Goal: Task Accomplishment & Management: Manage account settings

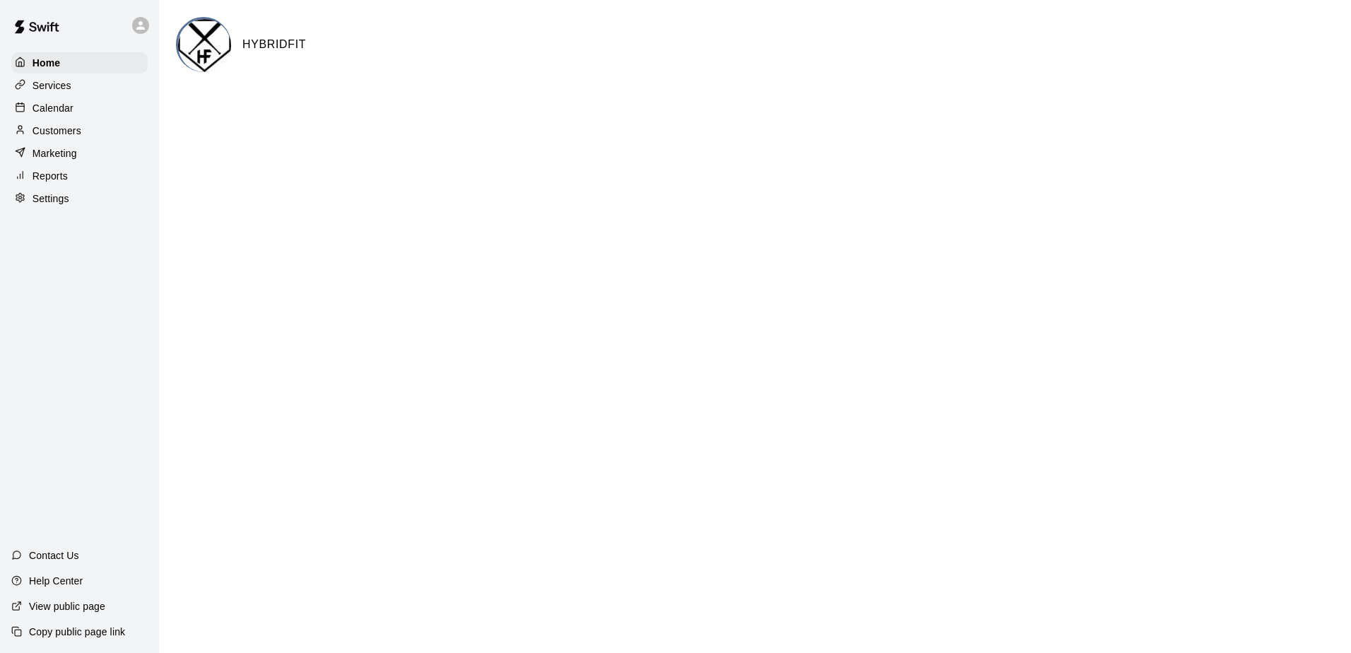
click at [48, 107] on p "Calendar" at bounding box center [53, 108] width 41 height 14
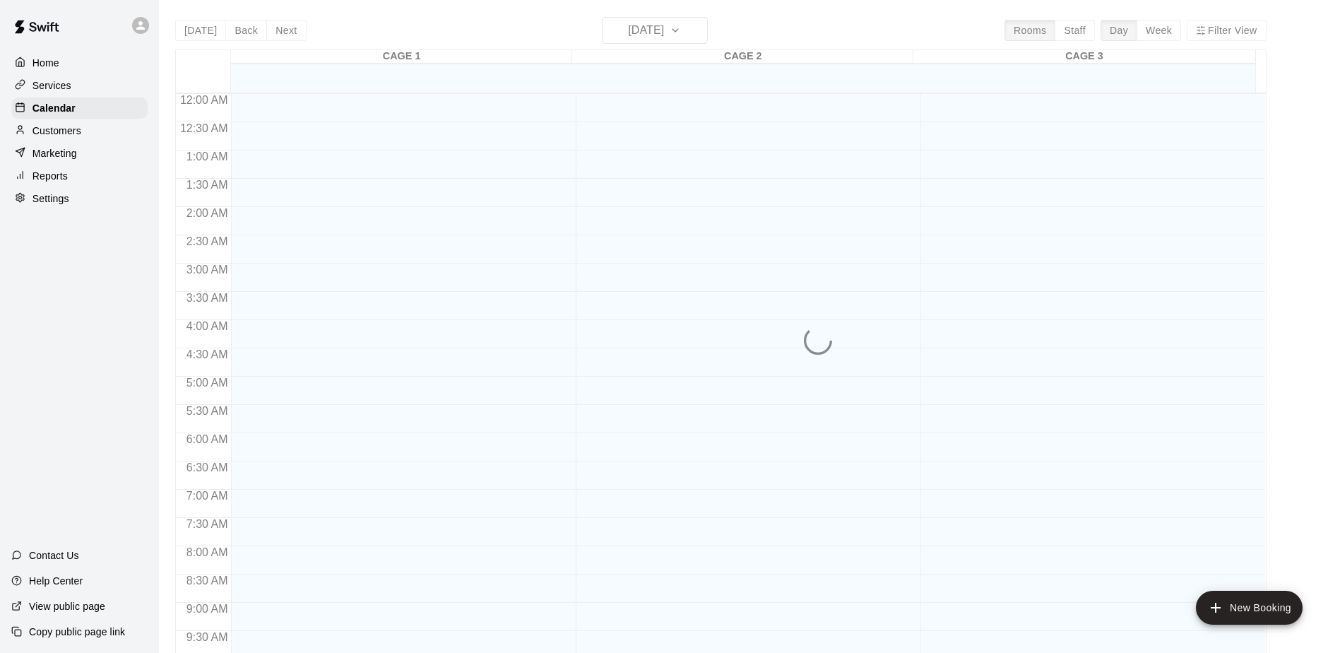
scroll to position [567, 0]
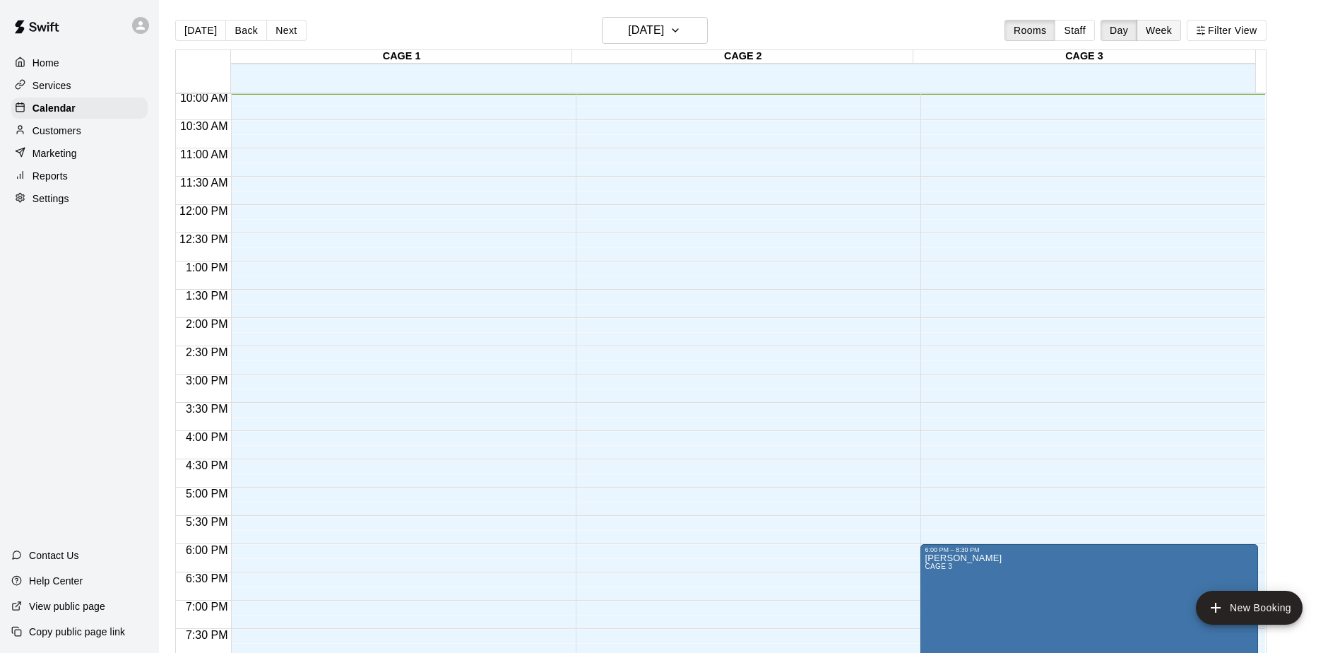
click at [651, 33] on button "Week" at bounding box center [1159, 30] width 45 height 21
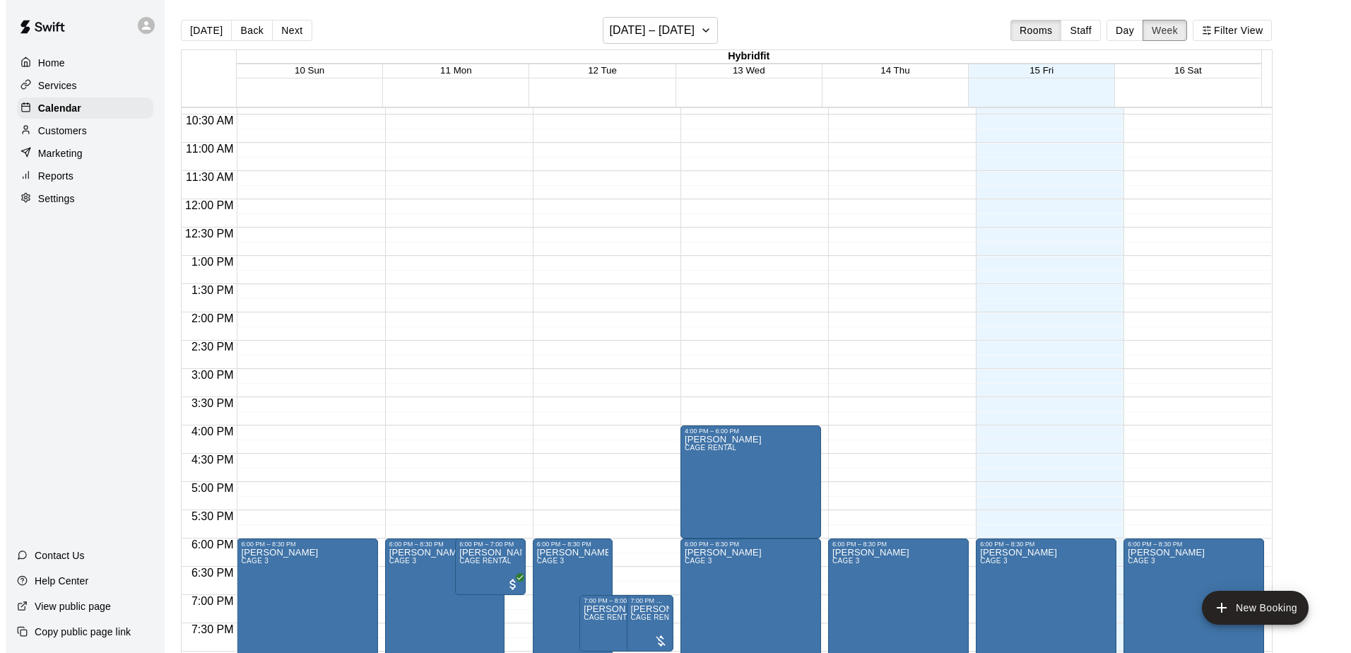
scroll to position [779, 0]
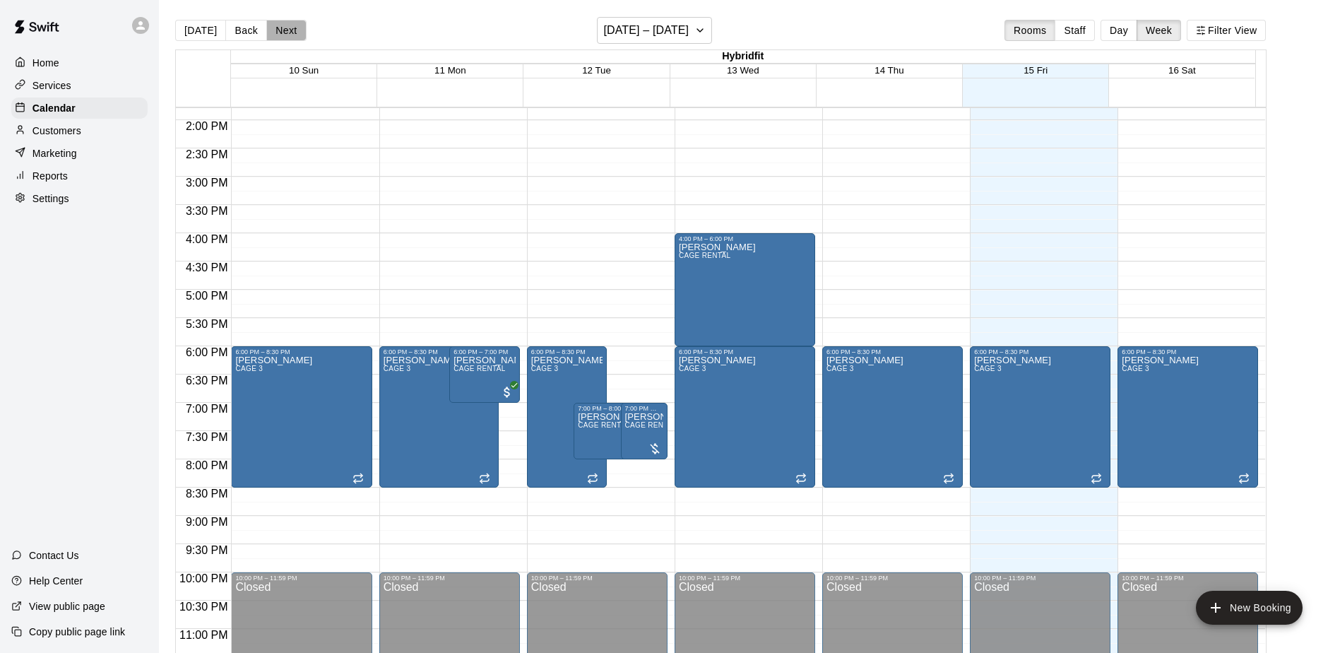
click at [293, 29] on button "Next" at bounding box center [286, 30] width 40 height 21
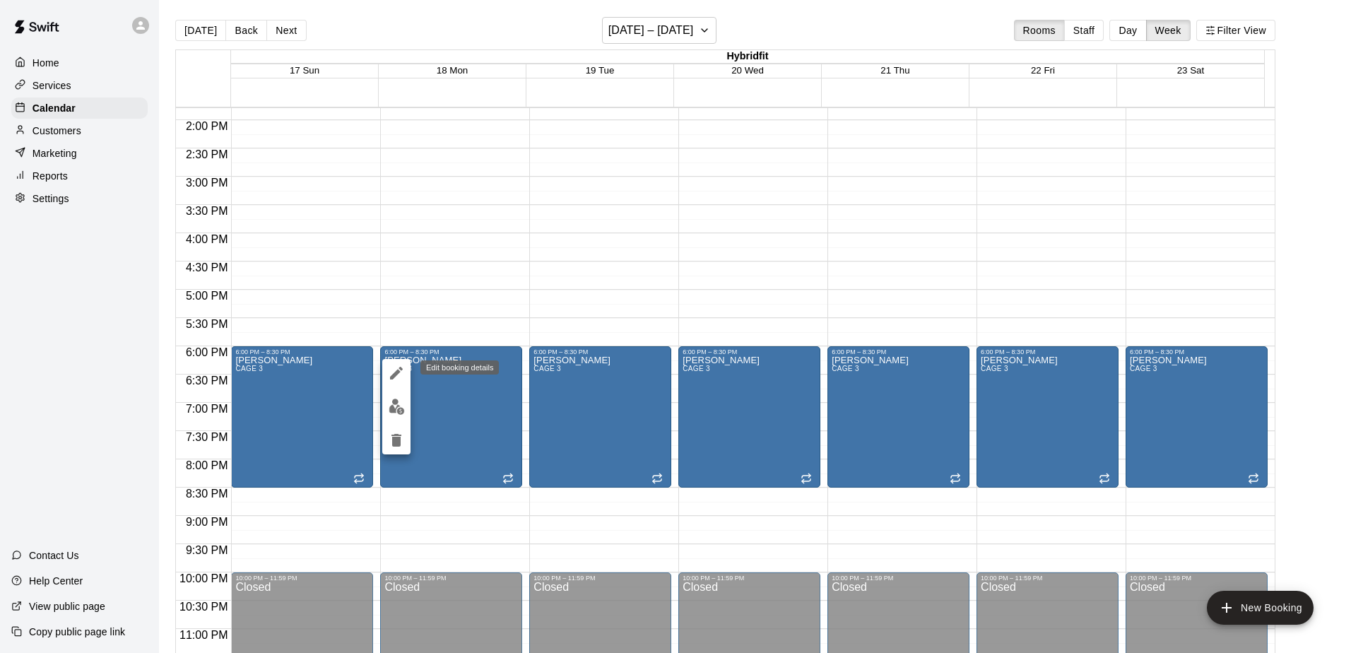
click at [394, 374] on icon "edit" at bounding box center [396, 373] width 13 height 13
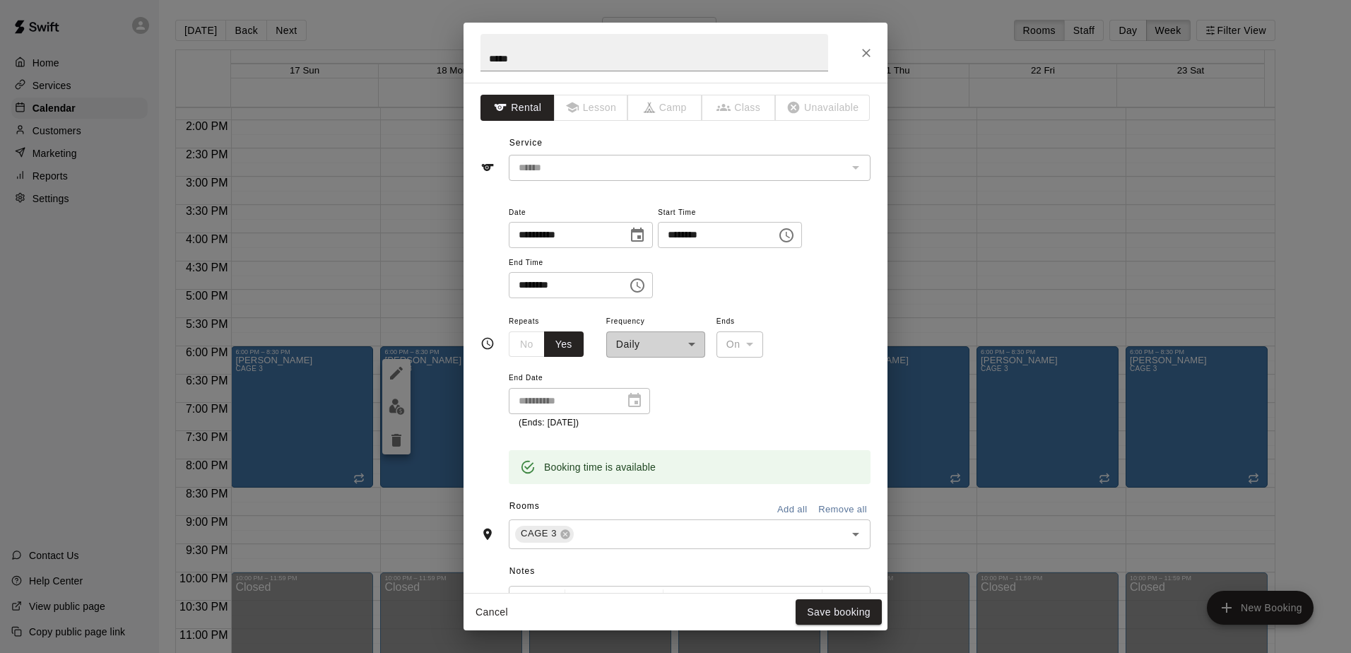
click at [651, 349] on div "**********" at bounding box center [655, 334] width 99 height 45
click at [651, 56] on icon "Close" at bounding box center [866, 53] width 14 height 14
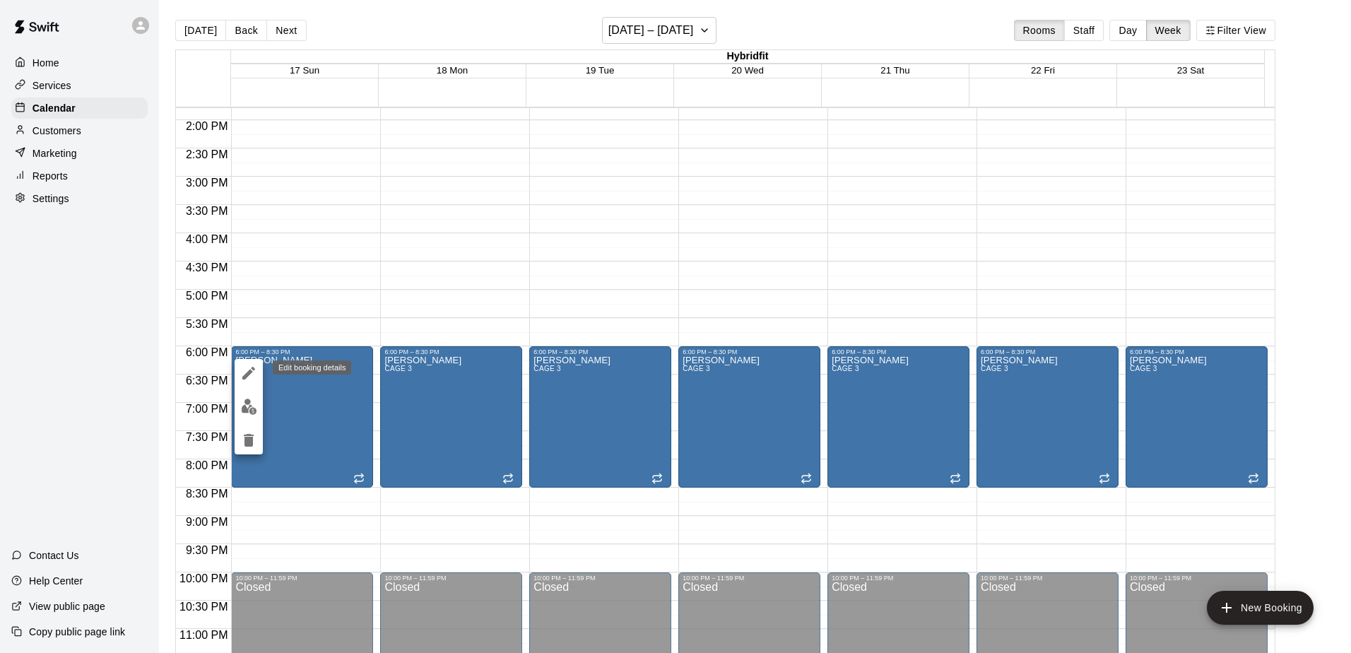
click at [246, 374] on icon "edit" at bounding box center [248, 373] width 13 height 13
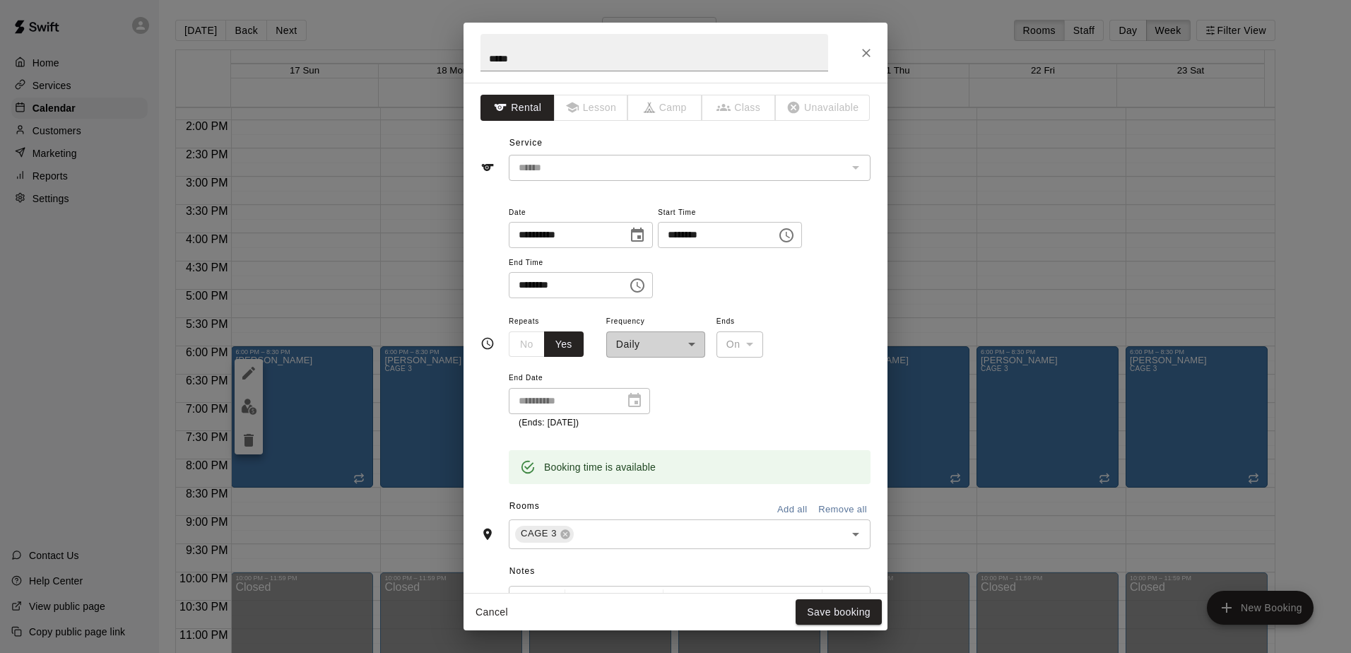
click at [651, 338] on div "**********" at bounding box center [655, 334] width 99 height 45
click at [535, 344] on div "No Yes" at bounding box center [546, 344] width 75 height 26
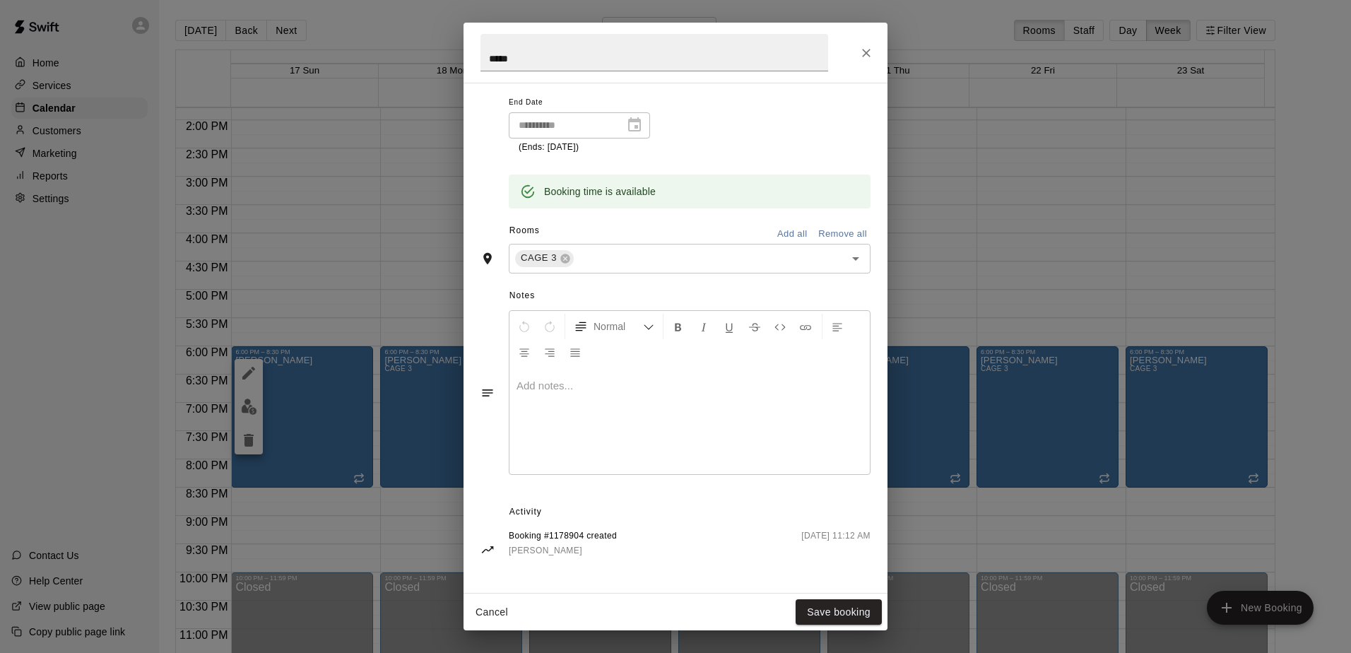
click at [651, 49] on icon "Close" at bounding box center [866, 53] width 8 height 8
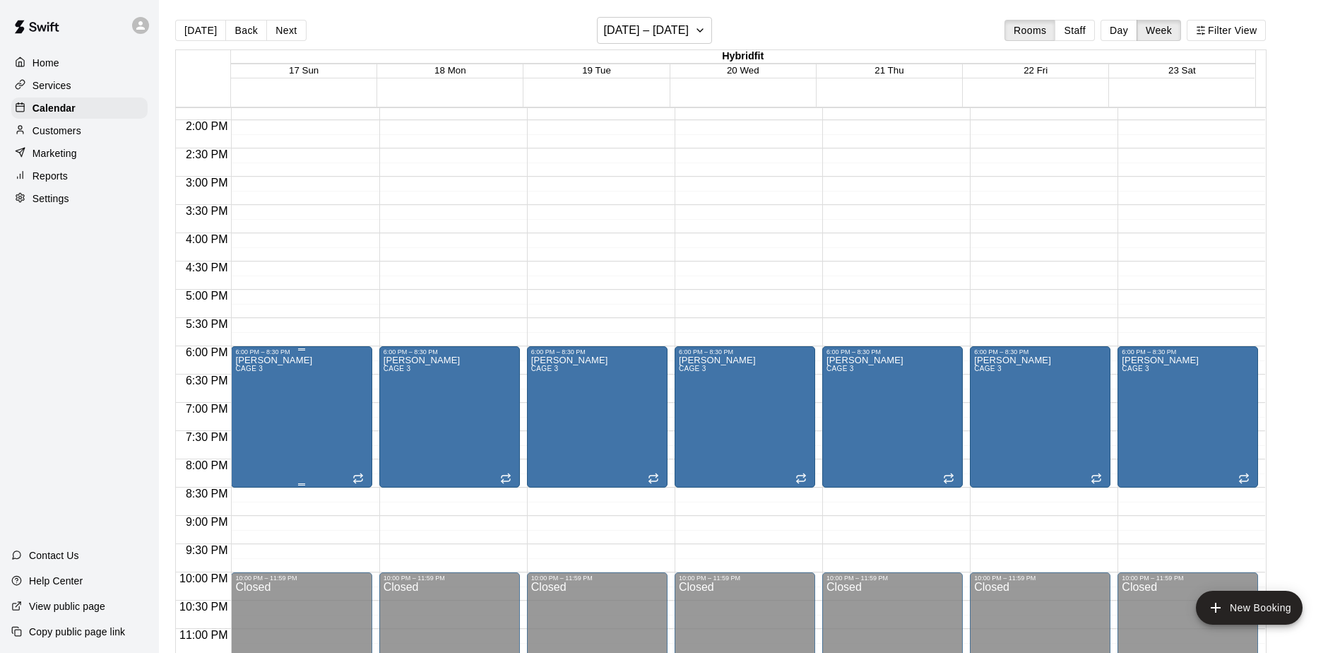
drag, startPoint x: 314, startPoint y: 441, endPoint x: 263, endPoint y: 425, distance: 53.4
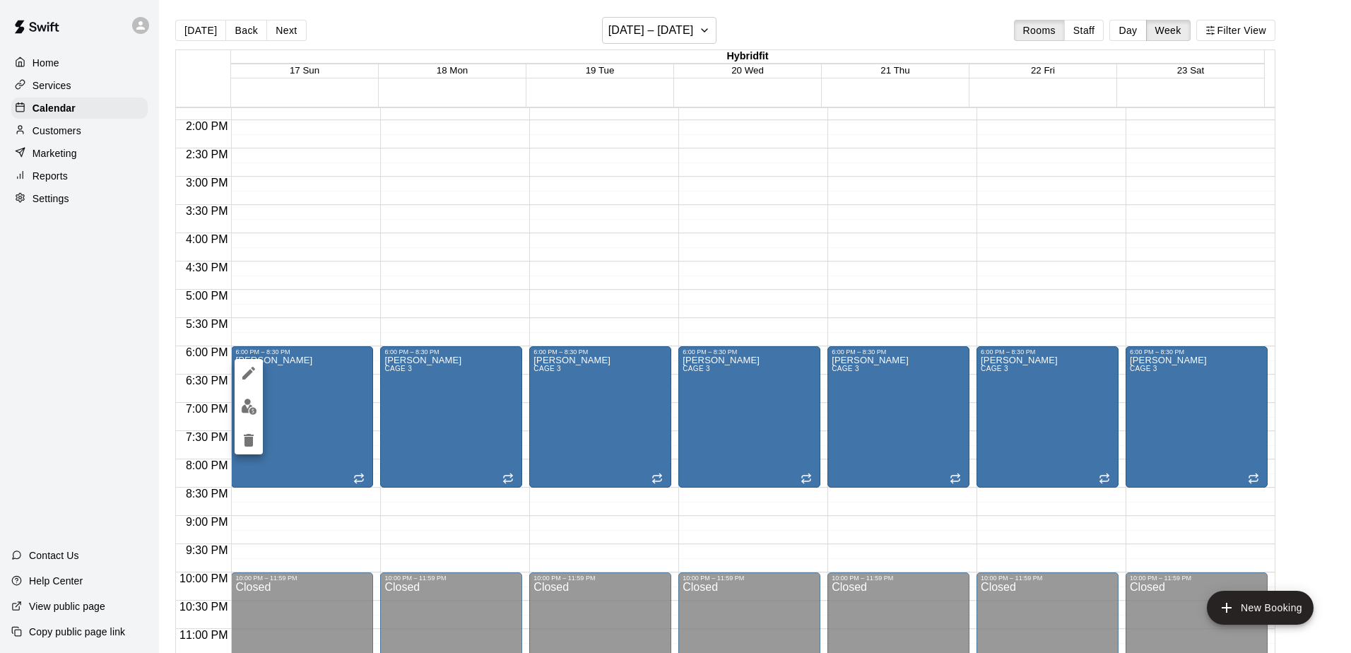
click at [257, 434] on icon "delete" at bounding box center [248, 440] width 17 height 17
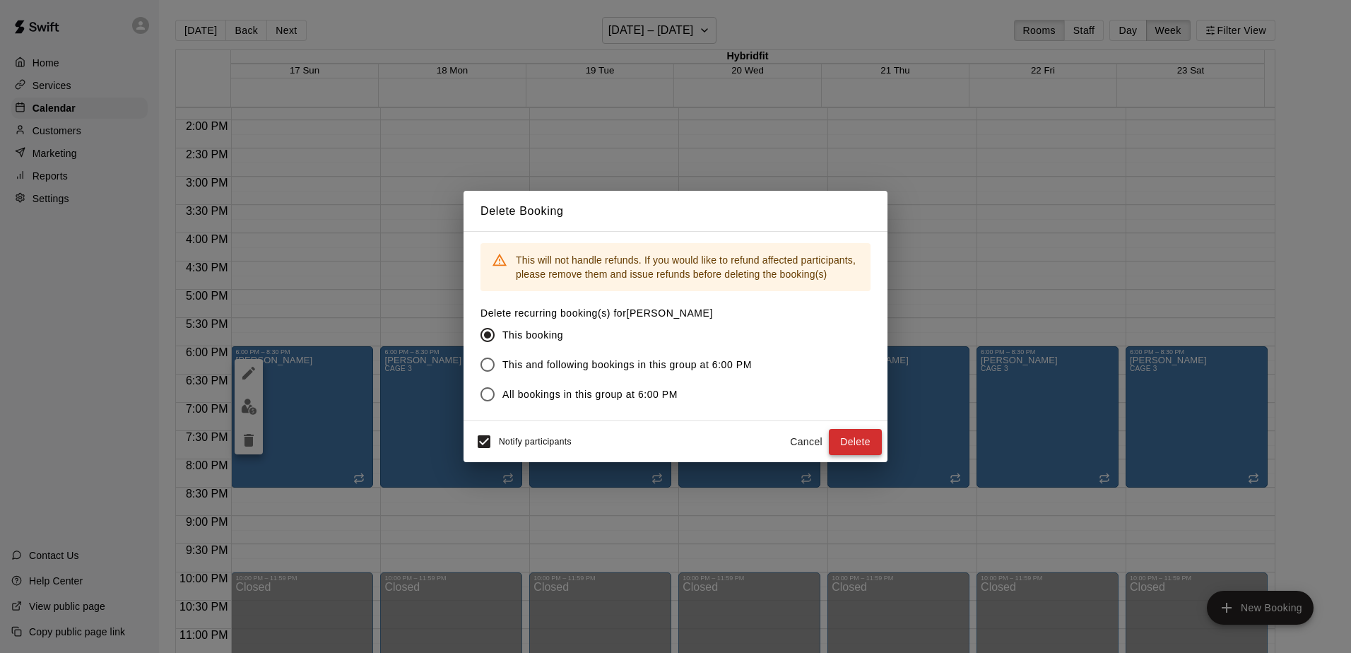
click at [651, 439] on button "Delete" at bounding box center [855, 442] width 53 height 26
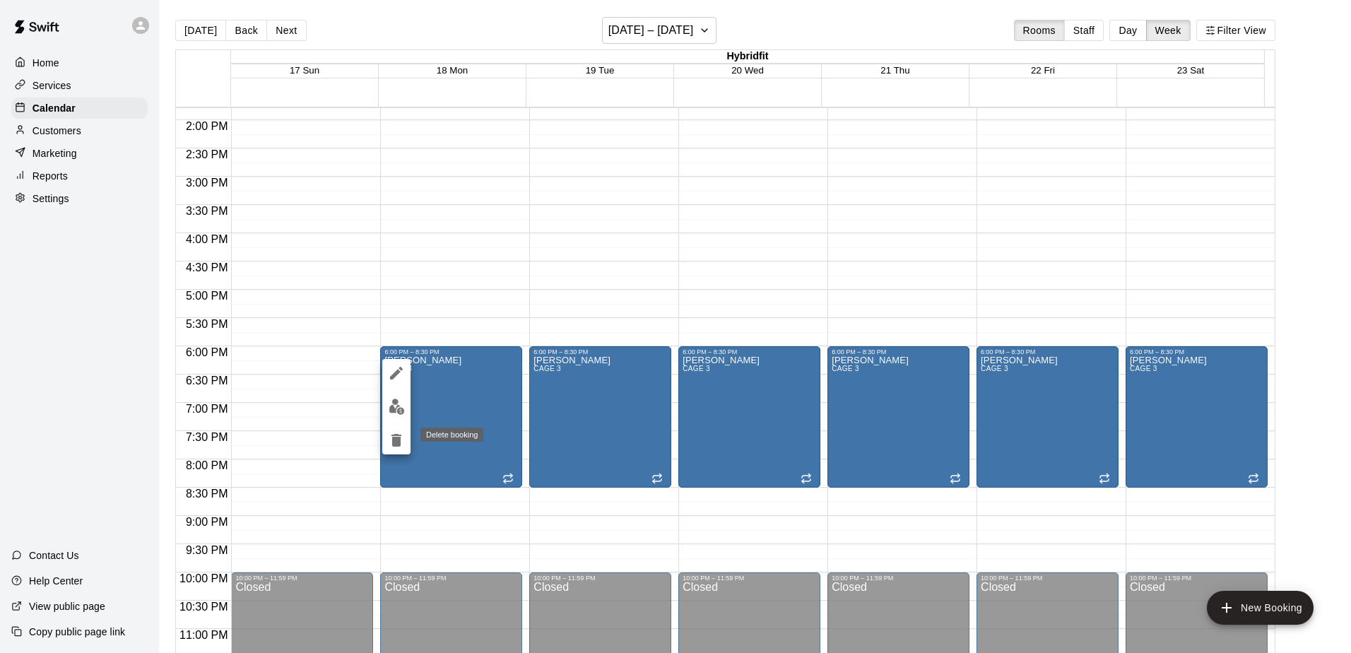
click at [399, 435] on icon "delete" at bounding box center [396, 440] width 10 height 13
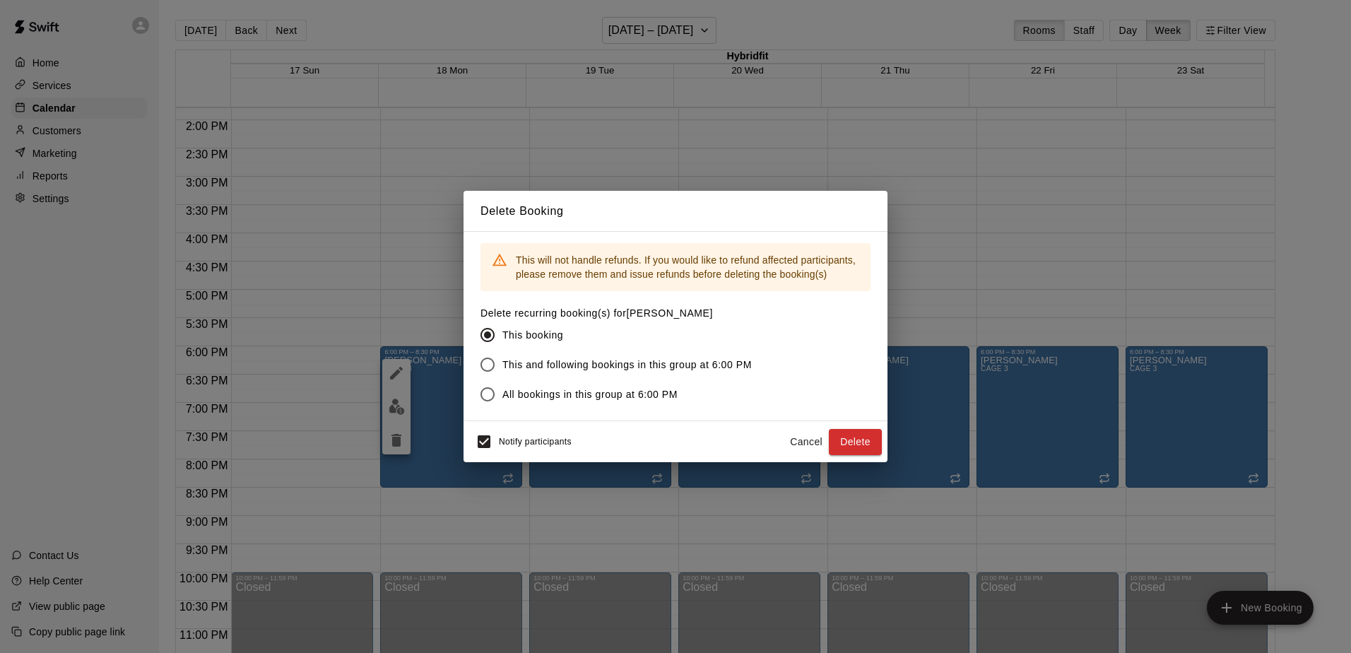
click at [504, 396] on span "All bookings in this group at 6:00 PM" at bounding box center [589, 394] width 175 height 15
click at [651, 443] on button "Delete" at bounding box center [855, 442] width 53 height 26
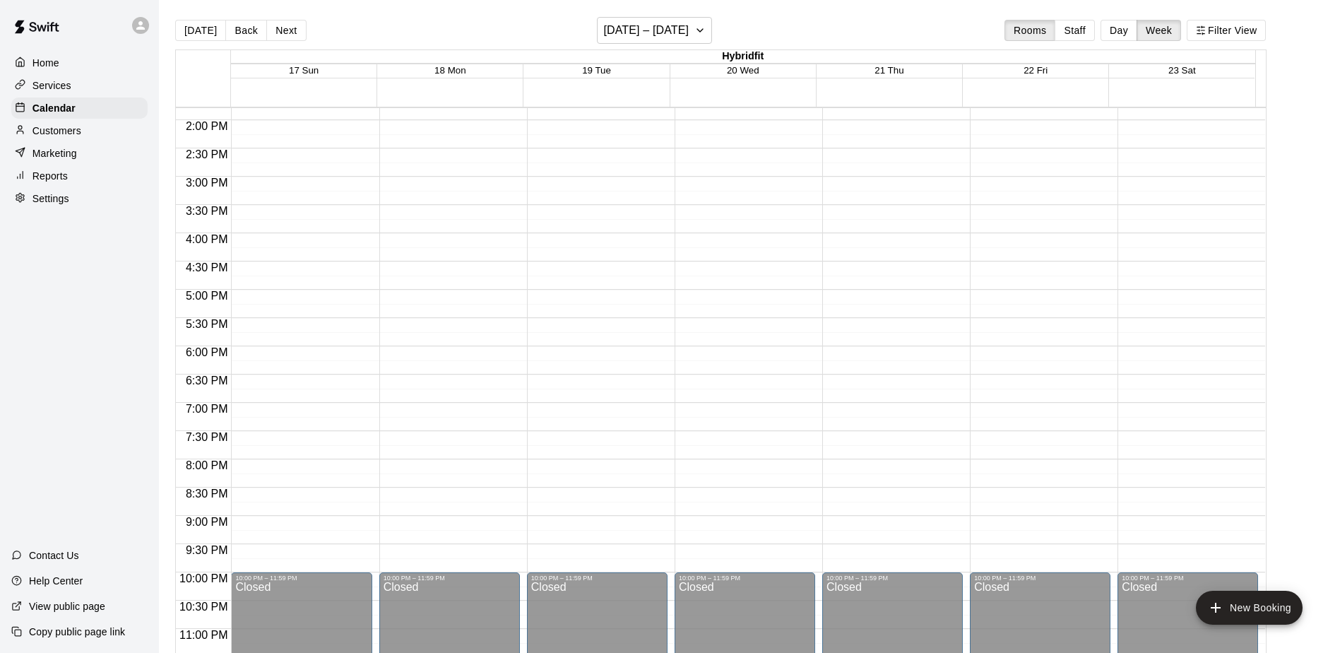
click at [298, 358] on div "12:00 AM – 9:00 AM Closed 10:00 PM – 11:59 PM Closed" at bounding box center [301, 7] width 141 height 1357
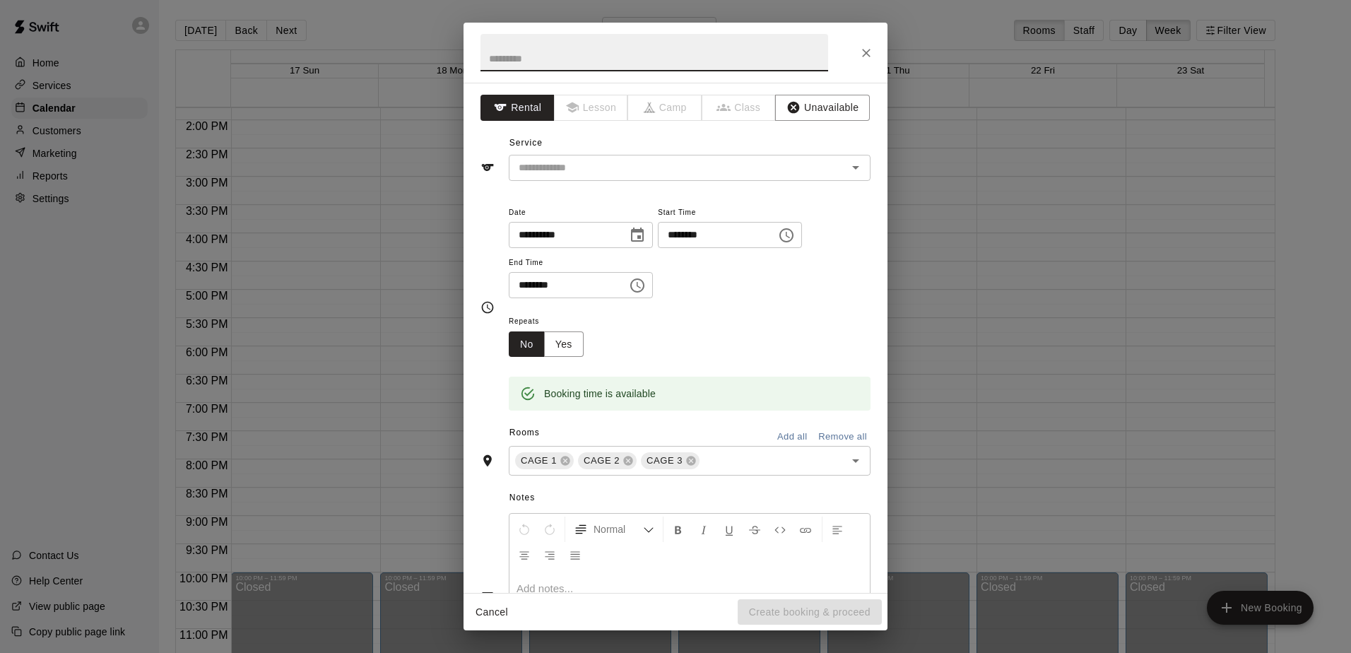
click at [646, 283] on icon "Choose time, selected time is 6:30 PM" at bounding box center [637, 285] width 17 height 17
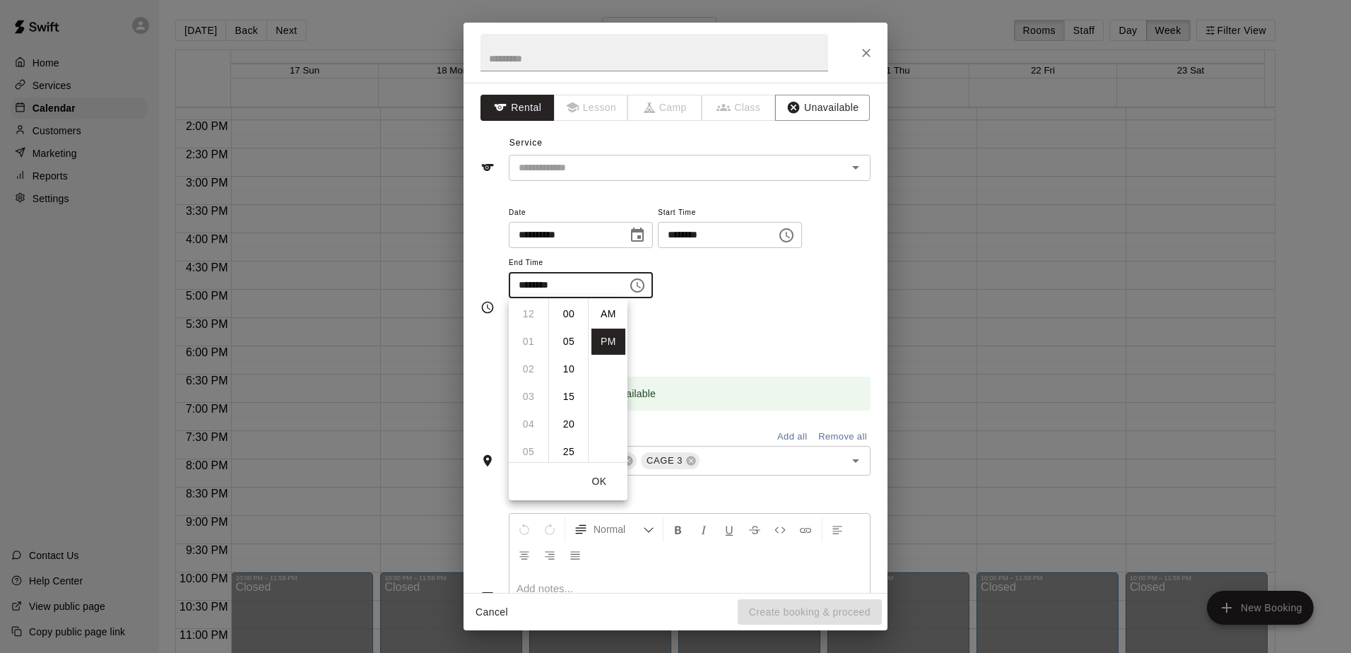
scroll to position [25, 0]
click at [533, 369] on li "08" at bounding box center [529, 369] width 34 height 26
type input "********"
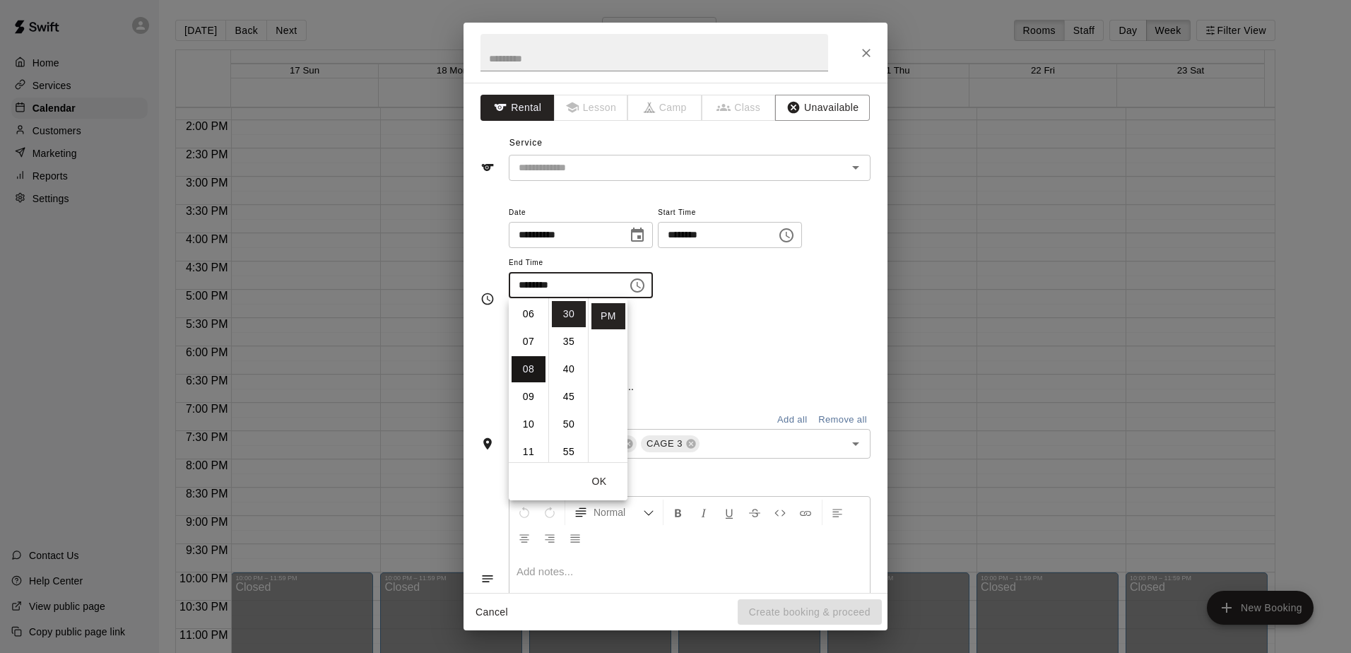
scroll to position [220, 0]
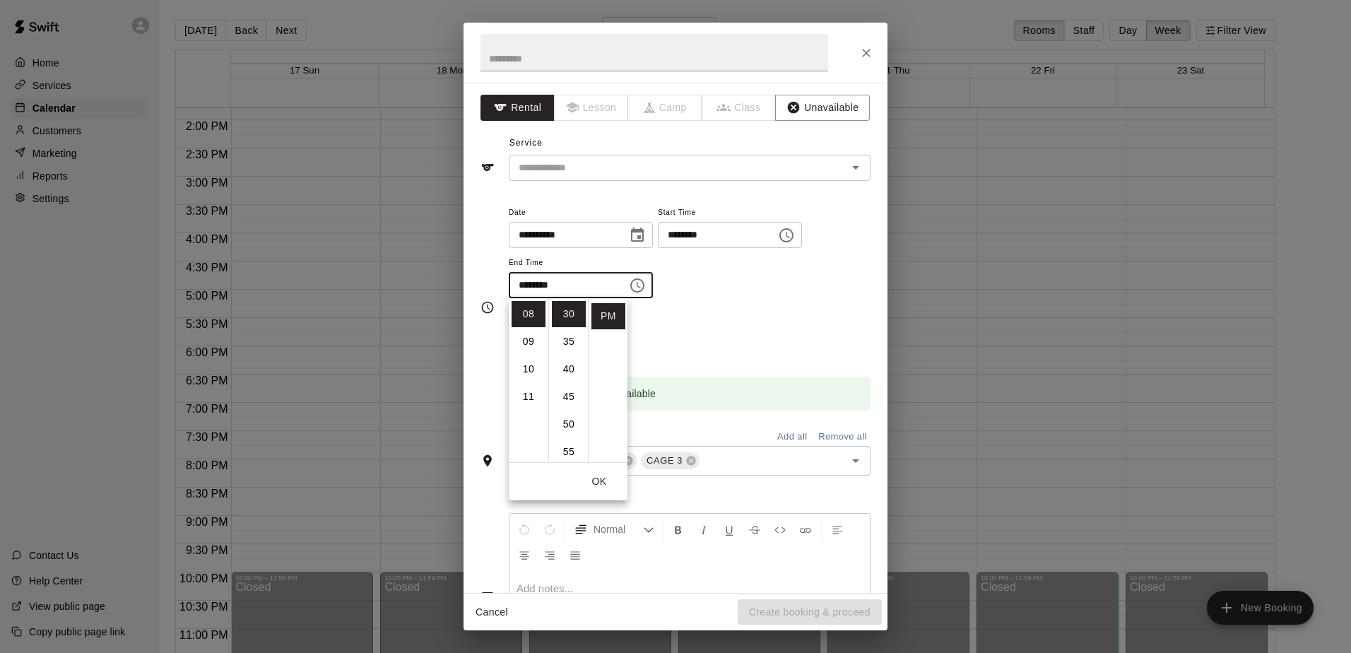
click at [603, 483] on button "OK" at bounding box center [599, 482] width 45 height 26
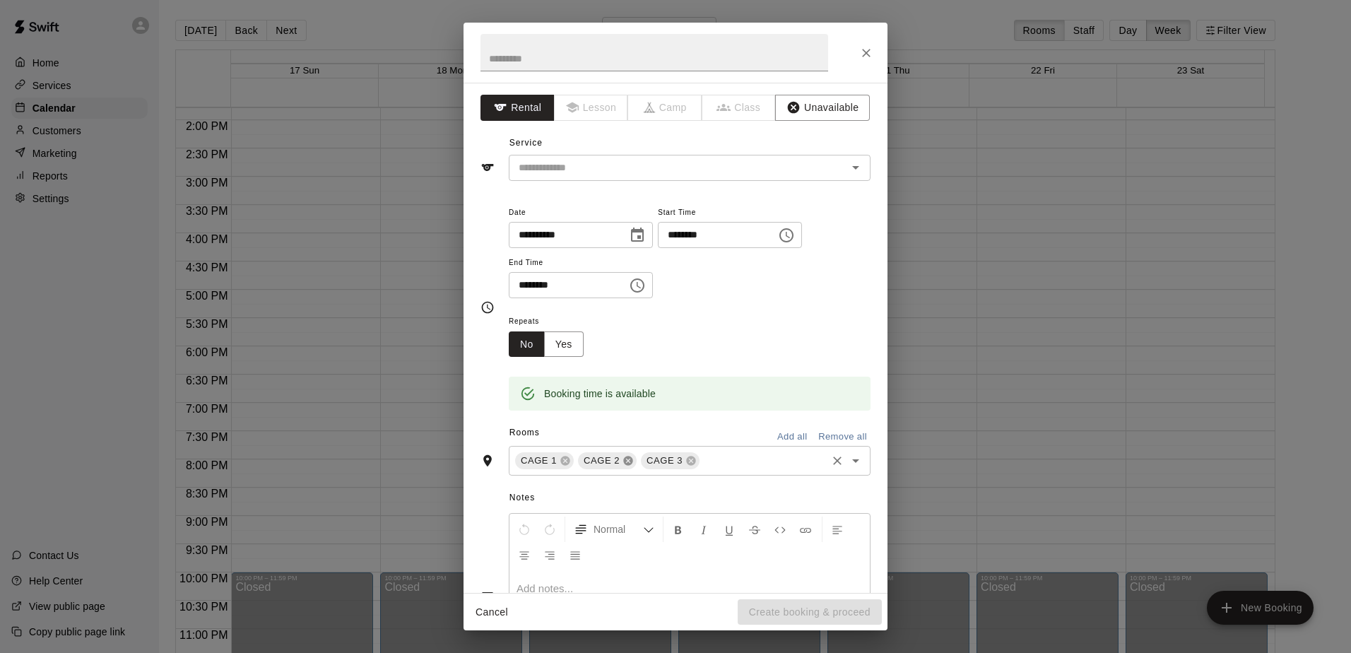
click at [623, 461] on icon at bounding box center [627, 460] width 9 height 9
click at [560, 459] on icon at bounding box center [565, 460] width 11 height 11
click at [559, 352] on button "Yes" at bounding box center [564, 344] width 40 height 26
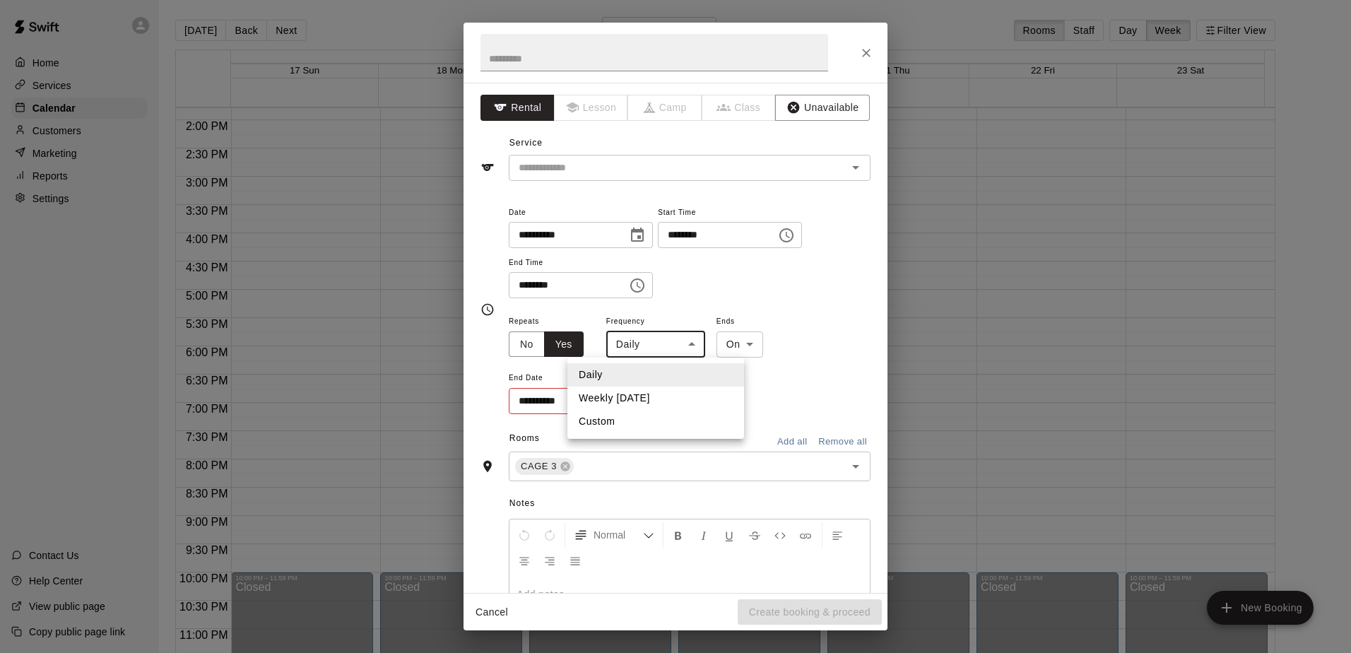
click at [651, 343] on body "Home Services Calendar Customers Marketing Reports Settings Contact Us Help Cen…" at bounding box center [675, 338] width 1351 height 676
click at [635, 393] on li "Weekly [DATE]" at bounding box center [655, 398] width 177 height 23
type input "******"
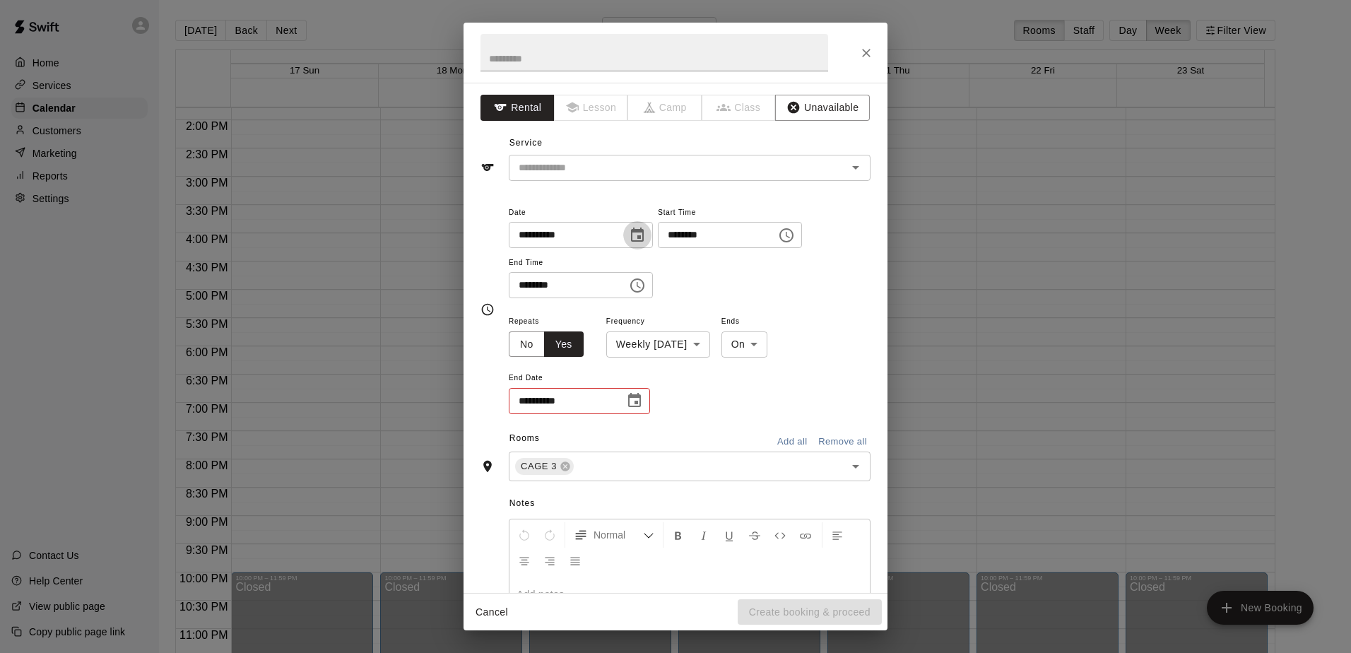
click at [644, 235] on icon "Choose date, selected date is Aug 17, 2025" at bounding box center [637, 235] width 13 height 14
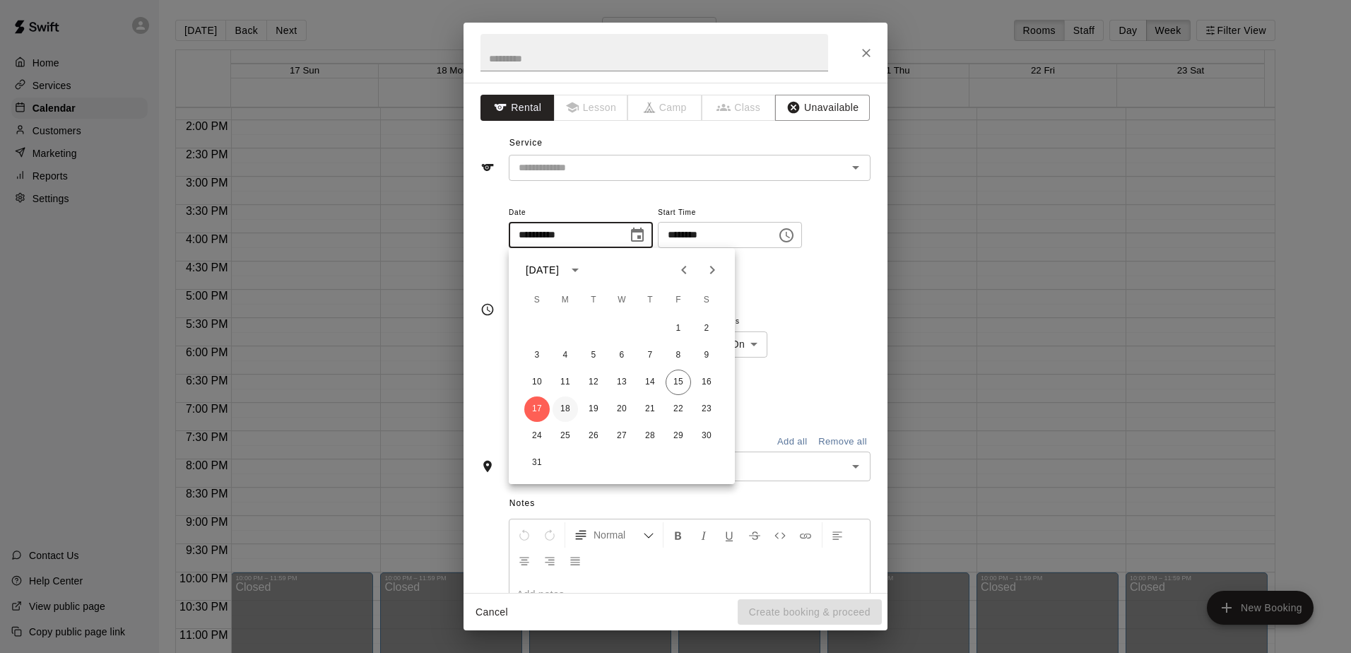
click at [563, 411] on button "18" at bounding box center [565, 408] width 25 height 25
type input "**********"
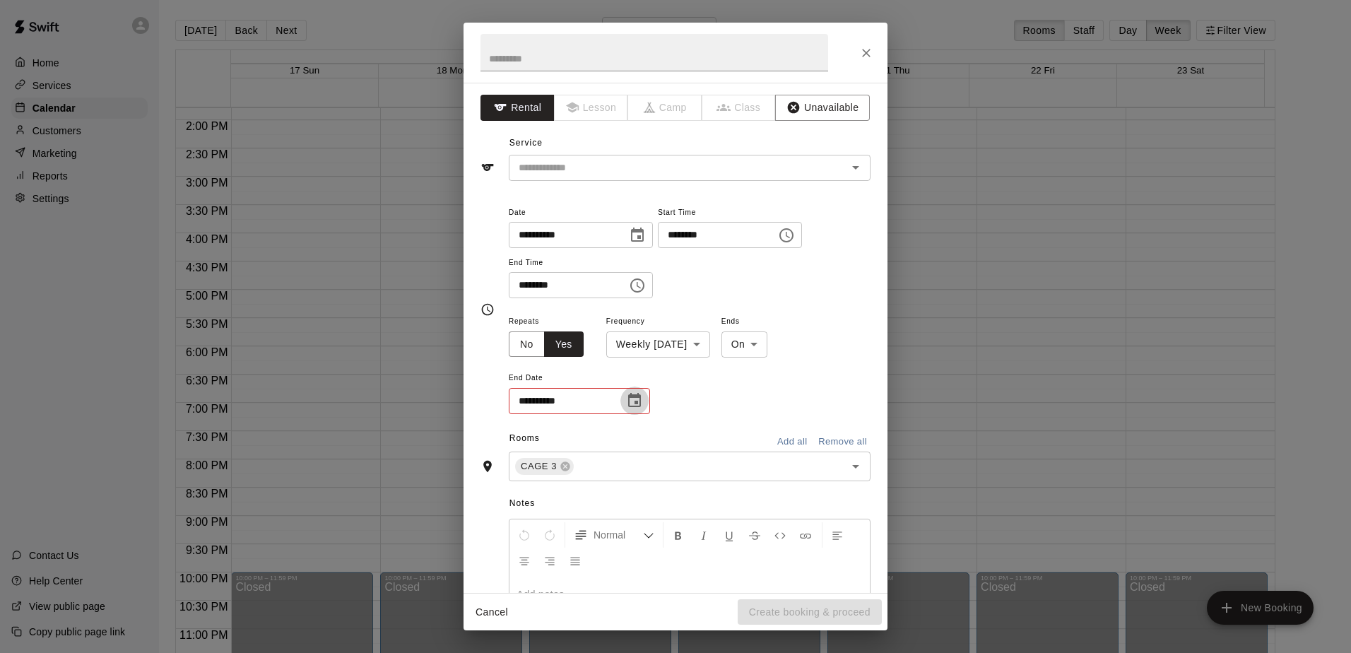
click at [639, 408] on icon "Choose date" at bounding box center [634, 400] width 17 height 17
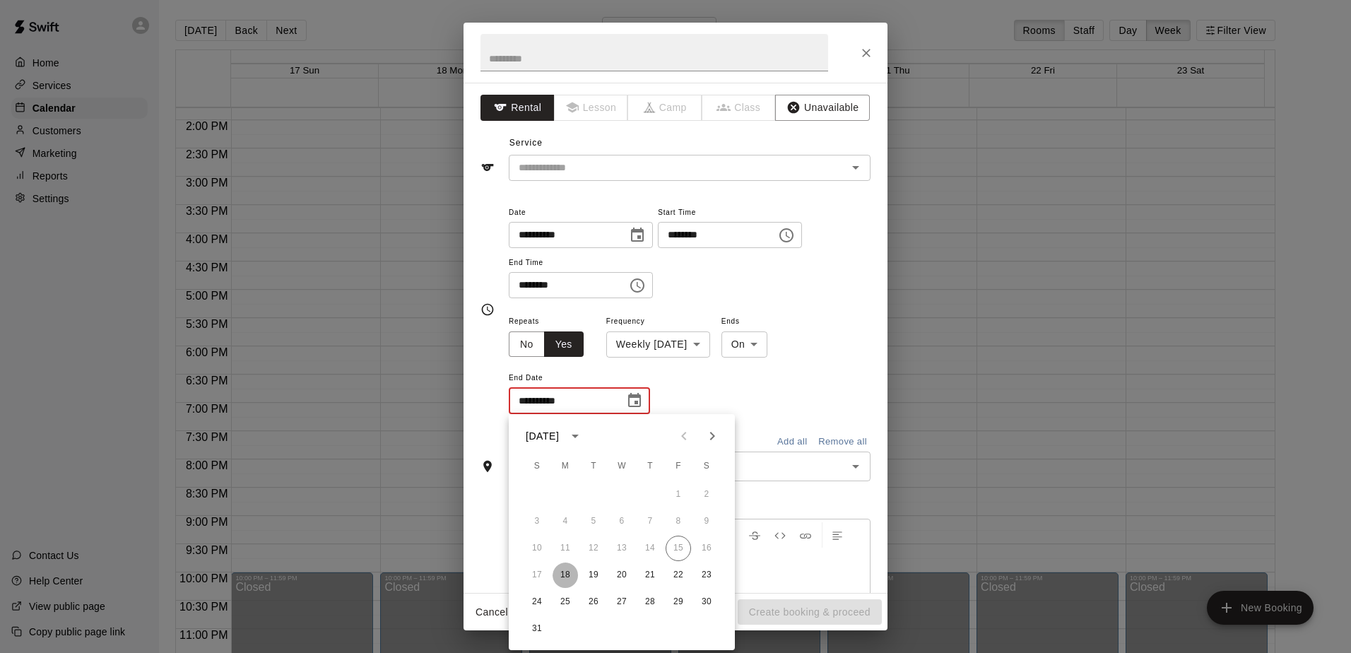
click at [569, 570] on button "18" at bounding box center [565, 574] width 25 height 25
type input "**********"
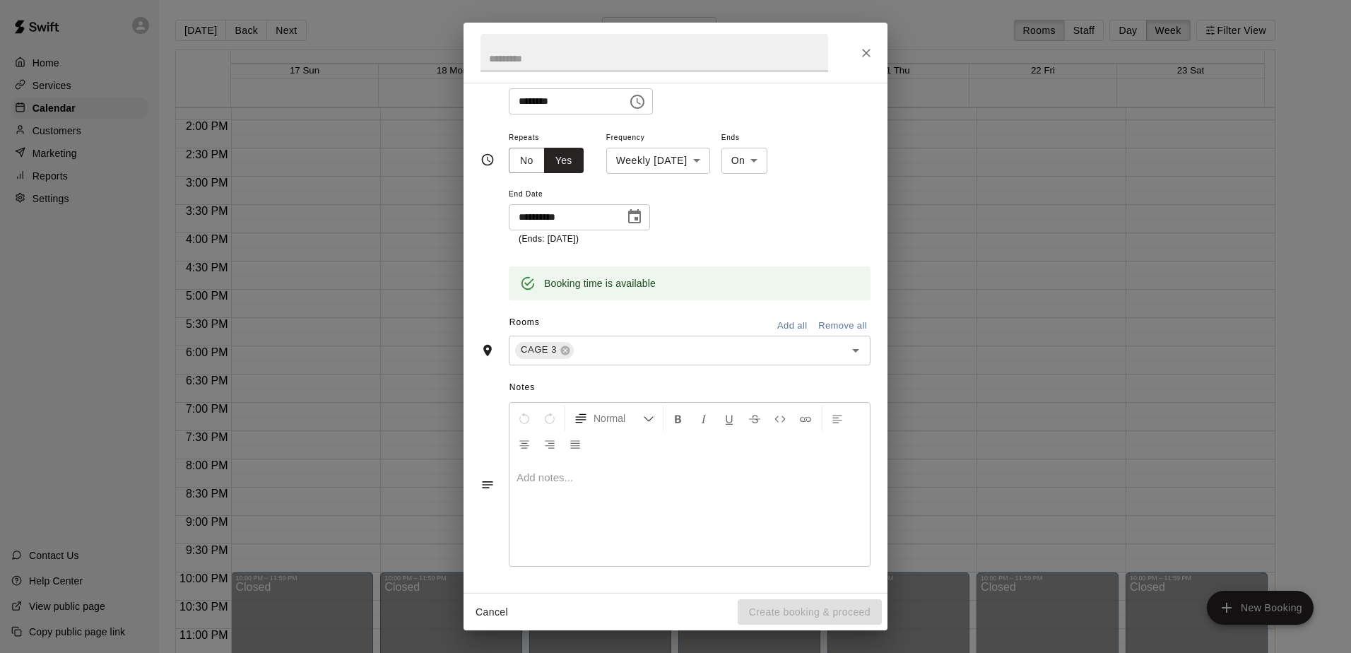
scroll to position [0, 0]
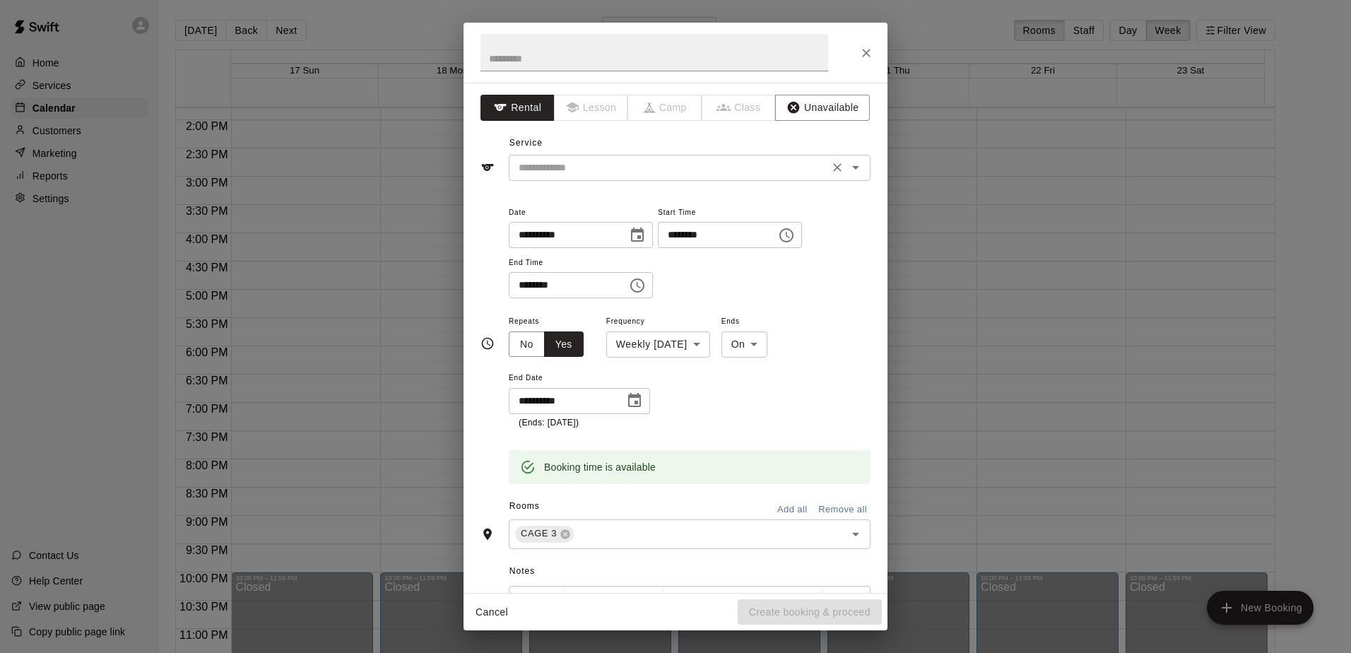
click at [589, 172] on input "text" at bounding box center [669, 168] width 312 height 18
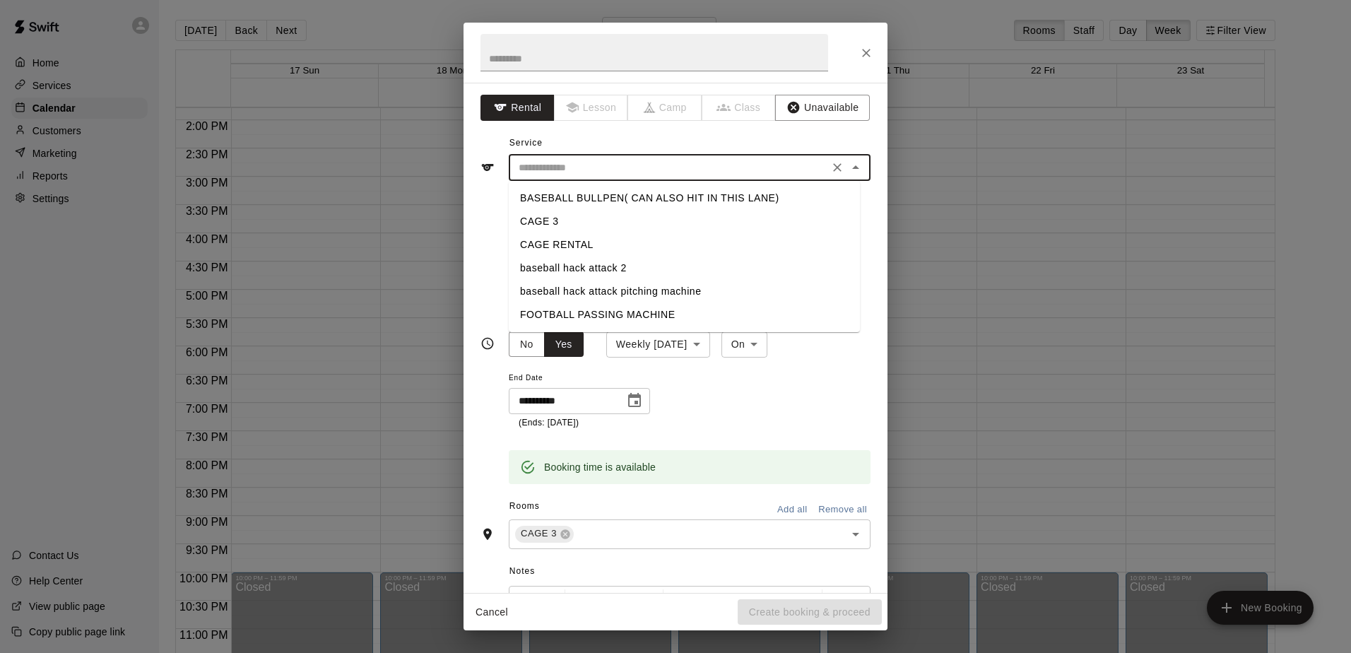
click at [578, 244] on li "CAGE RENTAL" at bounding box center [684, 244] width 351 height 23
type input "**********"
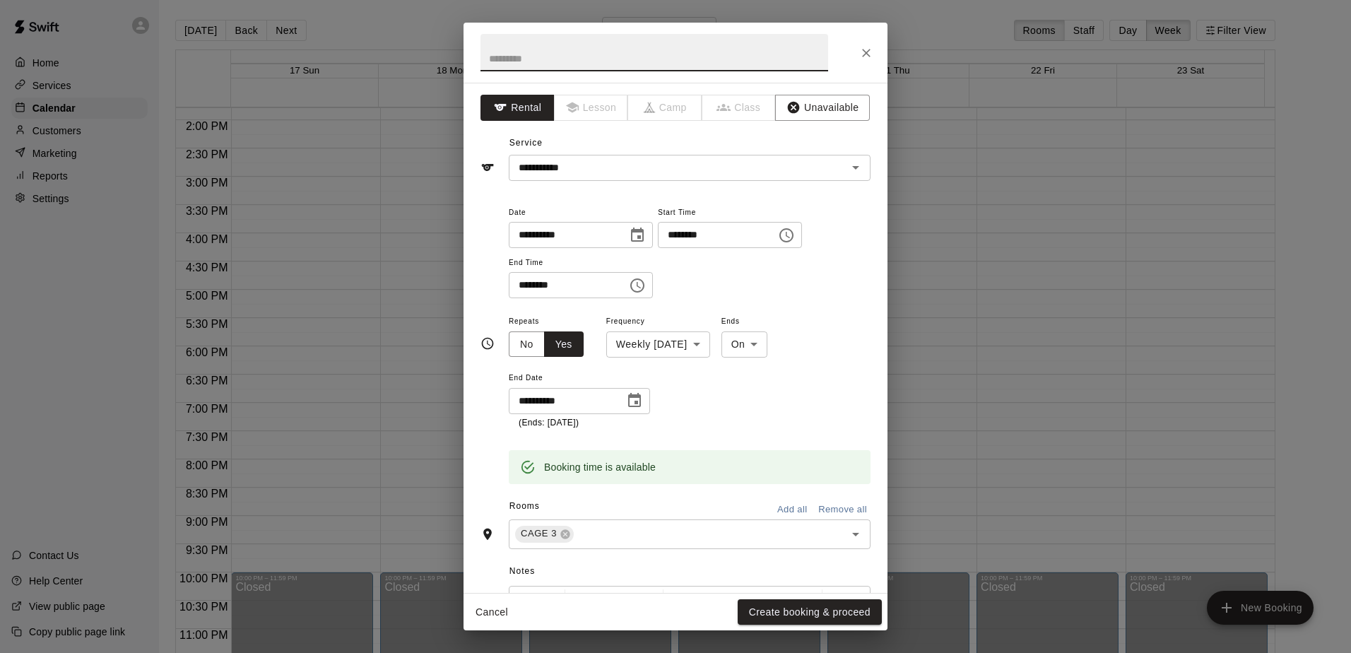
drag, startPoint x: 579, startPoint y: 64, endPoint x: 575, endPoint y: 76, distance: 12.1
click at [579, 65] on input "text" at bounding box center [655, 52] width 348 height 37
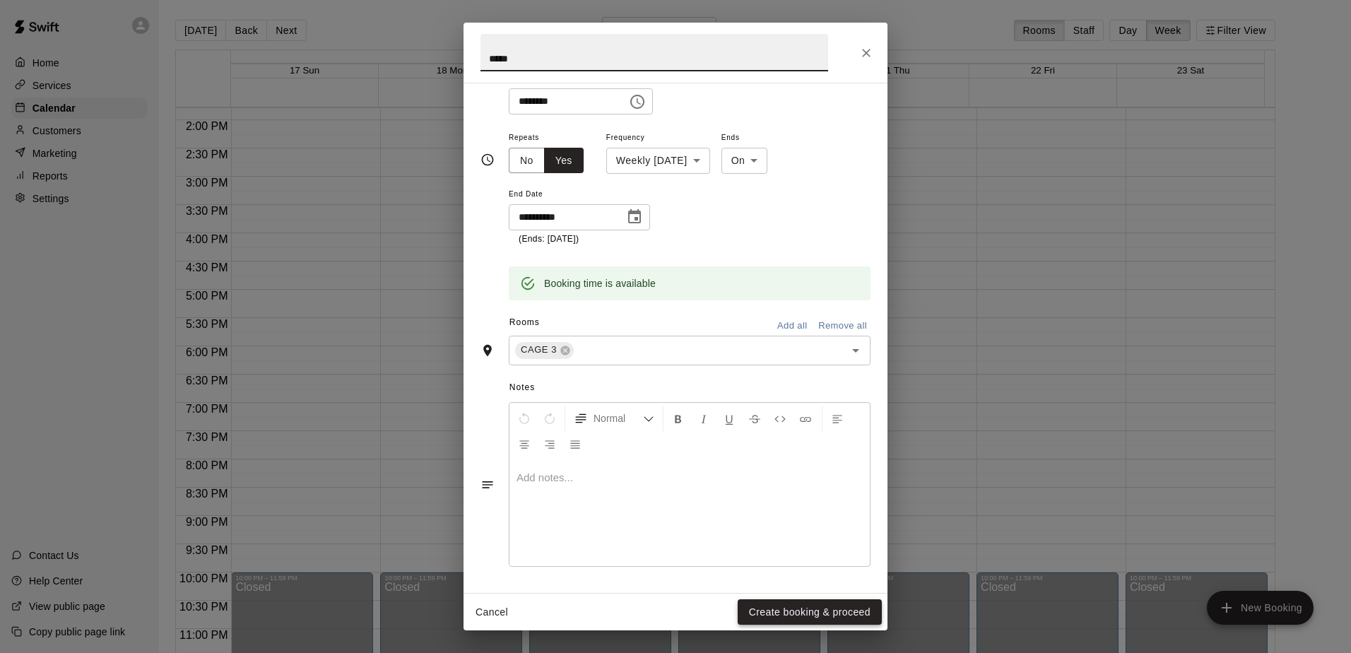
type input "*****"
click at [651, 605] on button "Create booking & proceed" at bounding box center [810, 612] width 144 height 26
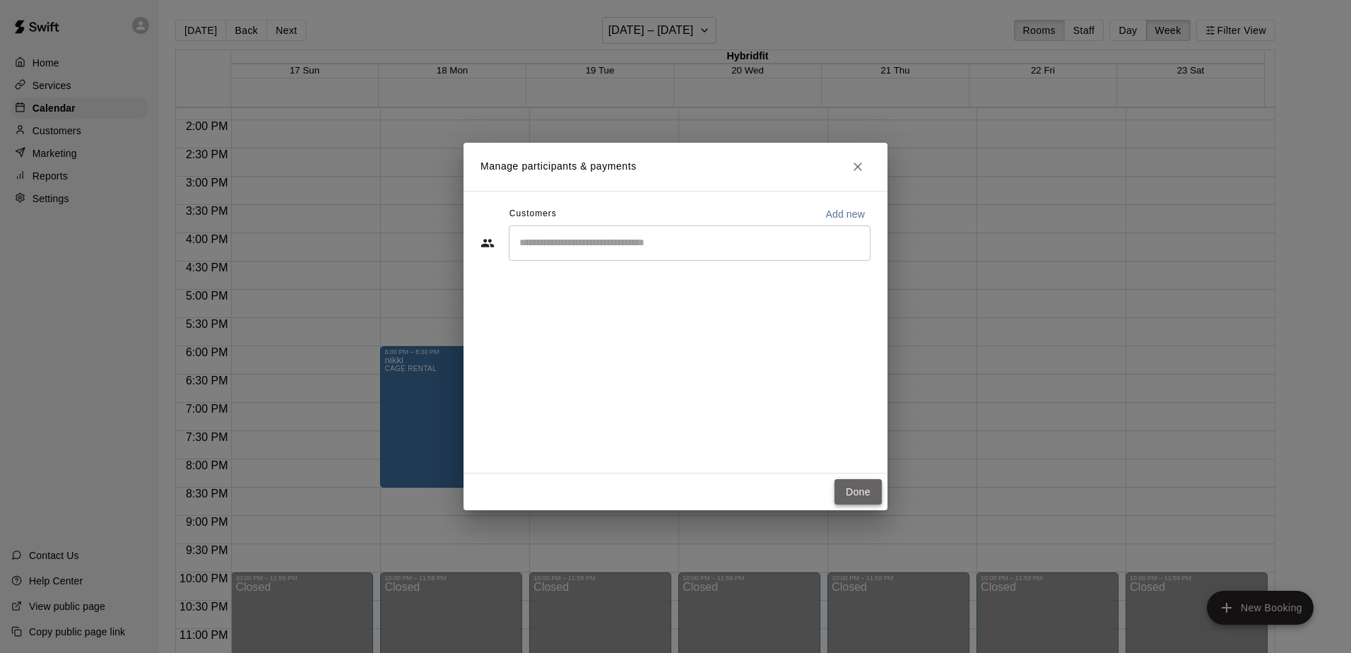
click at [651, 489] on button "Done" at bounding box center [858, 492] width 47 height 26
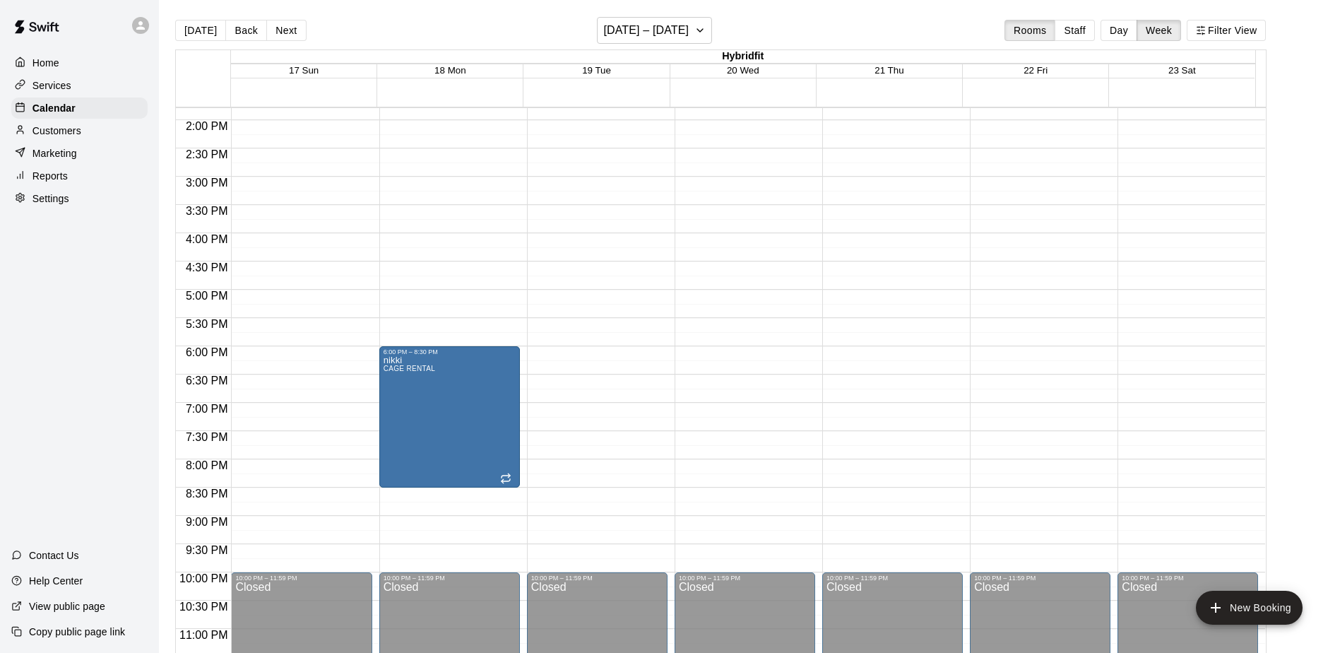
click at [651, 333] on div "12:00 AM – 9:00 AM Closed 10:00 PM – 11:59 PM Closed" at bounding box center [1040, 7] width 141 height 1357
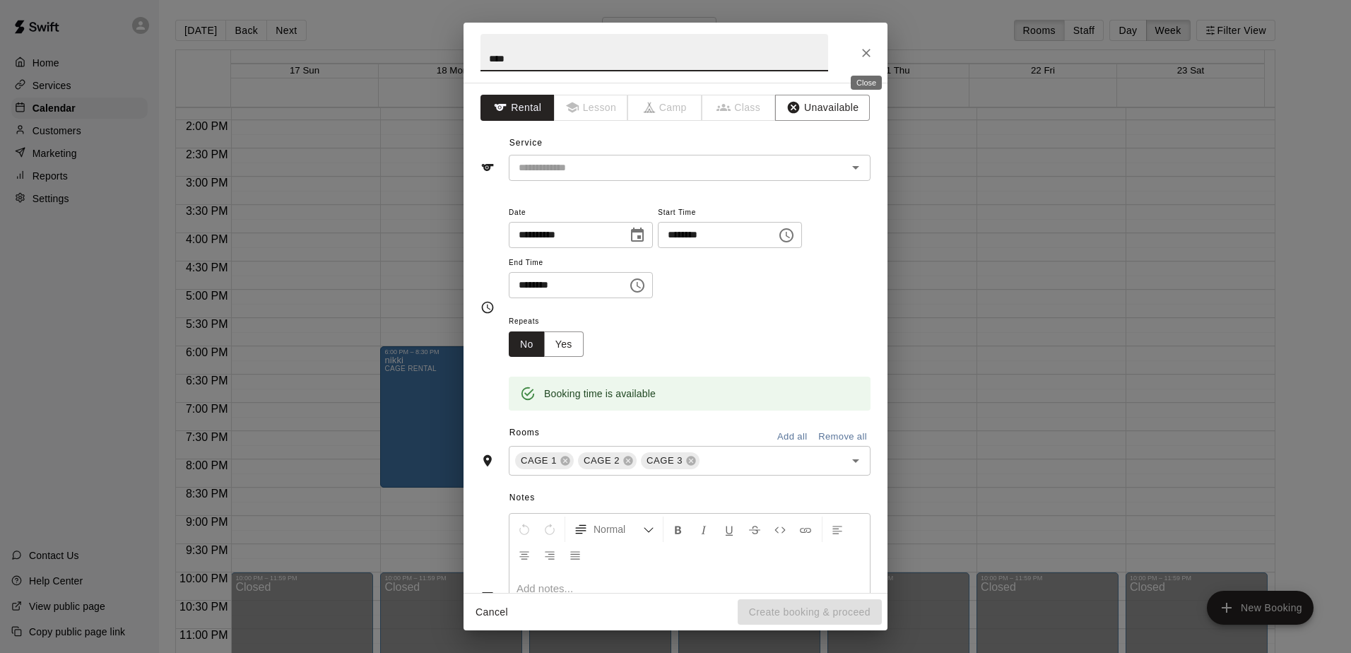
type input "****"
click at [651, 60] on button "Close" at bounding box center [866, 52] width 25 height 25
click at [646, 286] on icon "Choose time, selected time is 6:00 PM" at bounding box center [637, 285] width 17 height 17
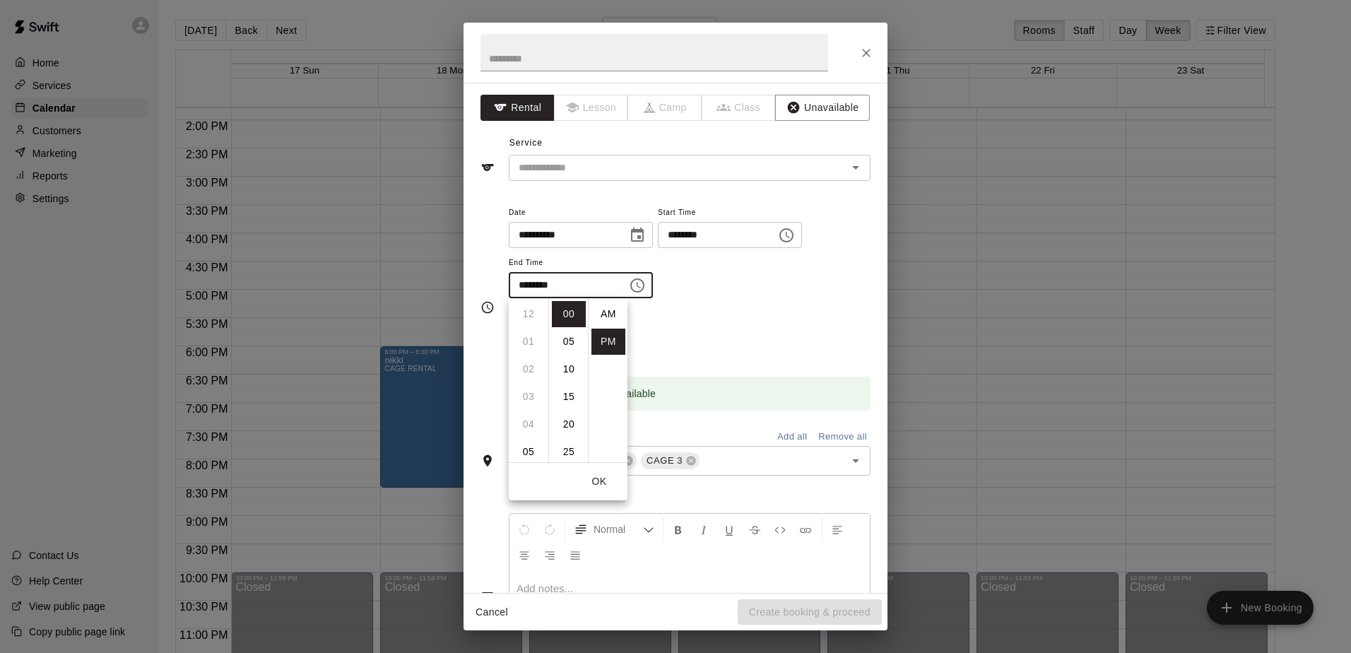
scroll to position [25, 0]
click at [525, 375] on li "08" at bounding box center [529, 369] width 34 height 26
click at [570, 413] on li "30" at bounding box center [569, 409] width 34 height 26
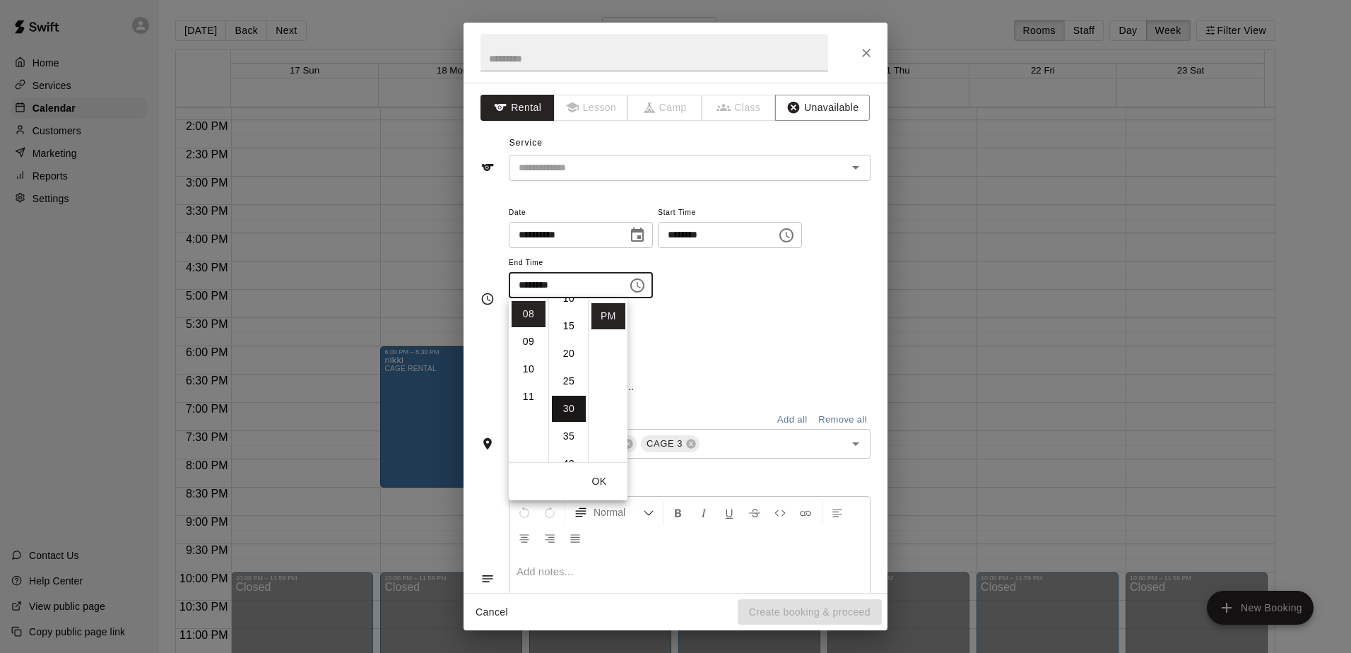
type input "********"
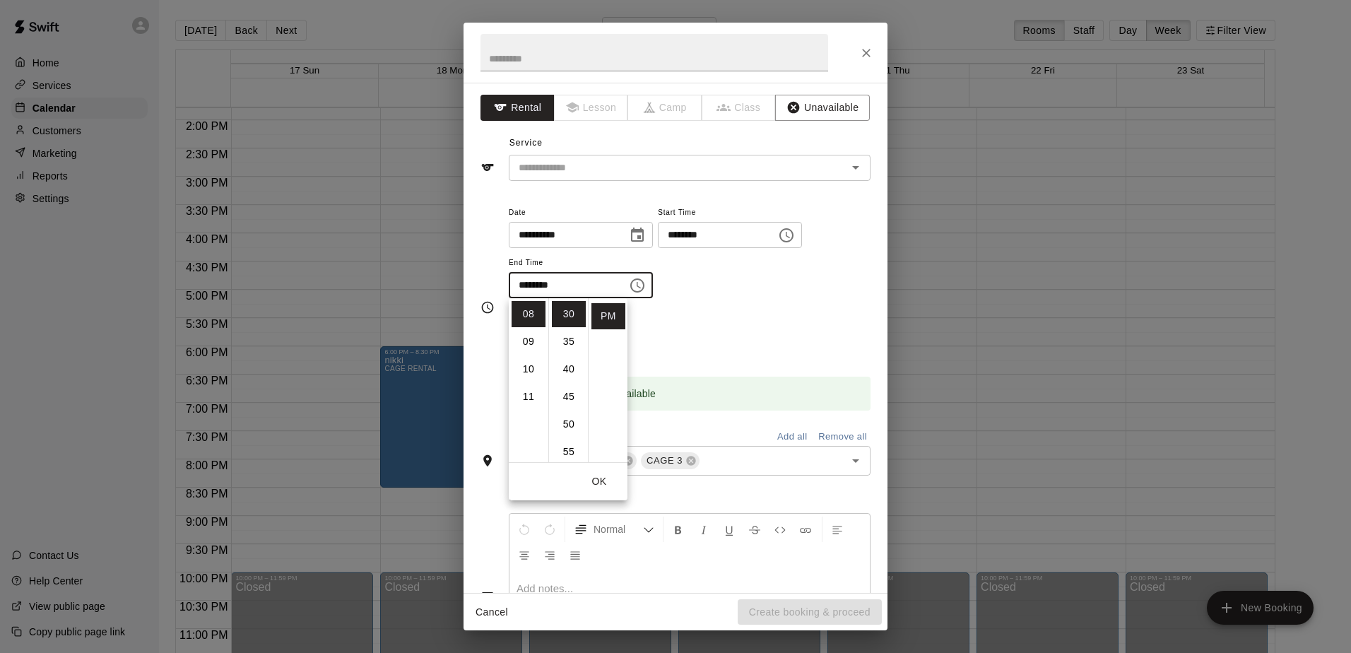
drag, startPoint x: 773, startPoint y: 374, endPoint x: 758, endPoint y: 360, distance: 20.5
click at [651, 371] on div "Booking time is available" at bounding box center [690, 384] width 362 height 54
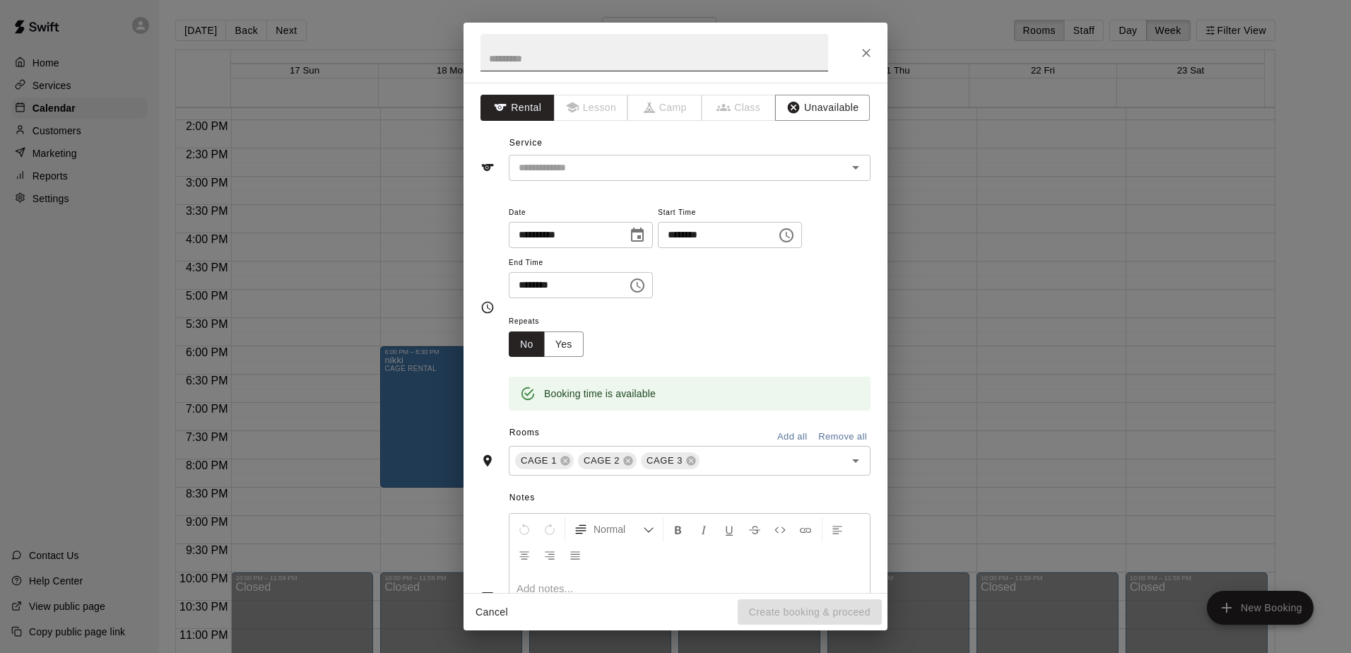
click at [594, 69] on input "text" at bounding box center [655, 52] width 348 height 37
type input "****"
click at [646, 285] on icon "Choose time, selected time is 8:30 PM" at bounding box center [637, 285] width 17 height 17
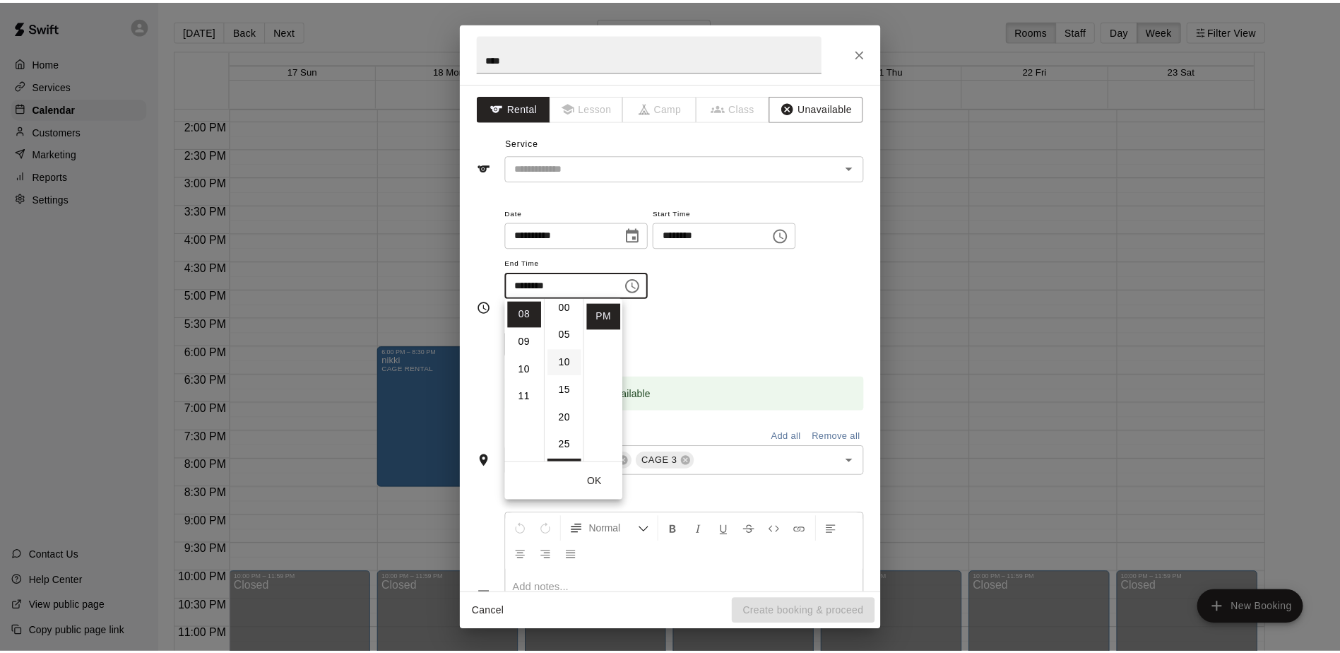
scroll to position [0, 0]
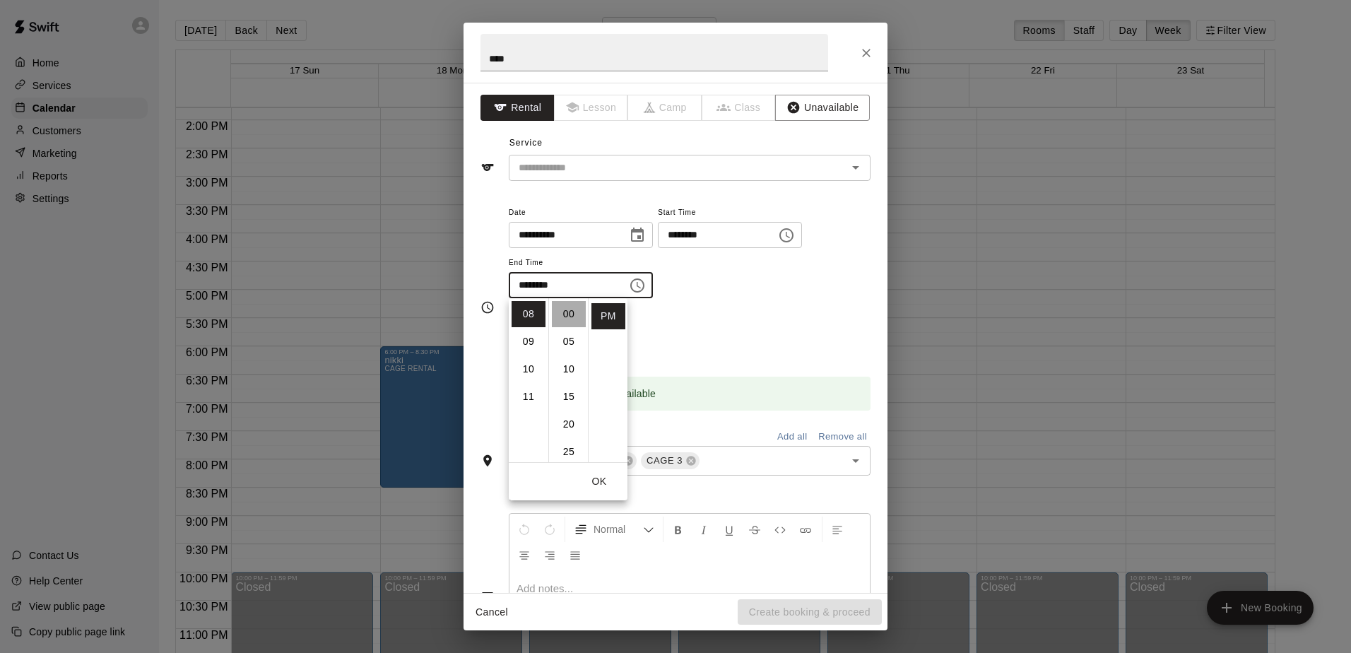
click at [564, 317] on li "00" at bounding box center [569, 314] width 34 height 26
type input "********"
click at [651, 356] on div "Repeats No Yes" at bounding box center [690, 334] width 362 height 45
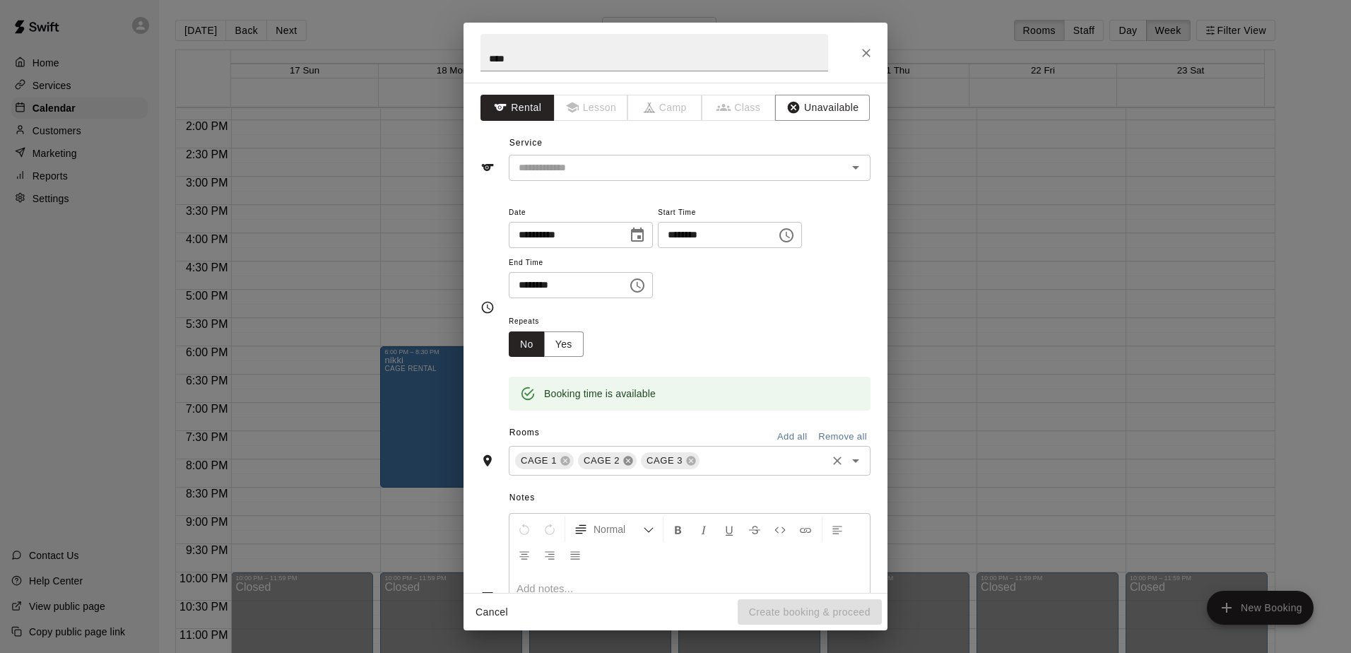
click at [623, 464] on icon at bounding box center [628, 460] width 11 height 11
click at [560, 461] on icon at bounding box center [564, 460] width 9 height 9
click at [630, 170] on input "text" at bounding box center [669, 168] width 312 height 18
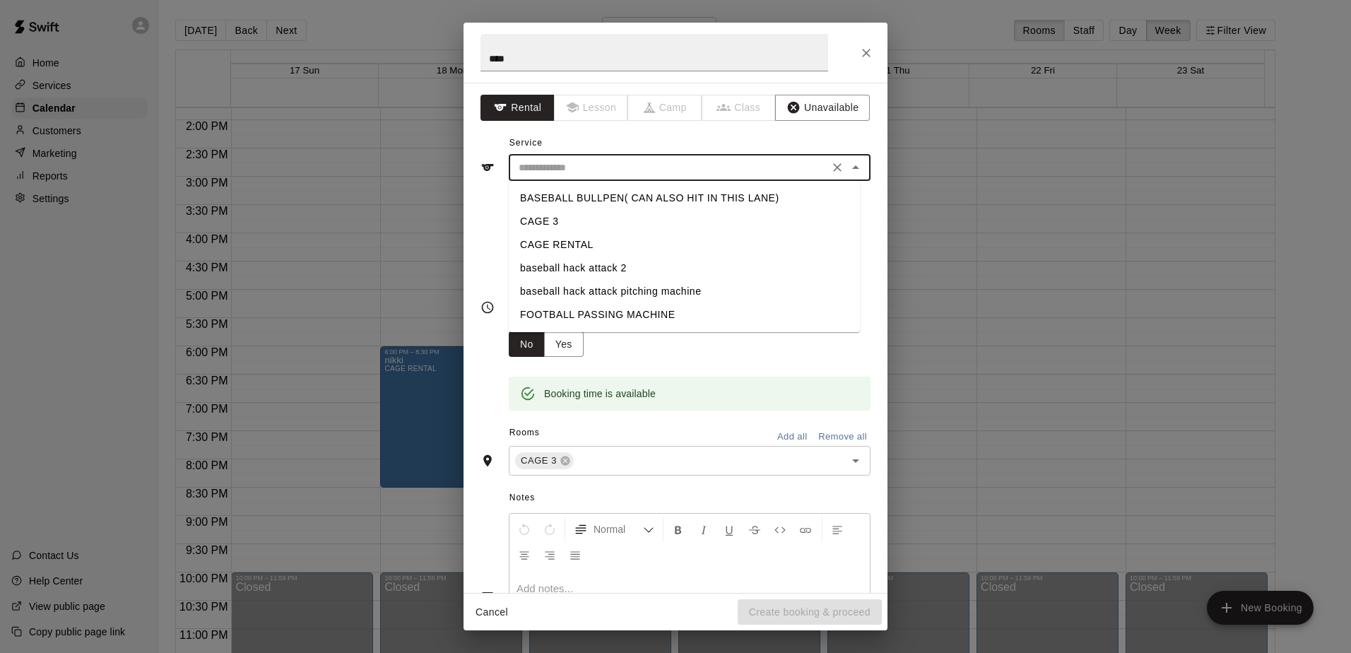
click at [591, 244] on li "CAGE RENTAL" at bounding box center [684, 244] width 351 height 23
type input "**********"
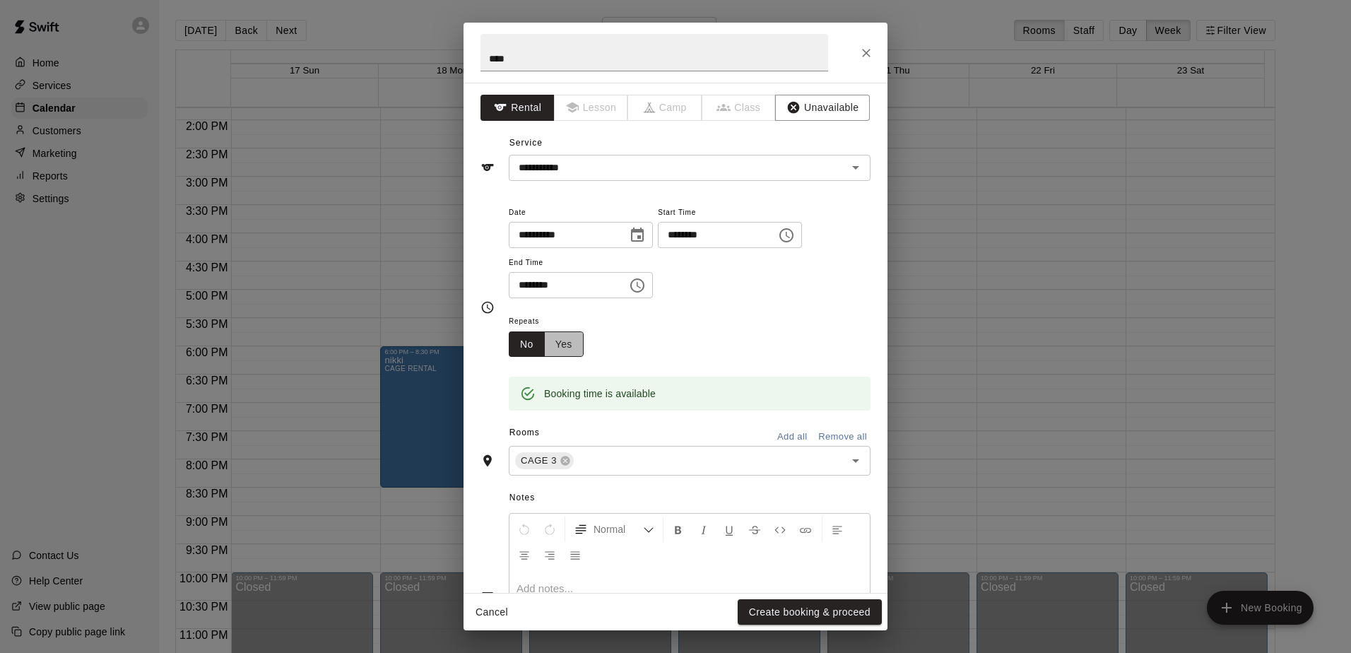
click at [560, 347] on button "Yes" at bounding box center [564, 344] width 40 height 26
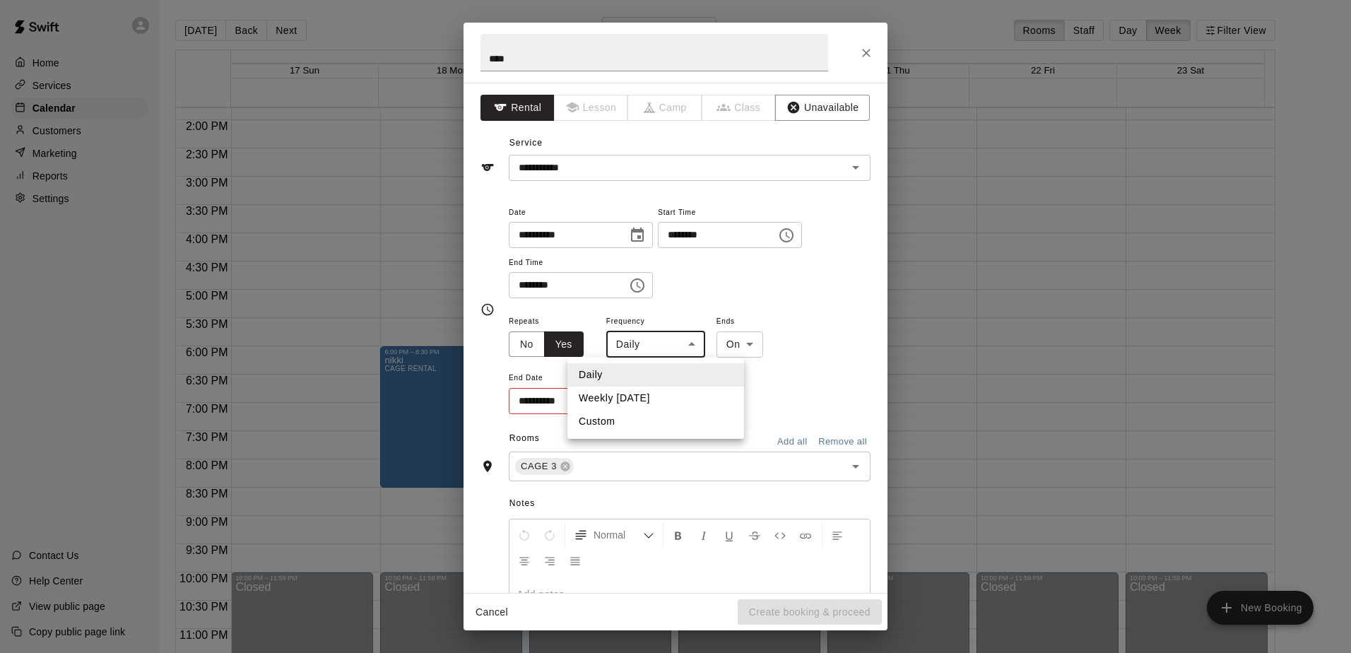
click at [651, 349] on body "Home Services Calendar Customers Marketing Reports Settings Contact Us Help Cen…" at bounding box center [675, 338] width 1351 height 676
click at [651, 399] on li "Weekly [DATE]" at bounding box center [655, 398] width 177 height 23
type input "******"
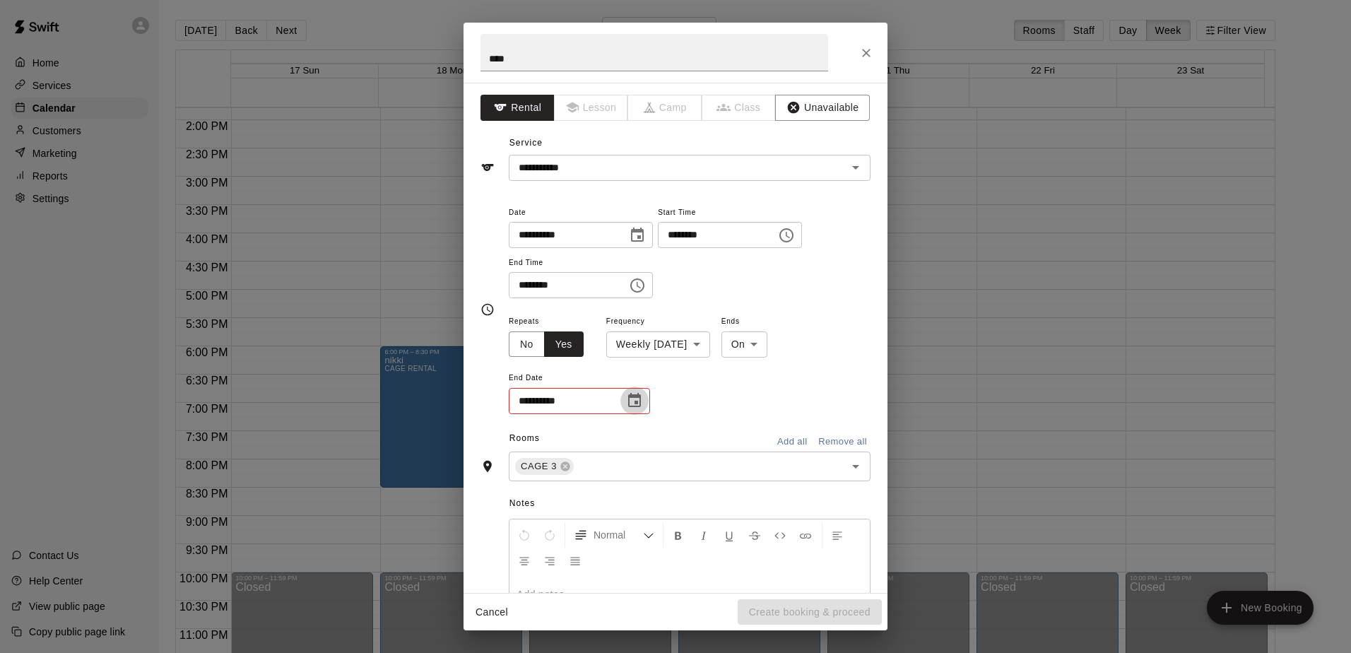
click at [633, 408] on icon "Choose date" at bounding box center [634, 400] width 17 height 17
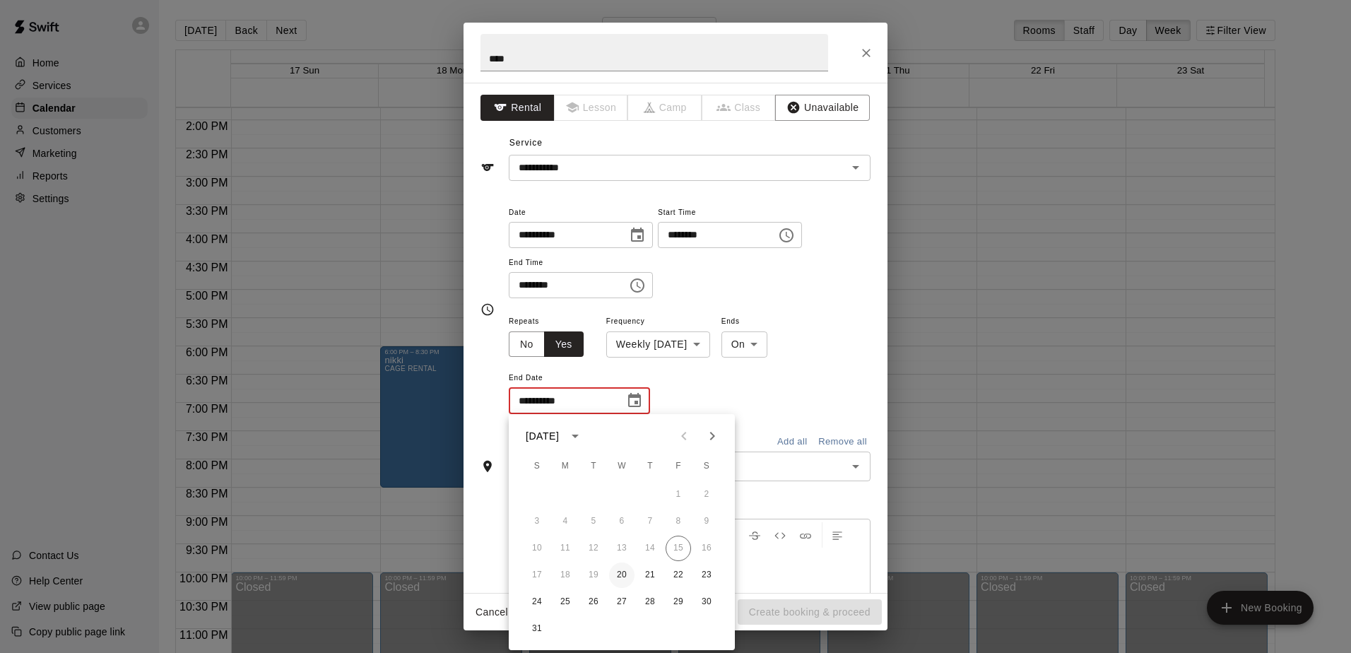
click at [623, 573] on button "20" at bounding box center [621, 574] width 25 height 25
type input "**********"
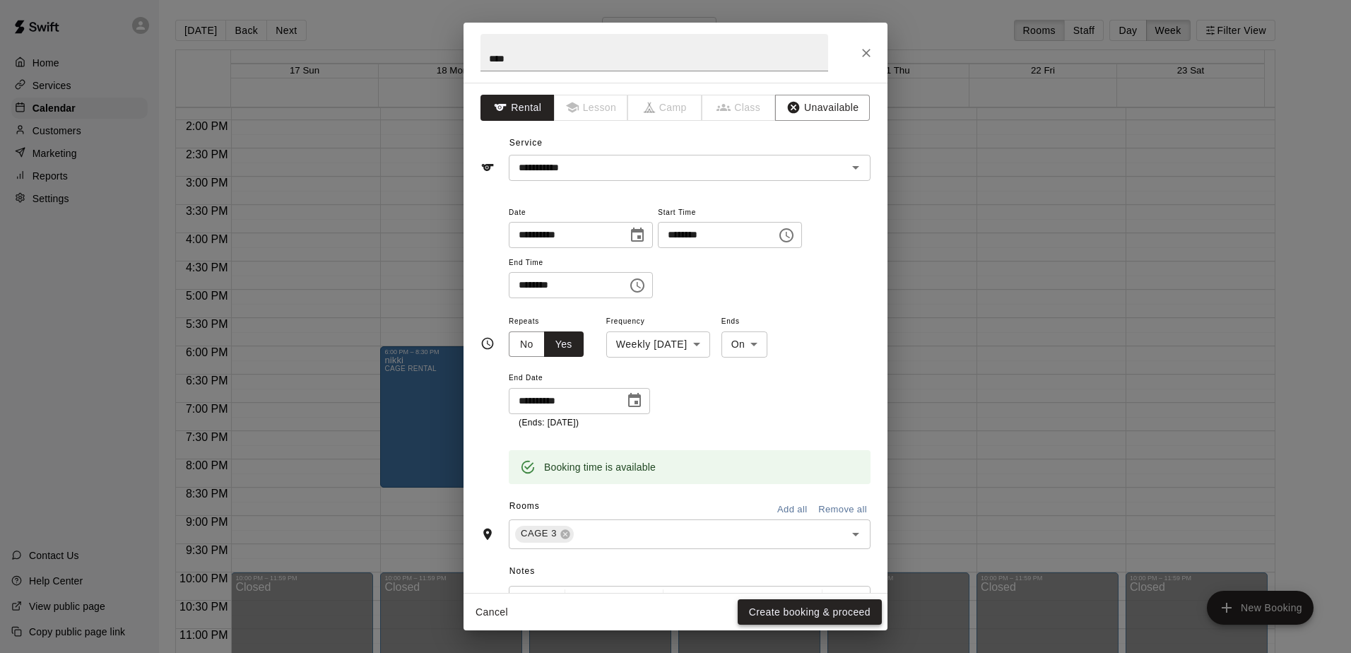
click at [651, 613] on button "Create booking & proceed" at bounding box center [810, 612] width 144 height 26
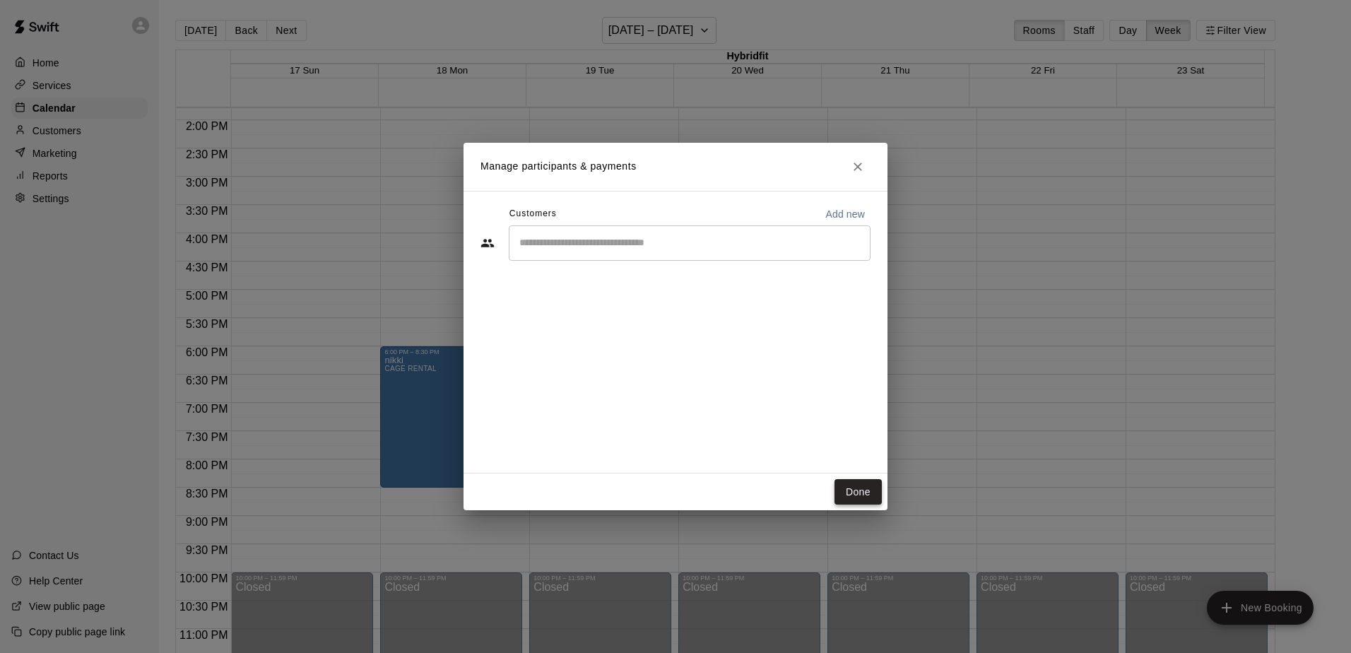
click at [651, 499] on button "Done" at bounding box center [858, 492] width 47 height 26
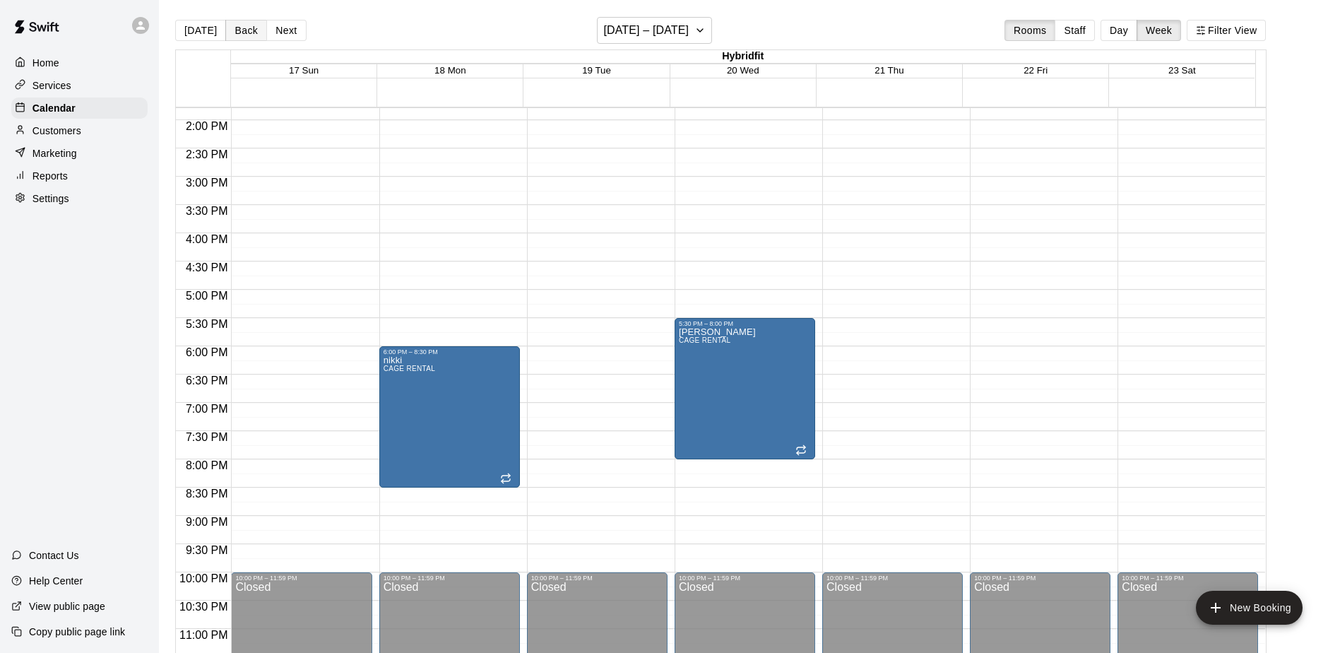
click at [242, 29] on button "Back" at bounding box center [246, 30] width 42 height 21
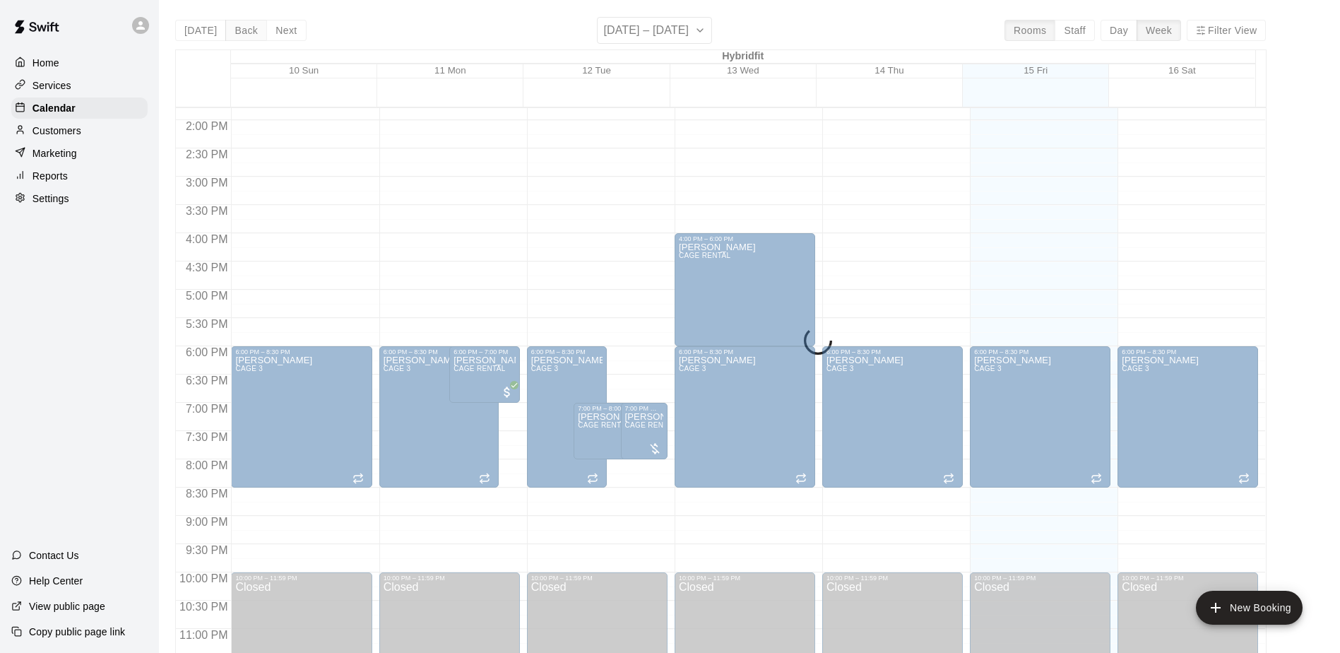
click at [242, 29] on div "[DATE] Back Next [DATE] – [DATE] Rooms Staff Day Week Filter View Hybridfit 10 …" at bounding box center [721, 343] width 1092 height 653
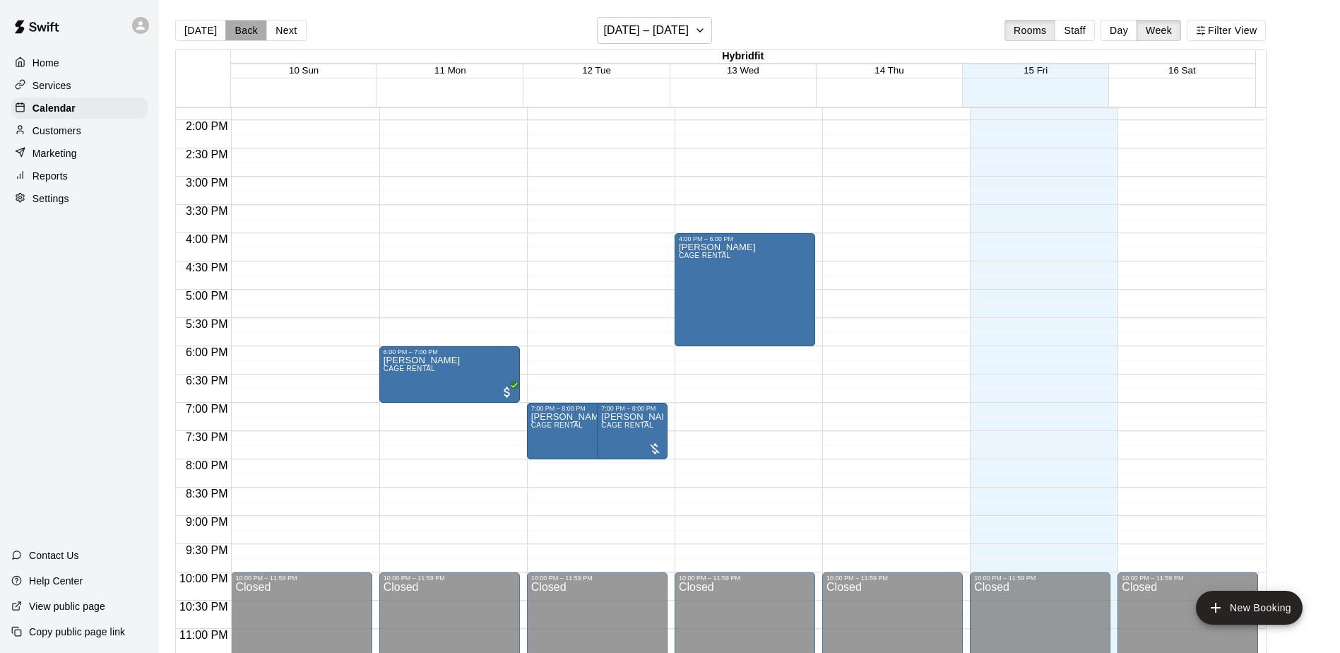
click at [242, 29] on button "Back" at bounding box center [246, 30] width 42 height 21
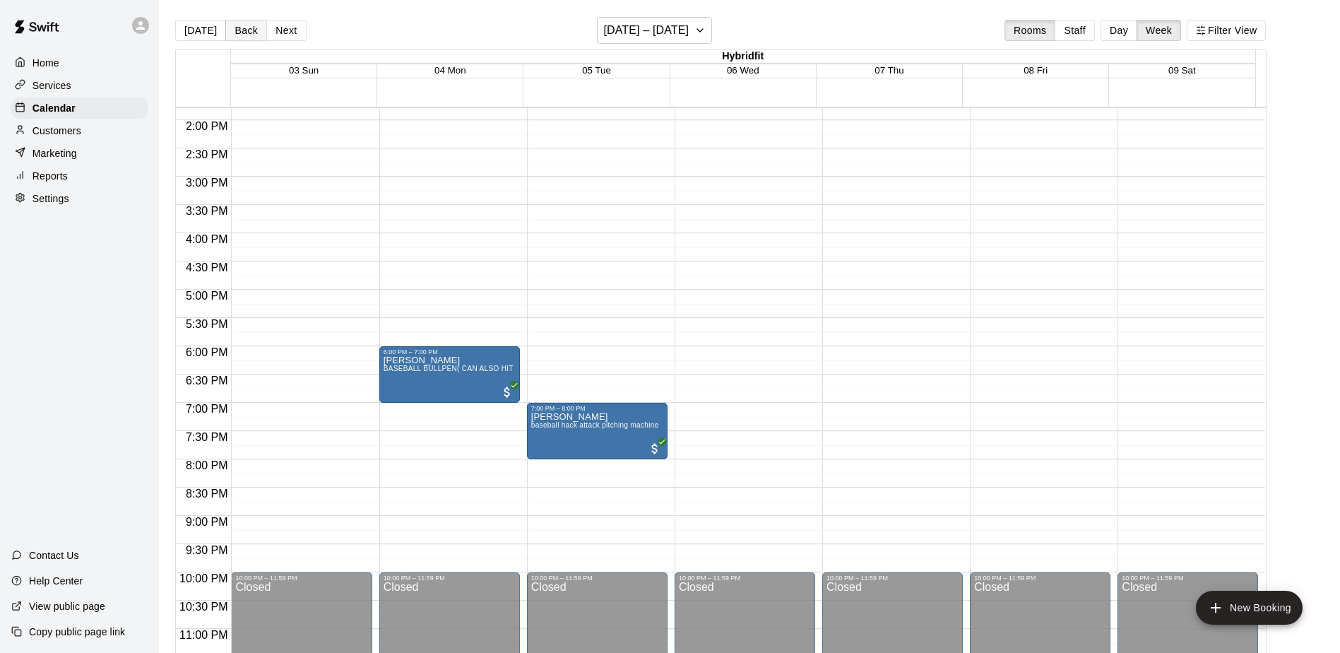
click at [242, 30] on button "Back" at bounding box center [246, 30] width 42 height 21
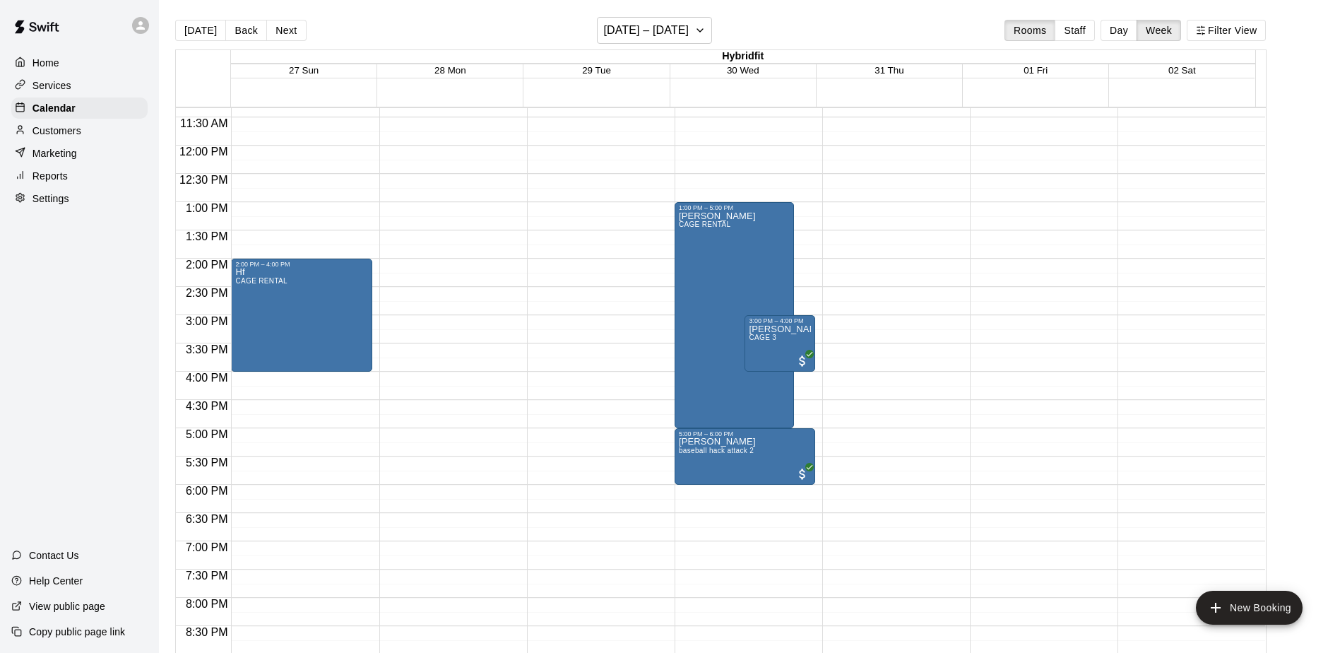
scroll to position [426, 0]
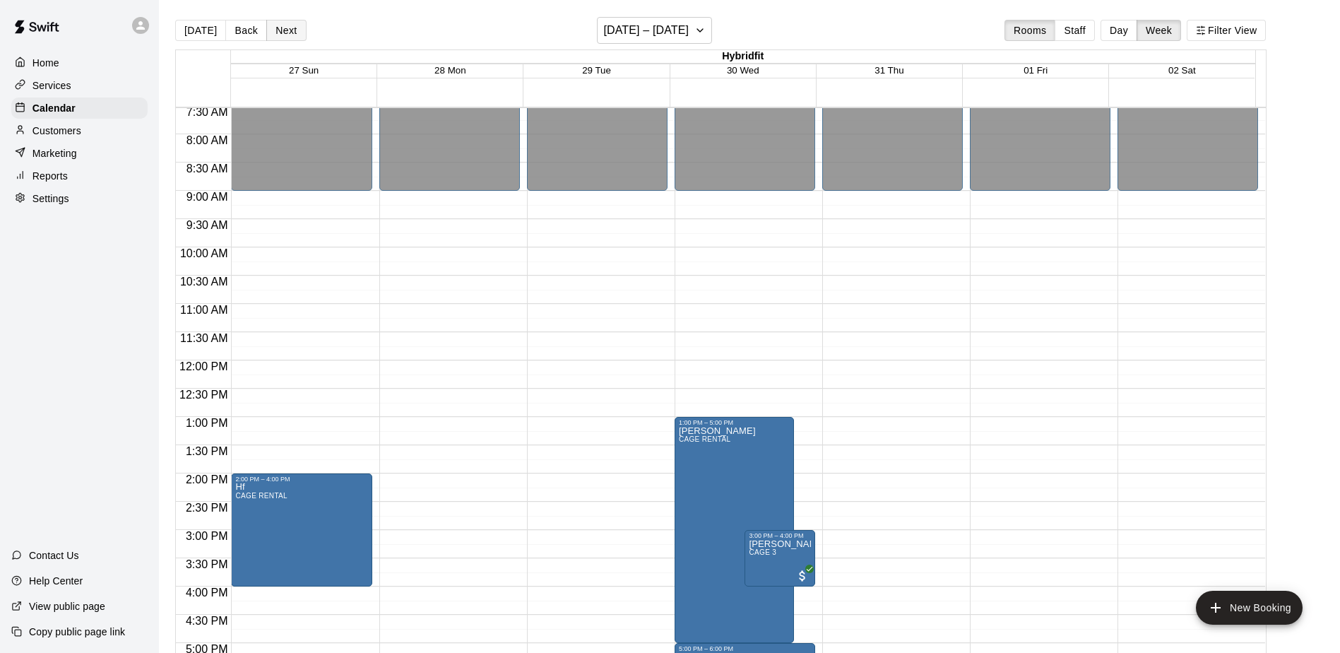
click at [288, 27] on button "Next" at bounding box center [286, 30] width 40 height 21
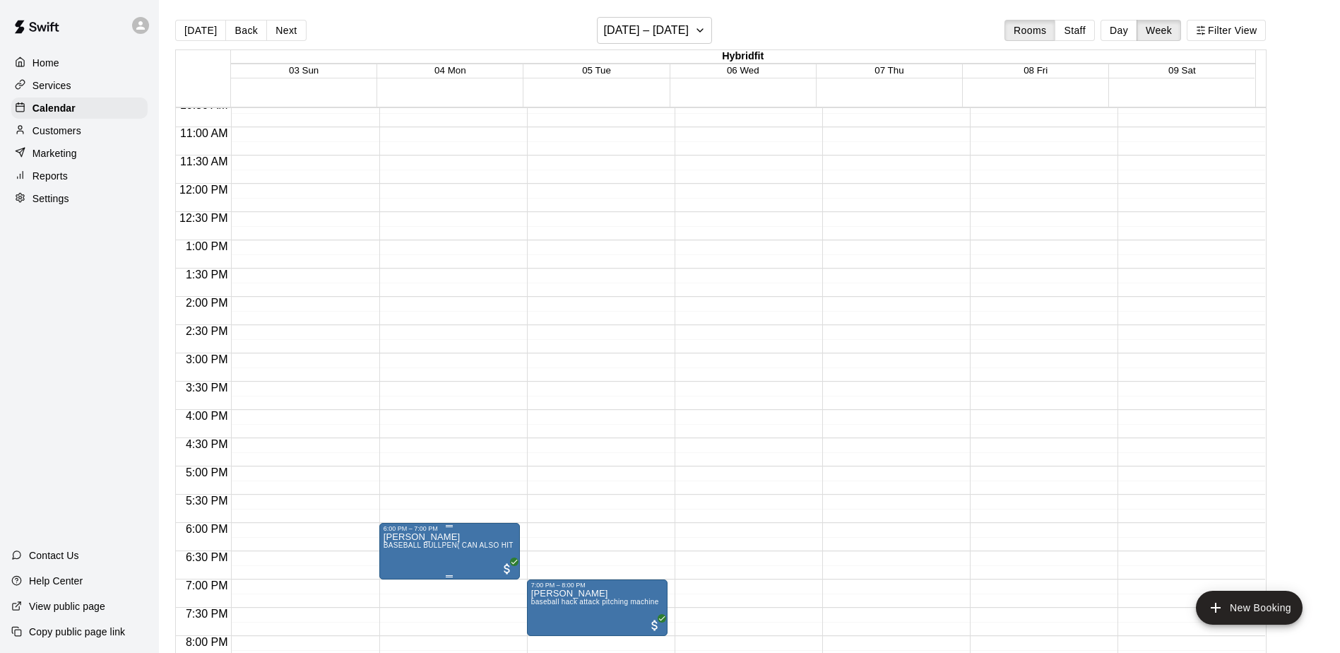
scroll to position [798, 0]
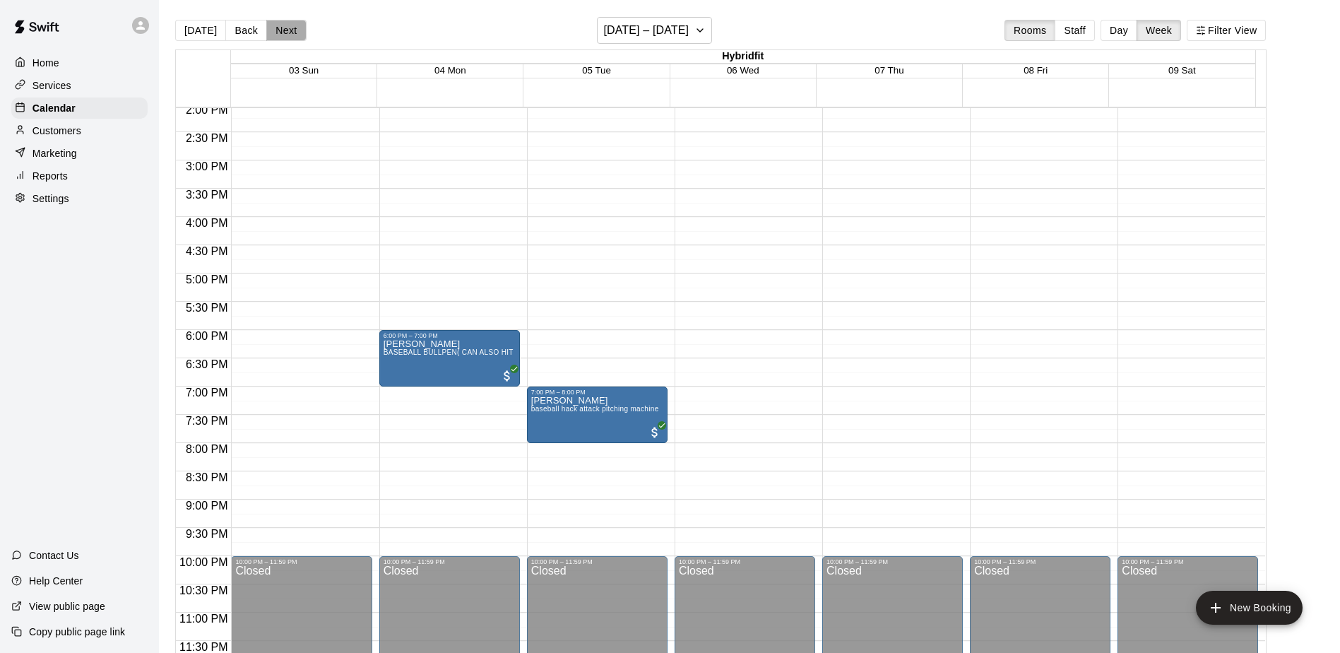
click at [287, 37] on button "Next" at bounding box center [286, 30] width 40 height 21
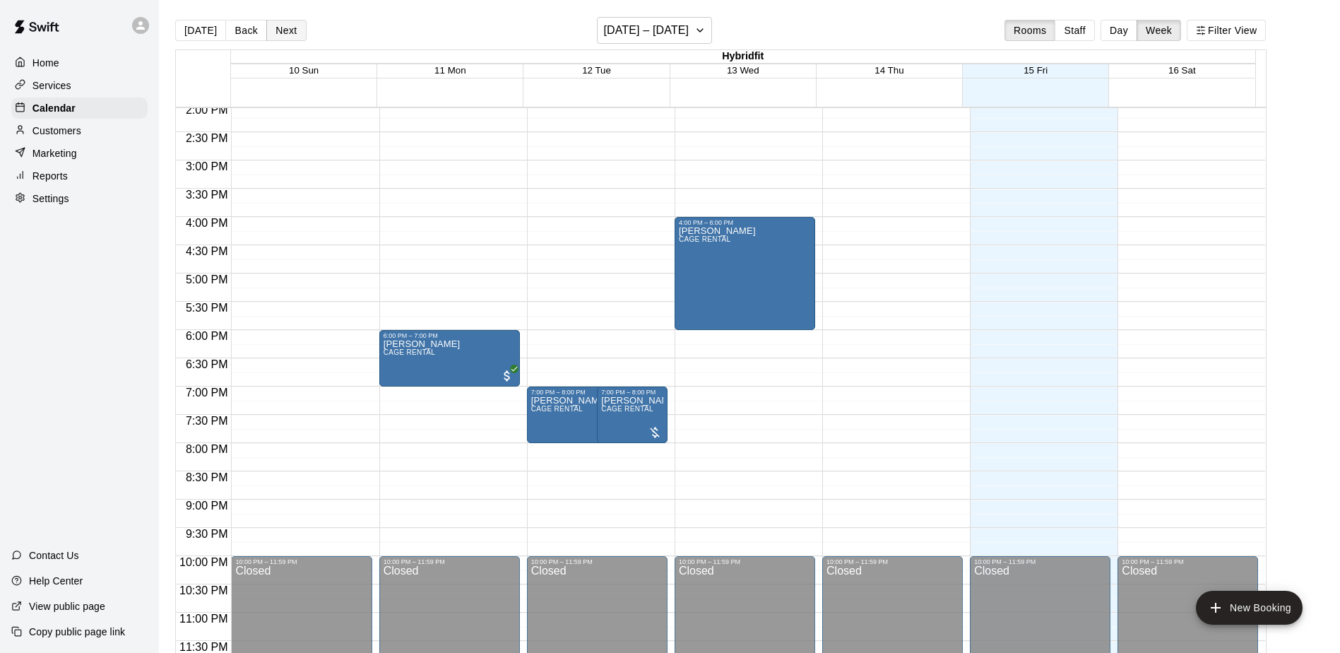
click at [280, 25] on button "Next" at bounding box center [286, 30] width 40 height 21
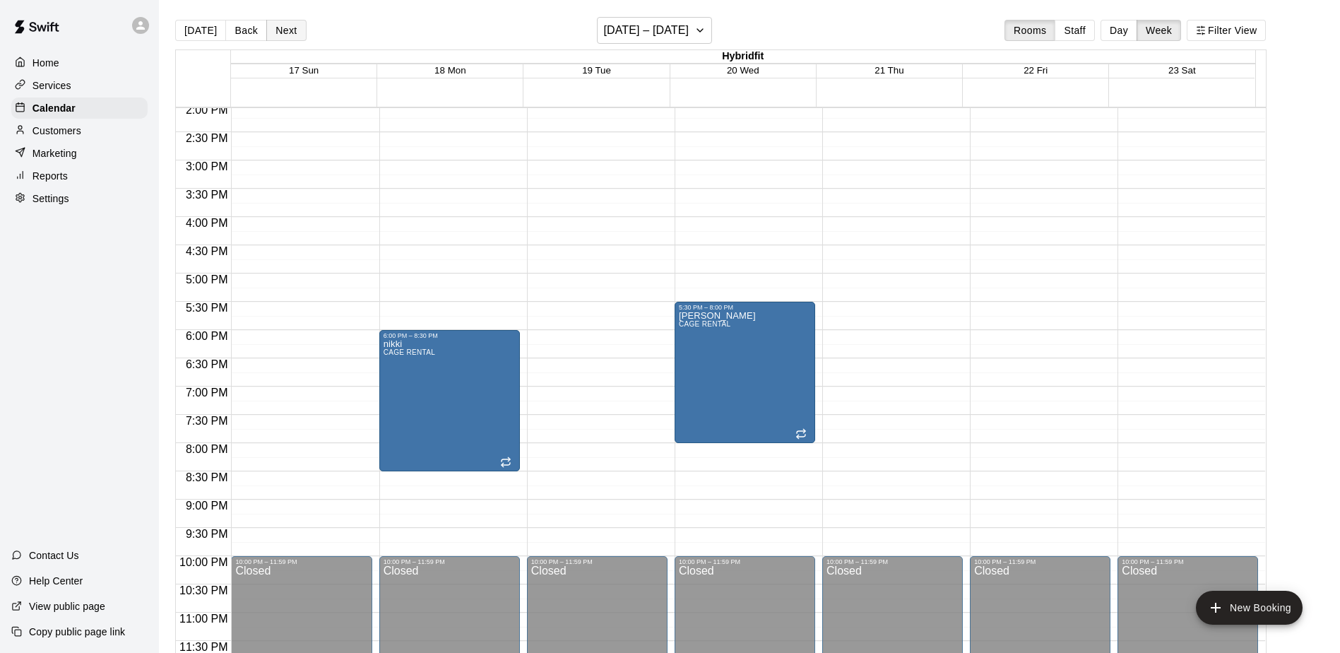
click at [275, 29] on button "Next" at bounding box center [286, 30] width 40 height 21
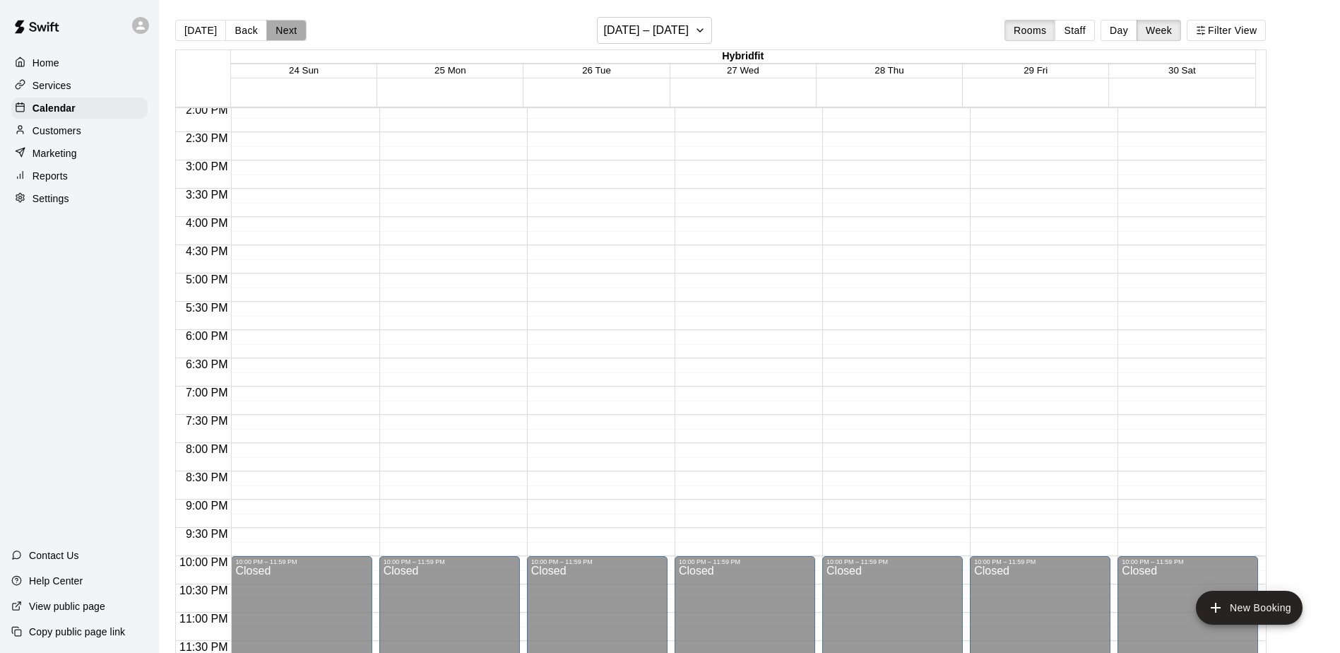
click at [288, 35] on button "Next" at bounding box center [286, 30] width 40 height 21
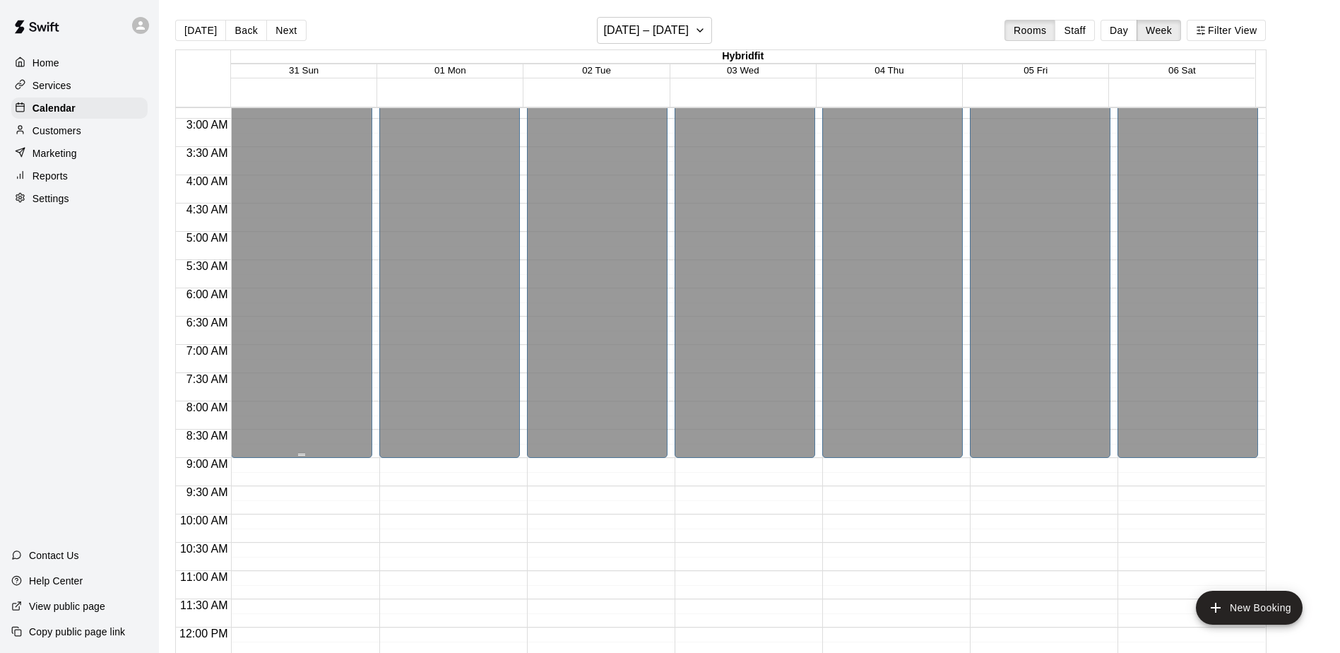
scroll to position [20, 0]
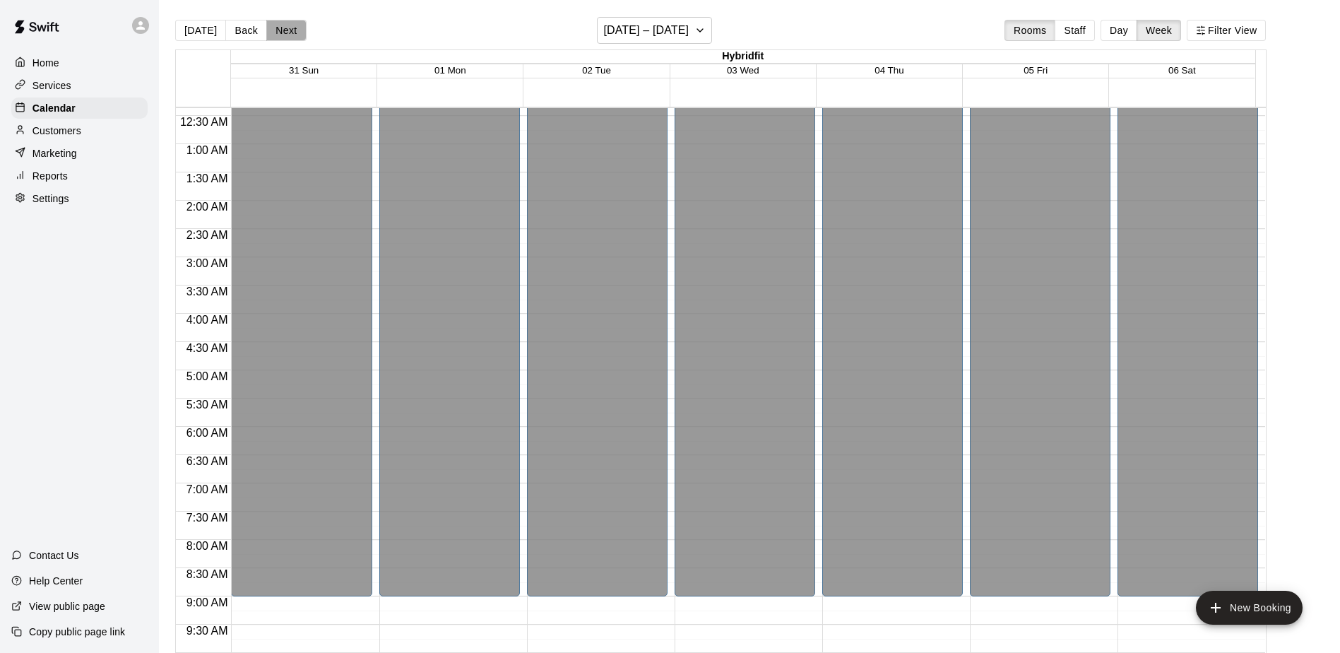
click at [287, 33] on button "Next" at bounding box center [286, 30] width 40 height 21
click at [232, 34] on button "Back" at bounding box center [246, 30] width 42 height 21
click at [229, 37] on button "Back" at bounding box center [246, 30] width 42 height 21
click at [228, 37] on button "Back" at bounding box center [246, 30] width 42 height 21
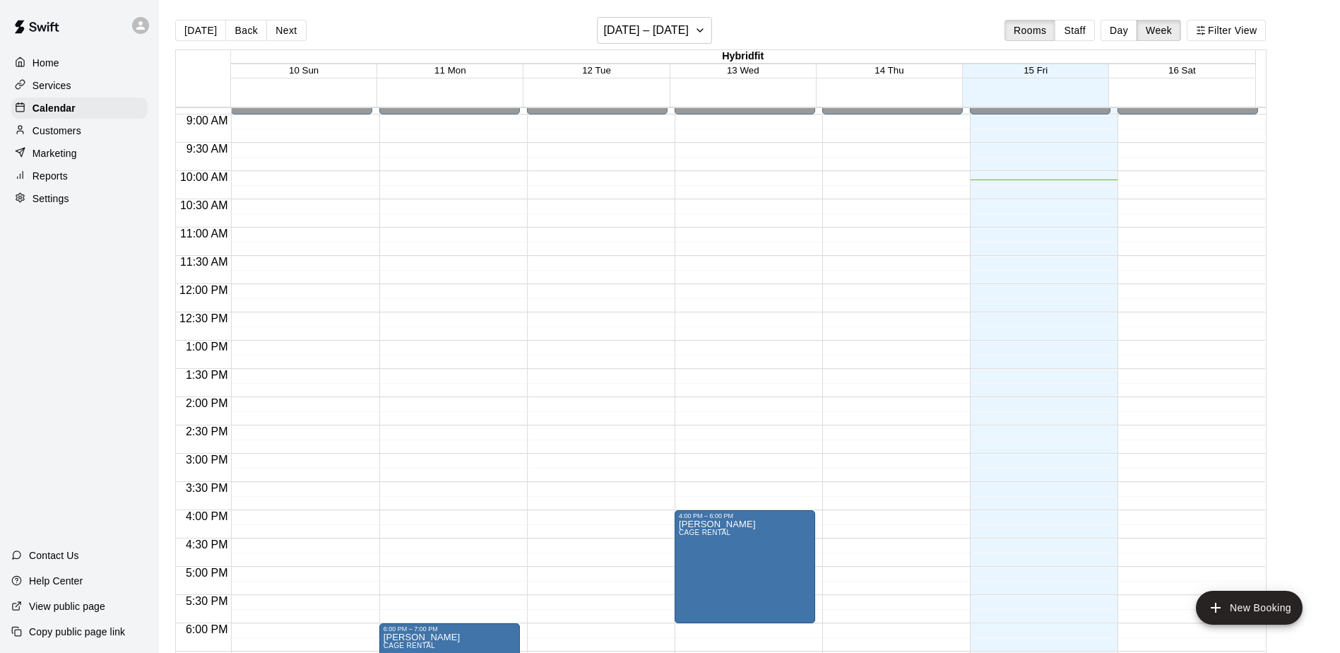
scroll to position [283, 0]
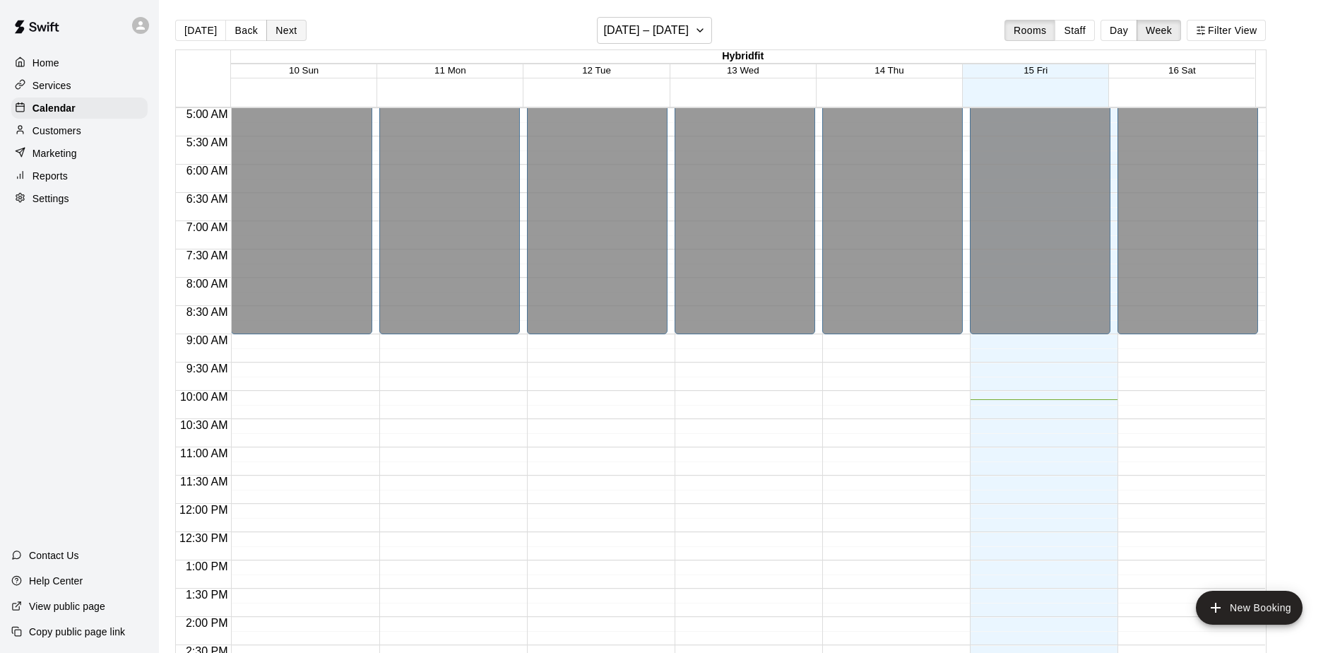
click at [281, 28] on button "Next" at bounding box center [286, 30] width 40 height 21
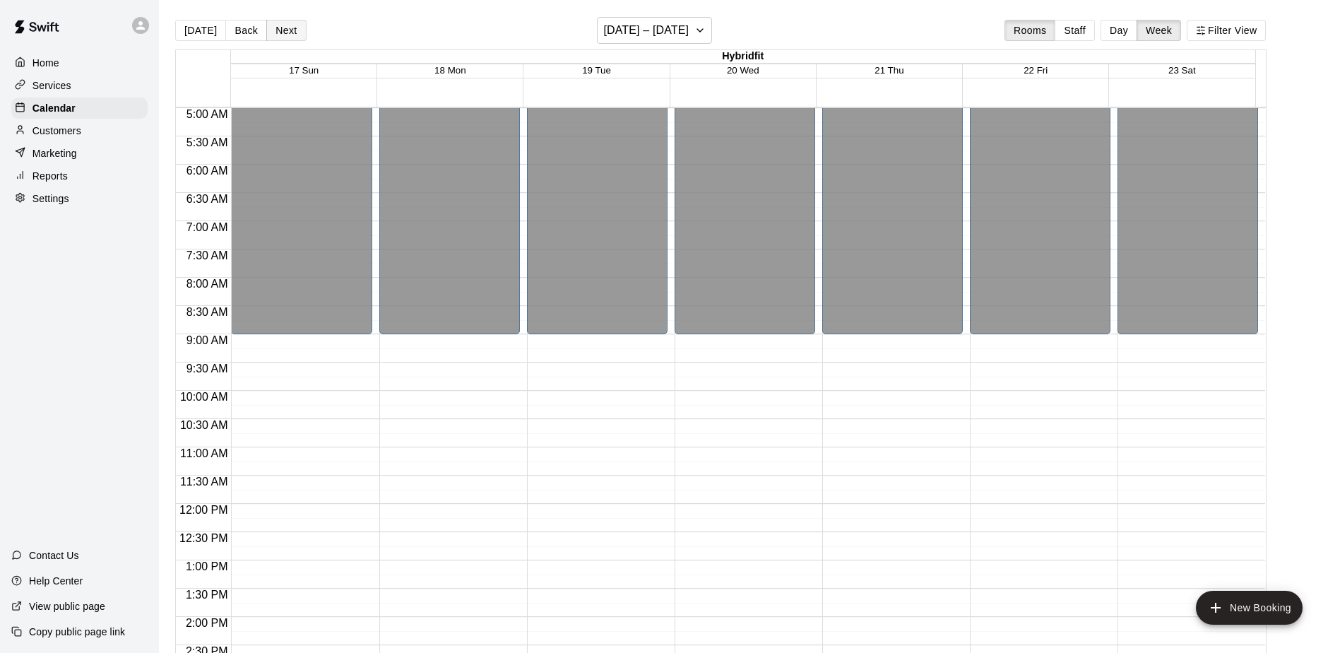
click at [281, 28] on button "Next" at bounding box center [286, 30] width 40 height 21
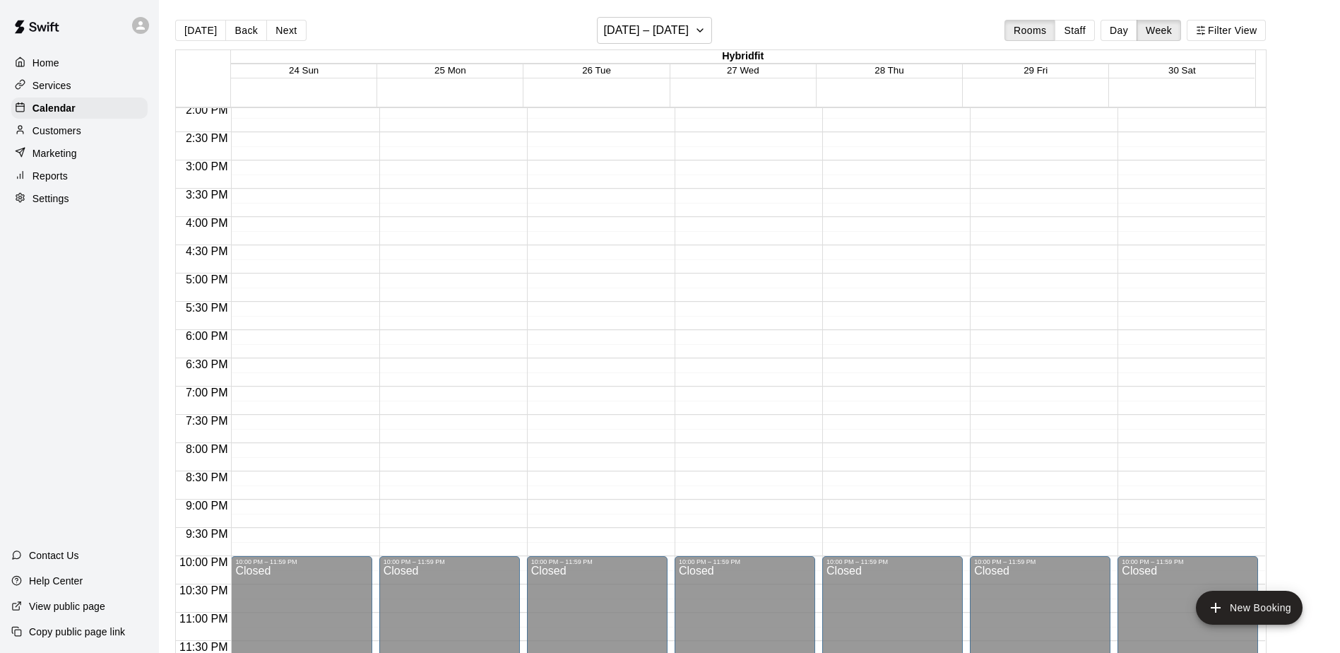
scroll to position [798, 0]
click at [288, 34] on button "Next" at bounding box center [286, 30] width 40 height 21
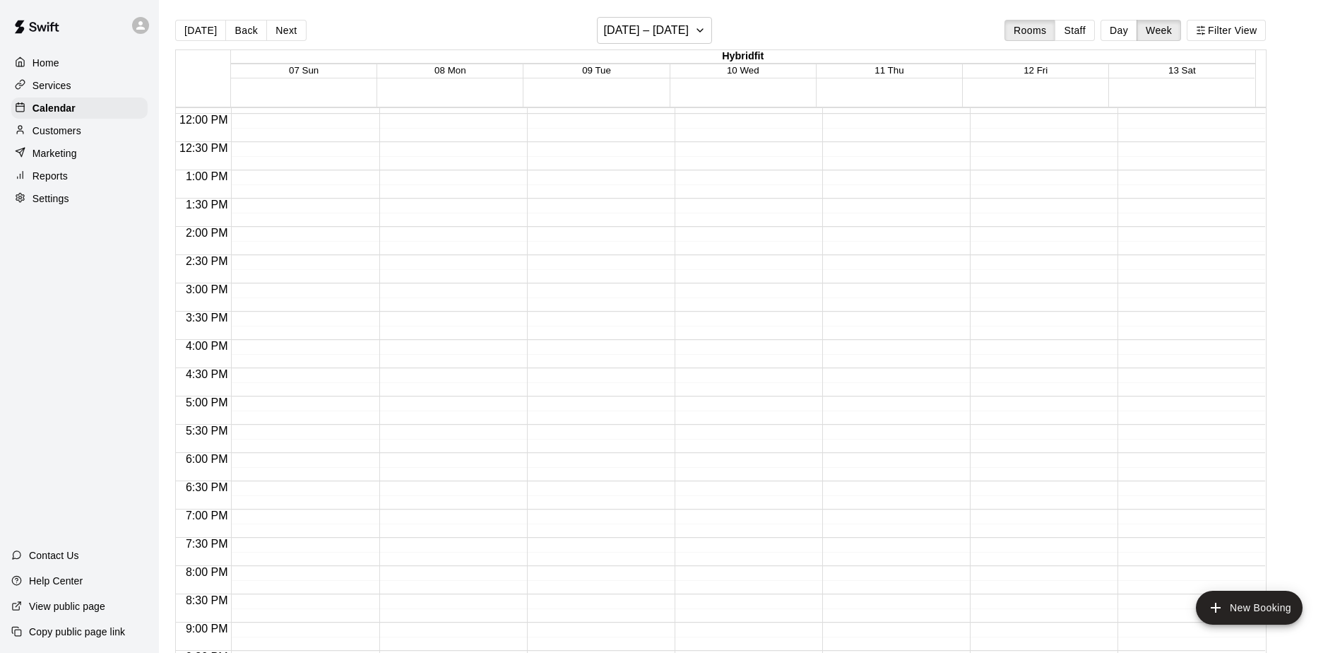
scroll to position [374, 0]
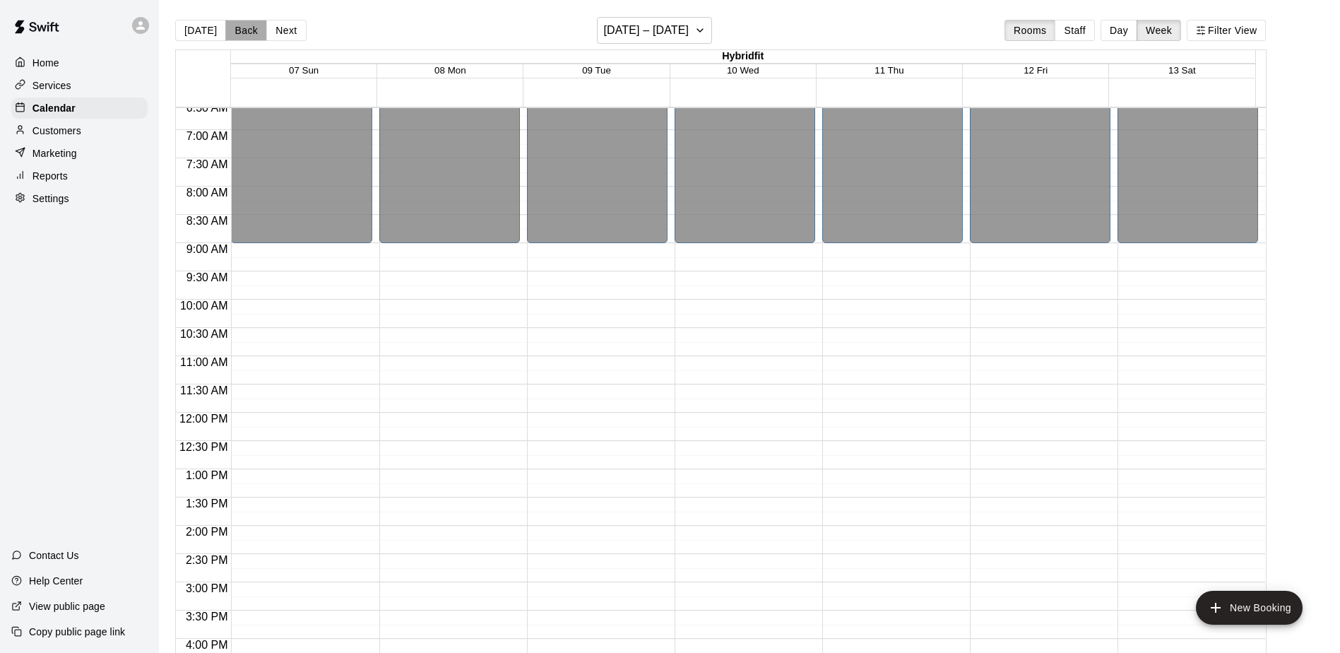
click at [234, 26] on button "Back" at bounding box center [246, 30] width 42 height 21
click at [245, 25] on button "Back" at bounding box center [246, 30] width 42 height 21
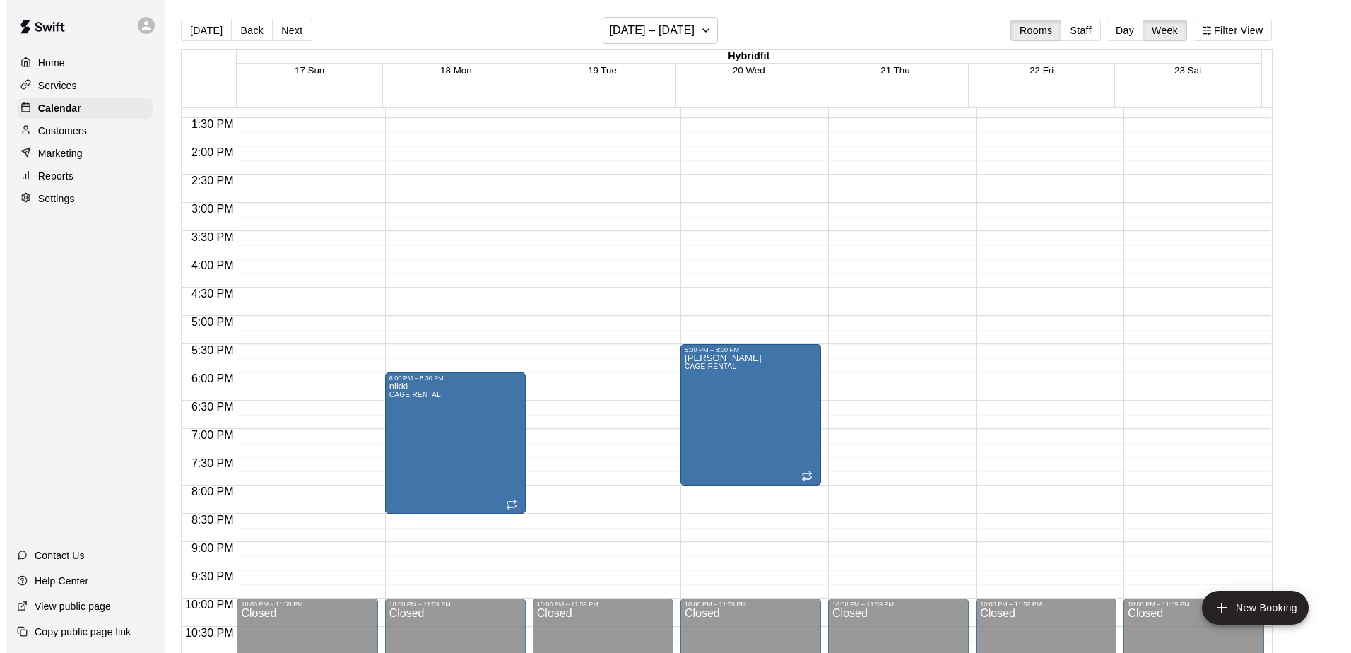
scroll to position [798, 0]
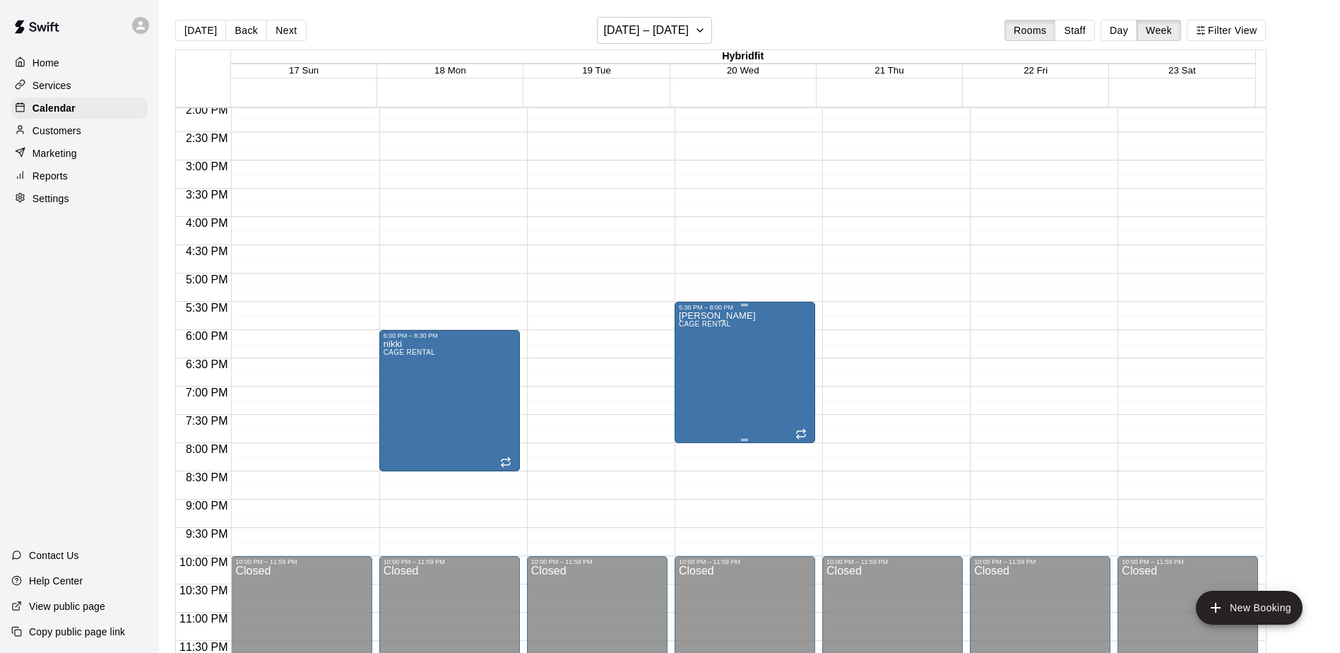
click at [651, 324] on div "[PERSON_NAME] RENTAL" at bounding box center [745, 637] width 132 height 653
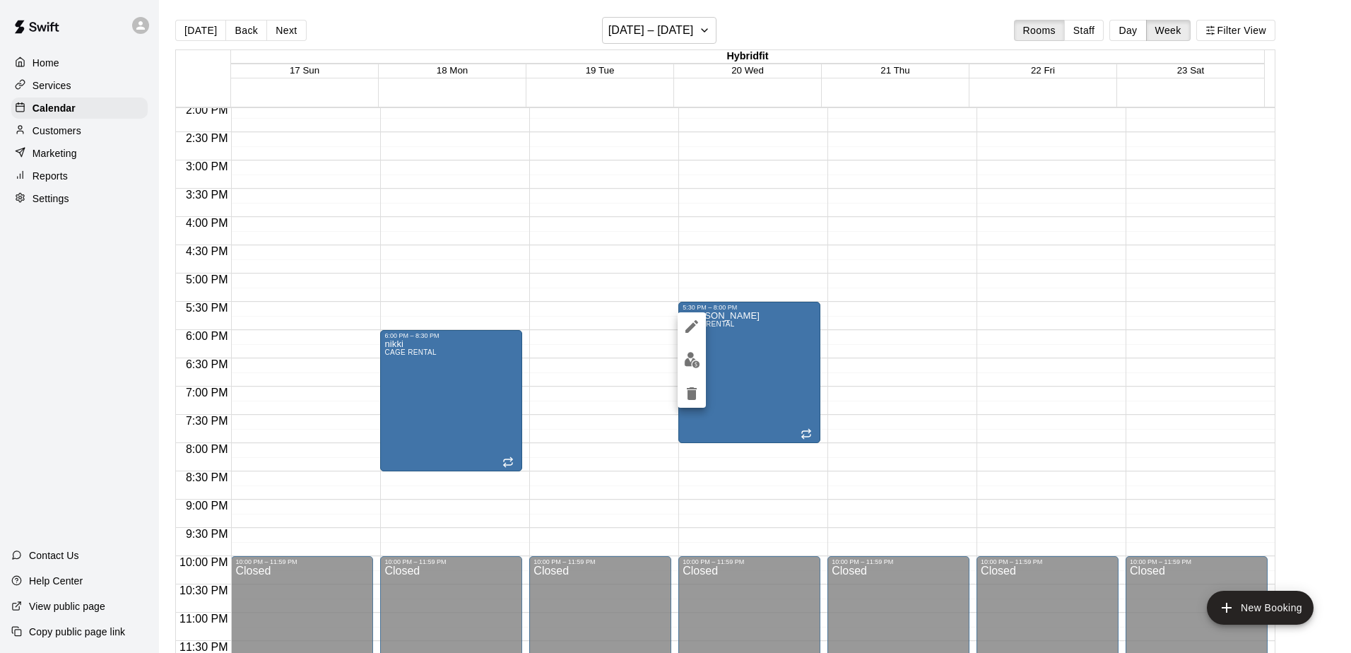
click at [651, 324] on icon "edit" at bounding box center [691, 326] width 13 height 13
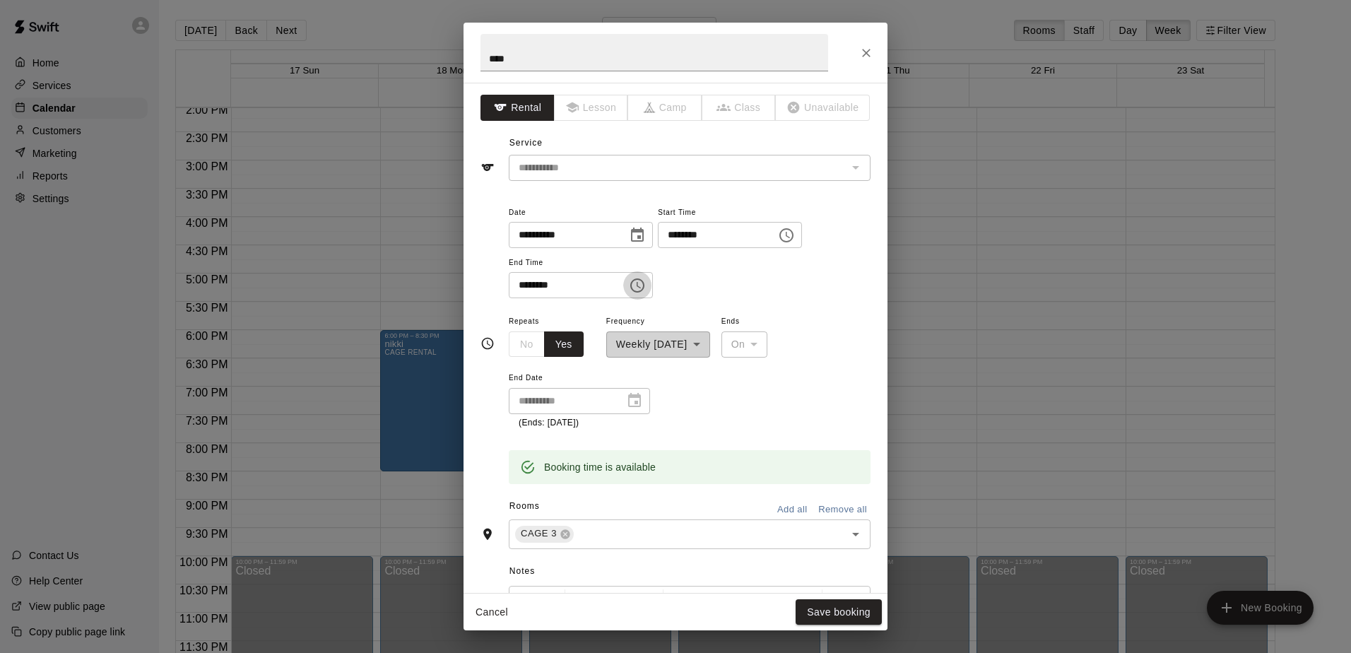
click at [646, 282] on icon "Choose time, selected time is 8:00 PM" at bounding box center [637, 285] width 17 height 17
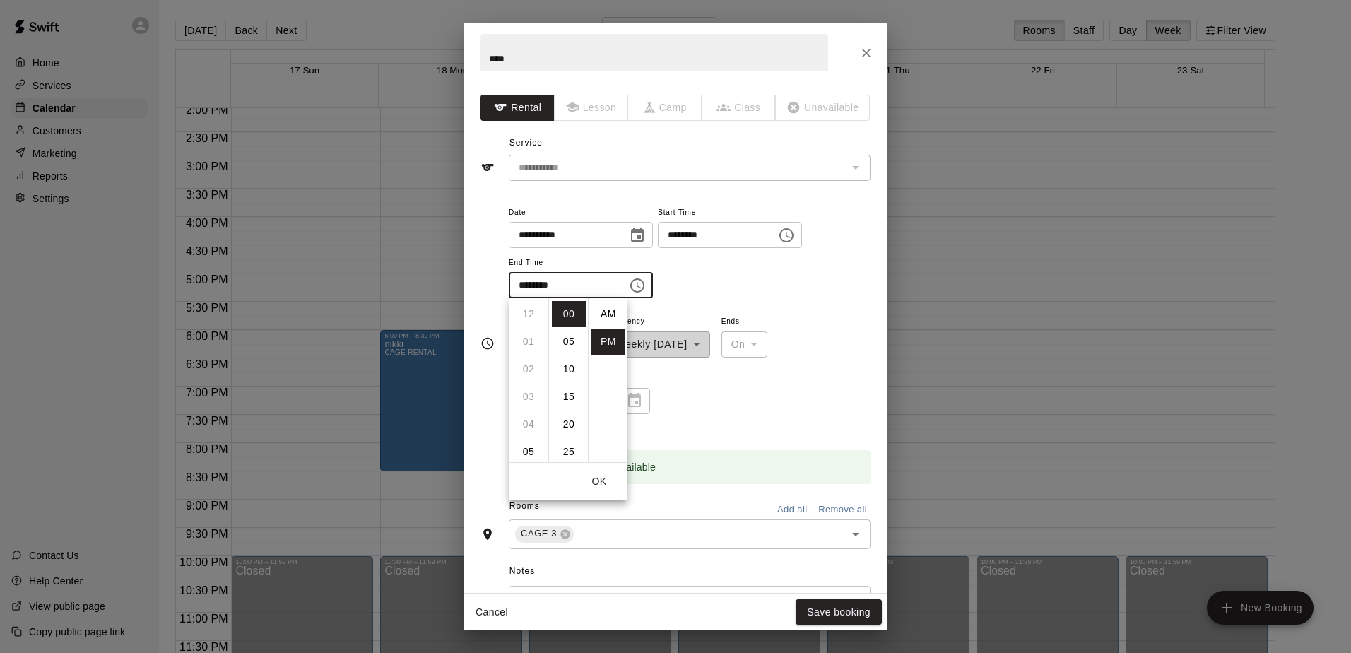
scroll to position [25, 0]
click at [565, 410] on li "30" at bounding box center [569, 409] width 34 height 26
type input "********"
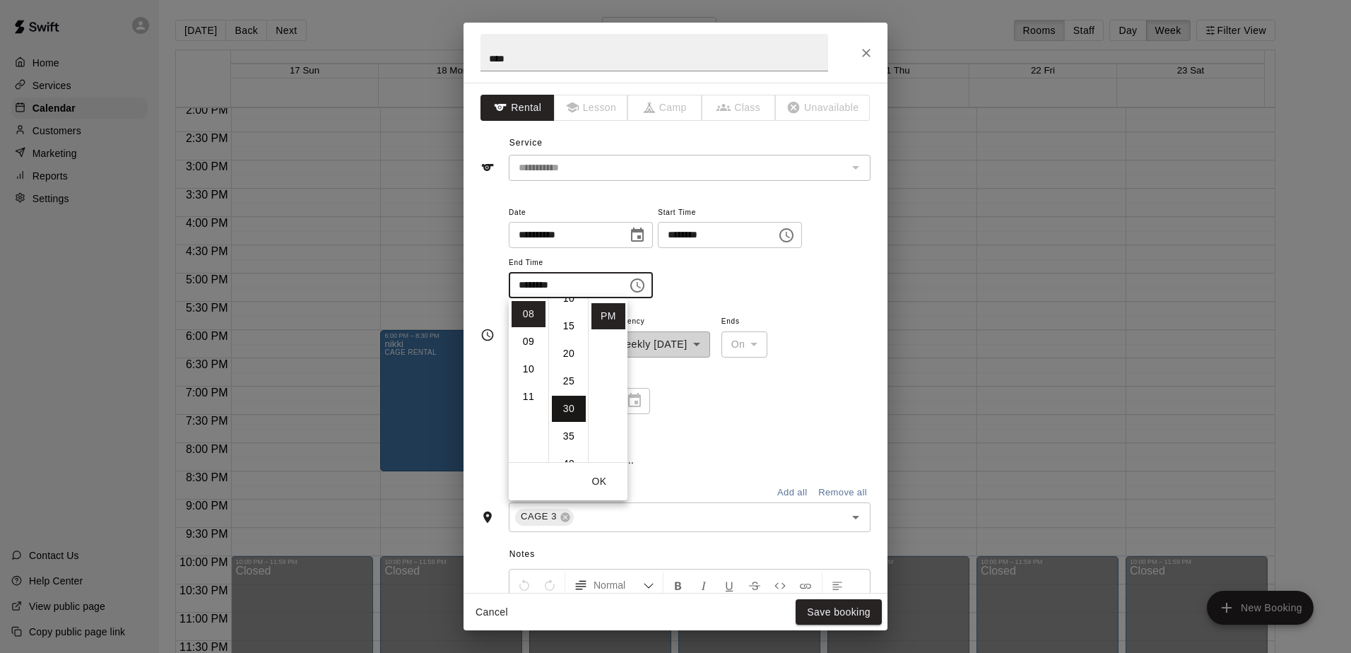
scroll to position [165, 0]
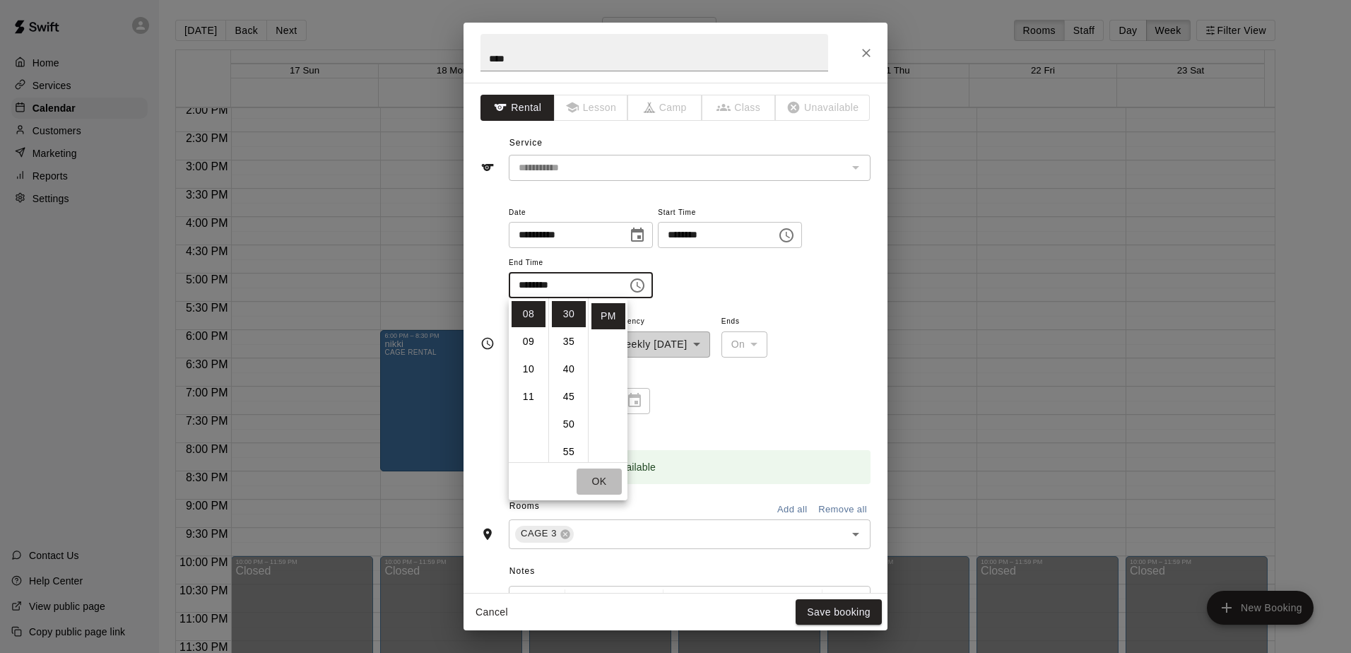
click at [609, 476] on button "OK" at bounding box center [599, 482] width 45 height 26
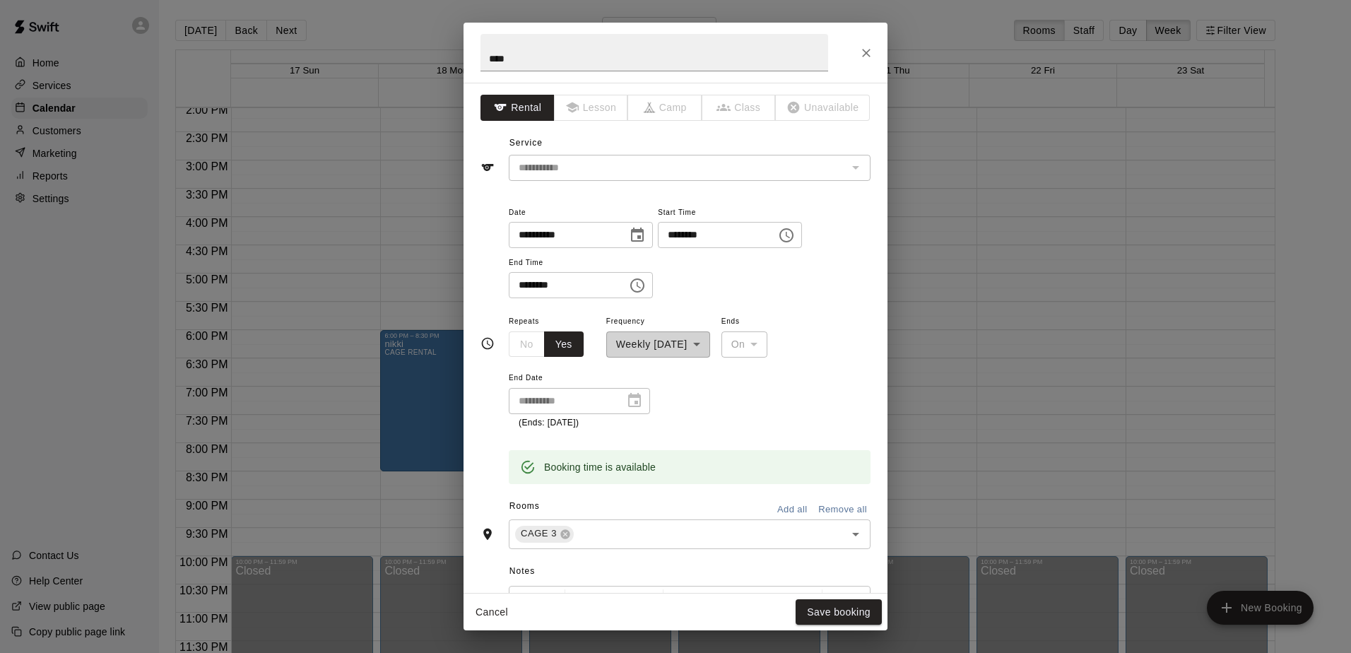
click at [634, 405] on div "**********" at bounding box center [579, 401] width 141 height 26
click at [651, 344] on div "On" at bounding box center [744, 344] width 47 height 26
click at [638, 405] on div "**********" at bounding box center [579, 401] width 141 height 26
click at [628, 404] on div "**********" at bounding box center [579, 401] width 141 height 26
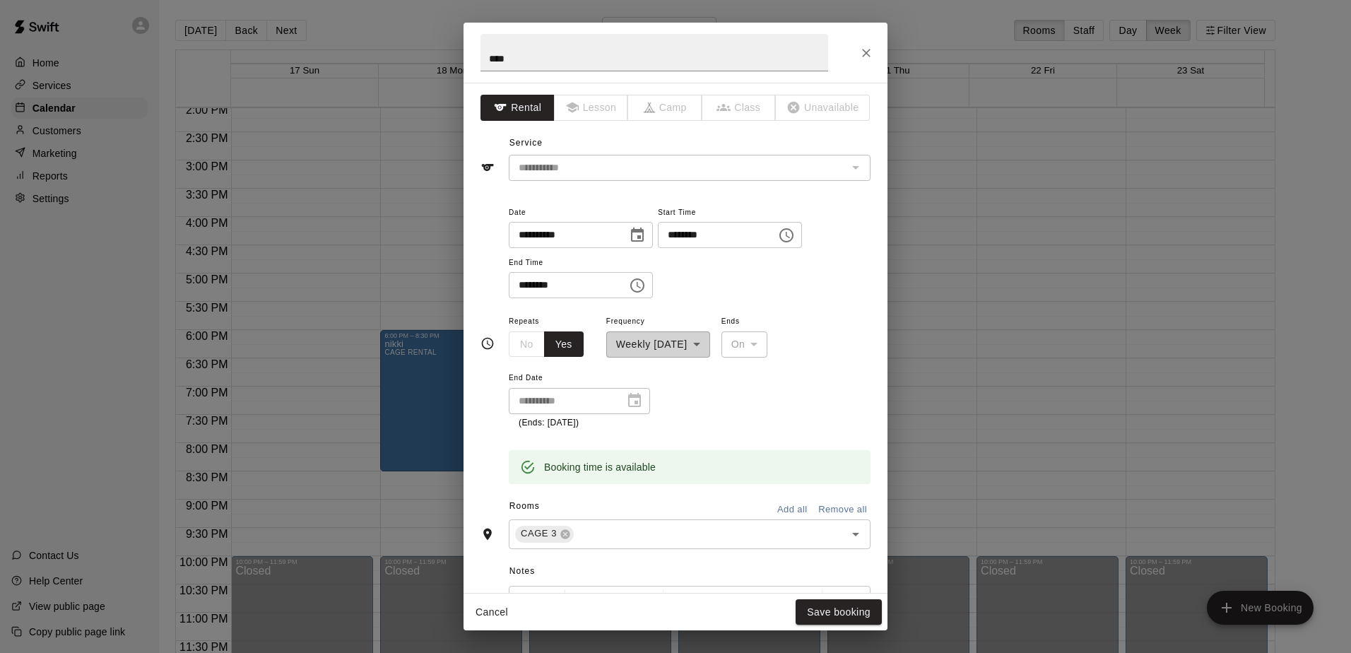
click at [591, 431] on div "Booking time is available" at bounding box center [690, 457] width 362 height 54
click at [572, 416] on p "(Ends: [DATE])" at bounding box center [580, 423] width 122 height 14
drag, startPoint x: 531, startPoint y: 400, endPoint x: 685, endPoint y: 346, distance: 163.8
click at [651, 346] on div "**********" at bounding box center [658, 334] width 104 height 45
drag, startPoint x: 680, startPoint y: 347, endPoint x: 718, endPoint y: 346, distance: 37.5
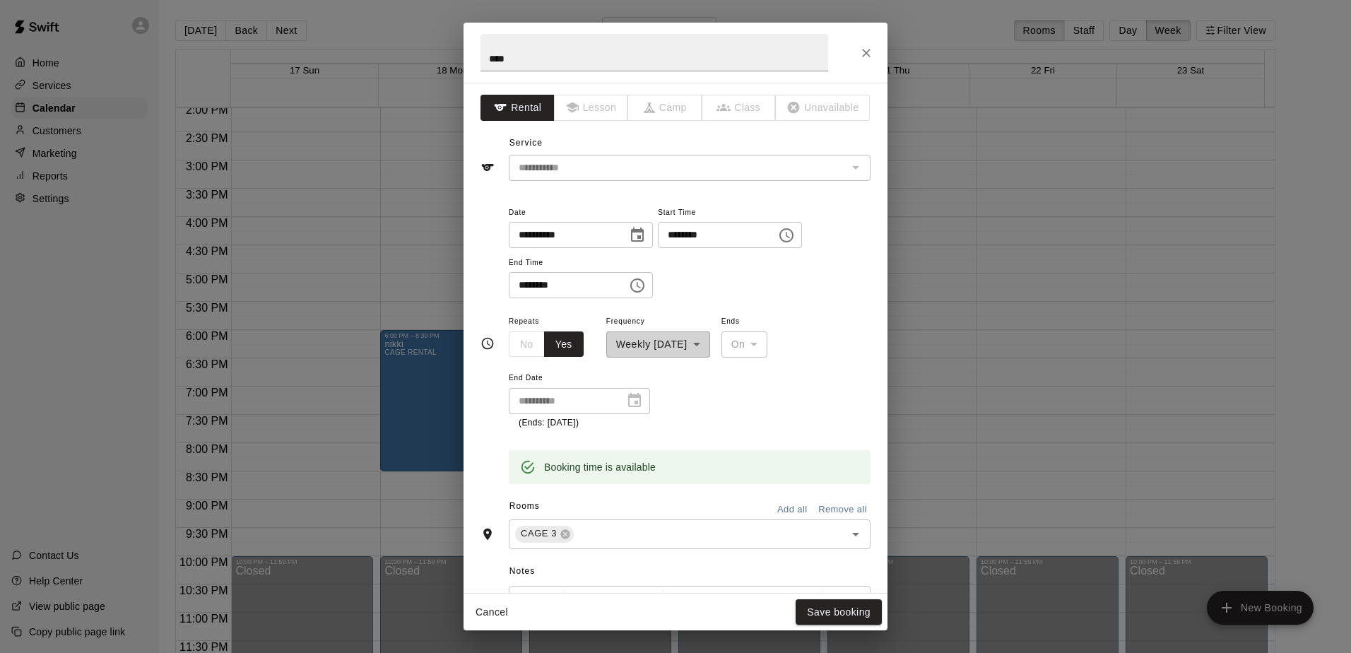
click at [651, 346] on div "**********" at bounding box center [658, 334] width 104 height 45
click at [651, 341] on div "On" at bounding box center [744, 344] width 47 height 26
click at [651, 349] on div "**********" at bounding box center [658, 334] width 104 height 45
click at [560, 349] on button "Yes" at bounding box center [564, 344] width 40 height 26
drag, startPoint x: 504, startPoint y: 348, endPoint x: 512, endPoint y: 348, distance: 7.8
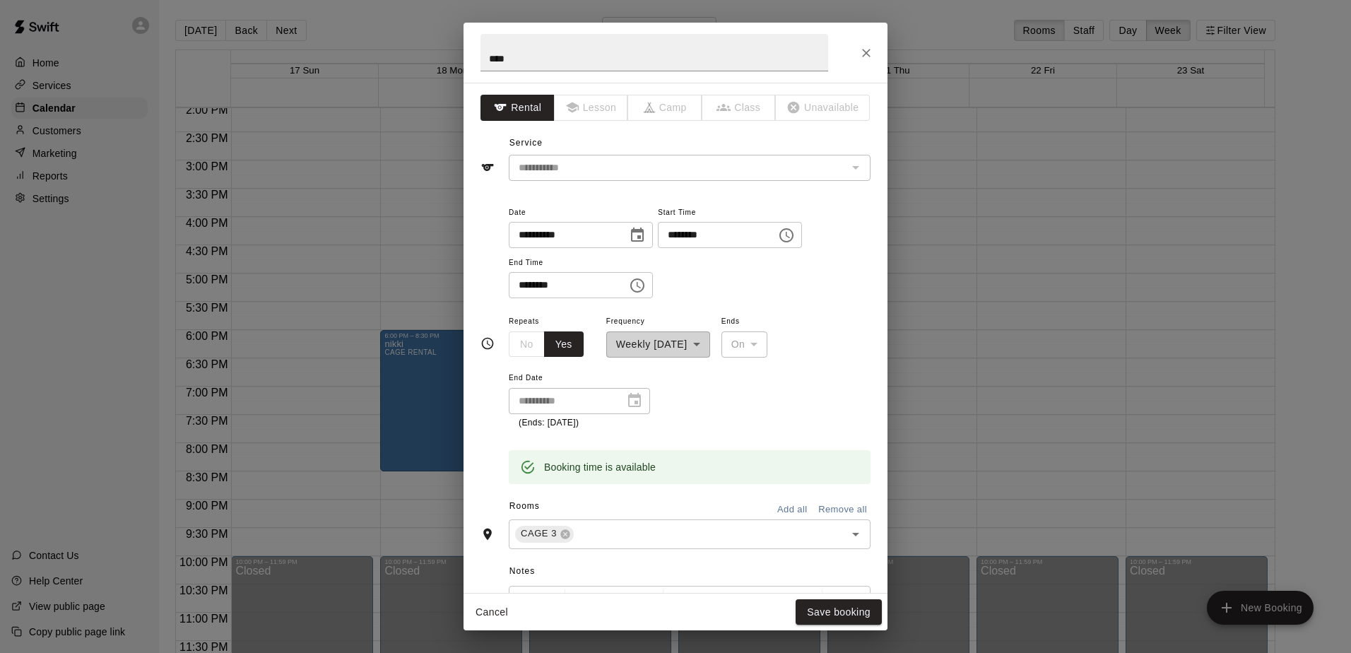
click at [507, 348] on div "**********" at bounding box center [676, 344] width 390 height 281
click at [522, 346] on div "No Yes" at bounding box center [546, 344] width 75 height 26
click at [651, 615] on button "Save booking" at bounding box center [839, 612] width 86 height 26
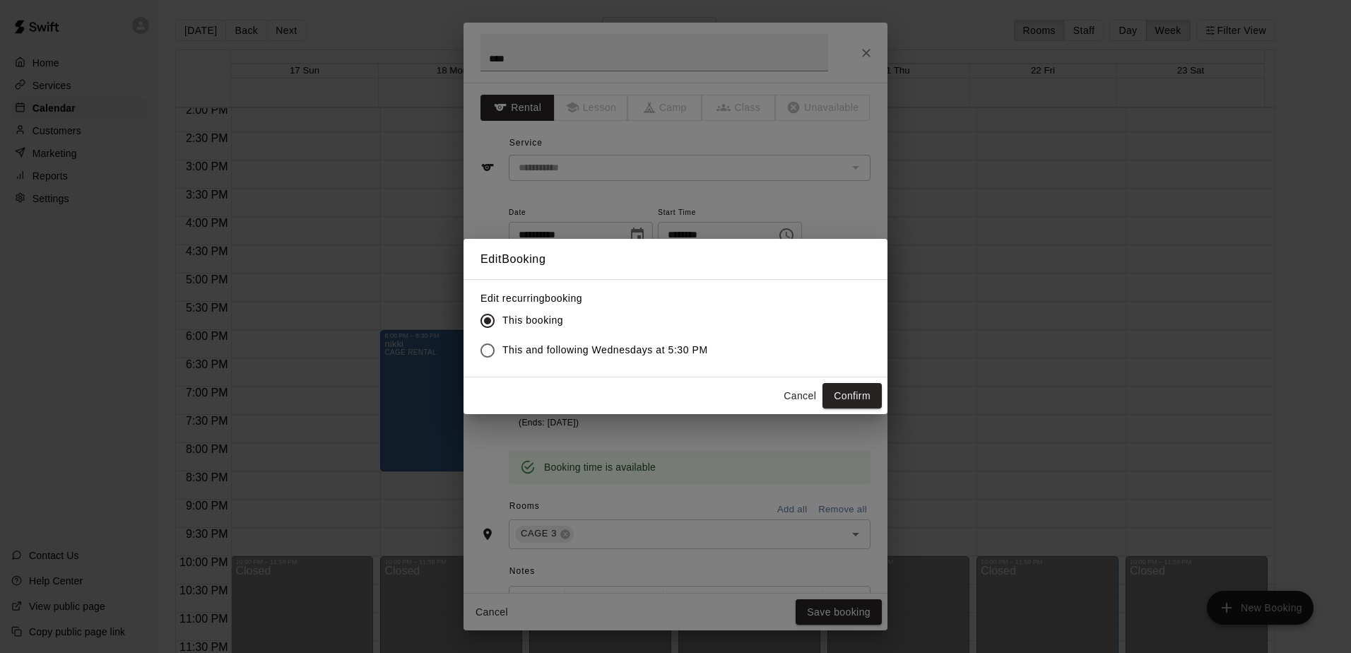
click at [651, 349] on span "This and following Wednesdays at 5:30 PM" at bounding box center [605, 350] width 206 height 15
click at [651, 403] on button "Confirm" at bounding box center [852, 396] width 59 height 26
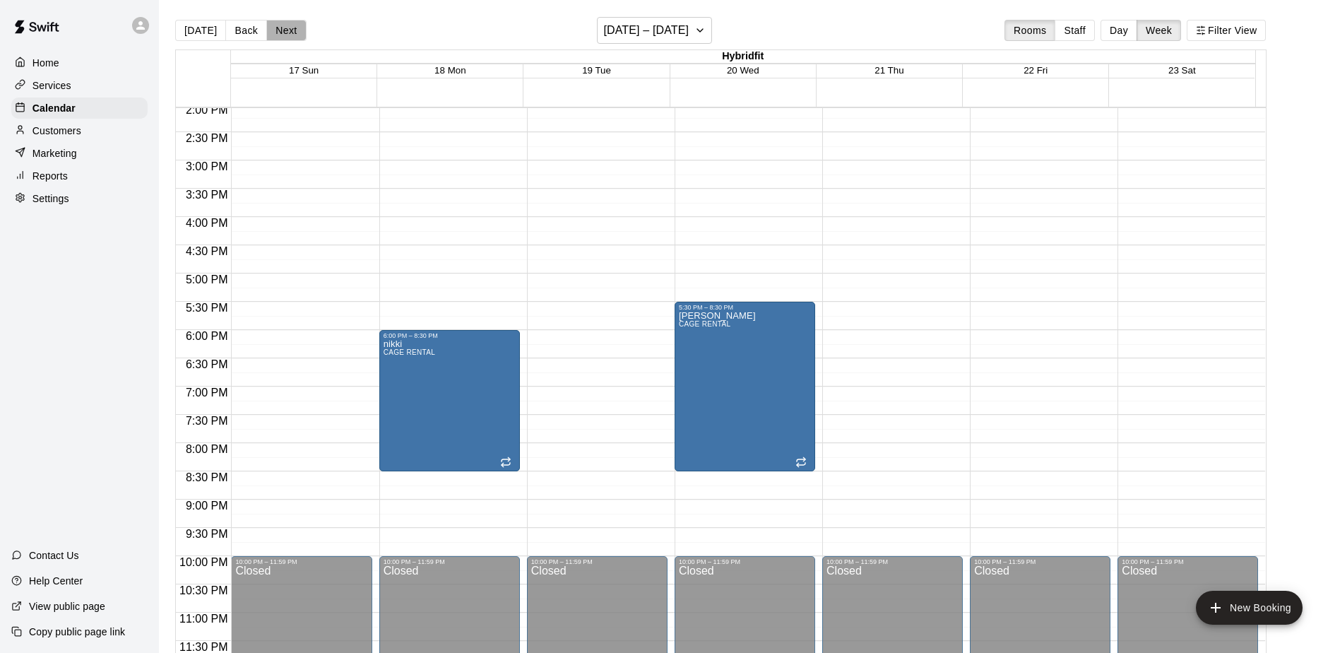
click at [297, 33] on button "Next" at bounding box center [286, 30] width 40 height 21
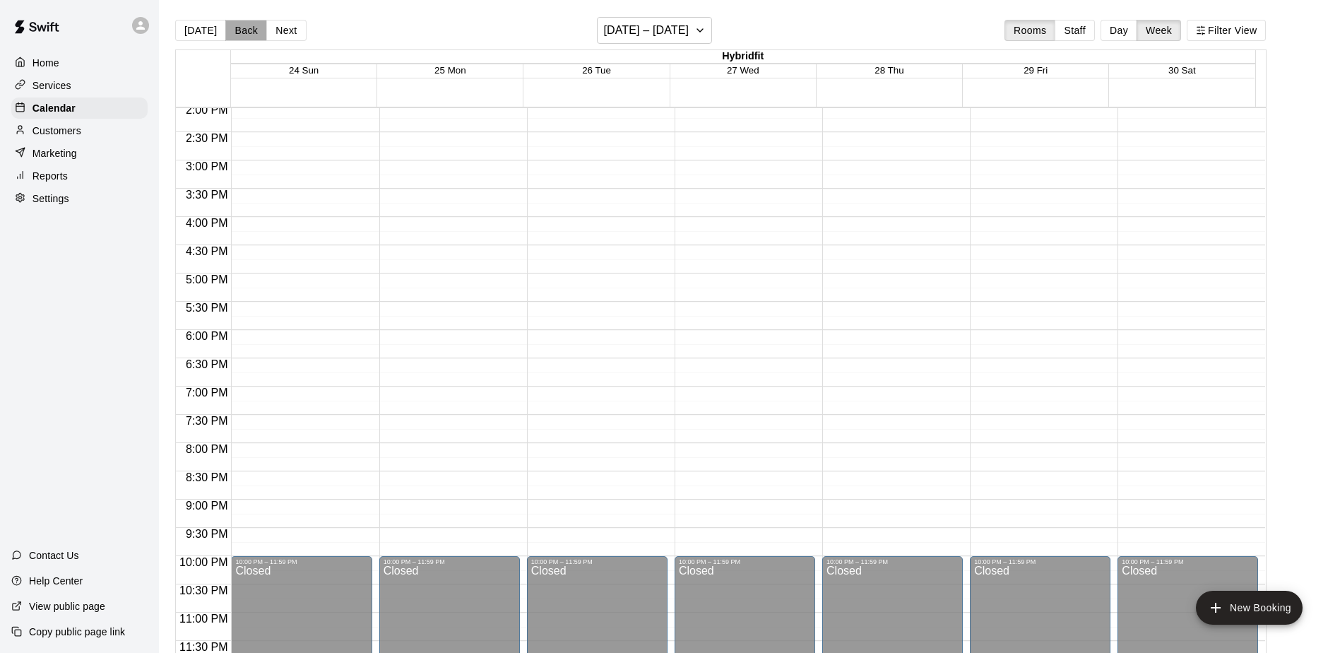
click at [244, 30] on button "Back" at bounding box center [246, 30] width 42 height 21
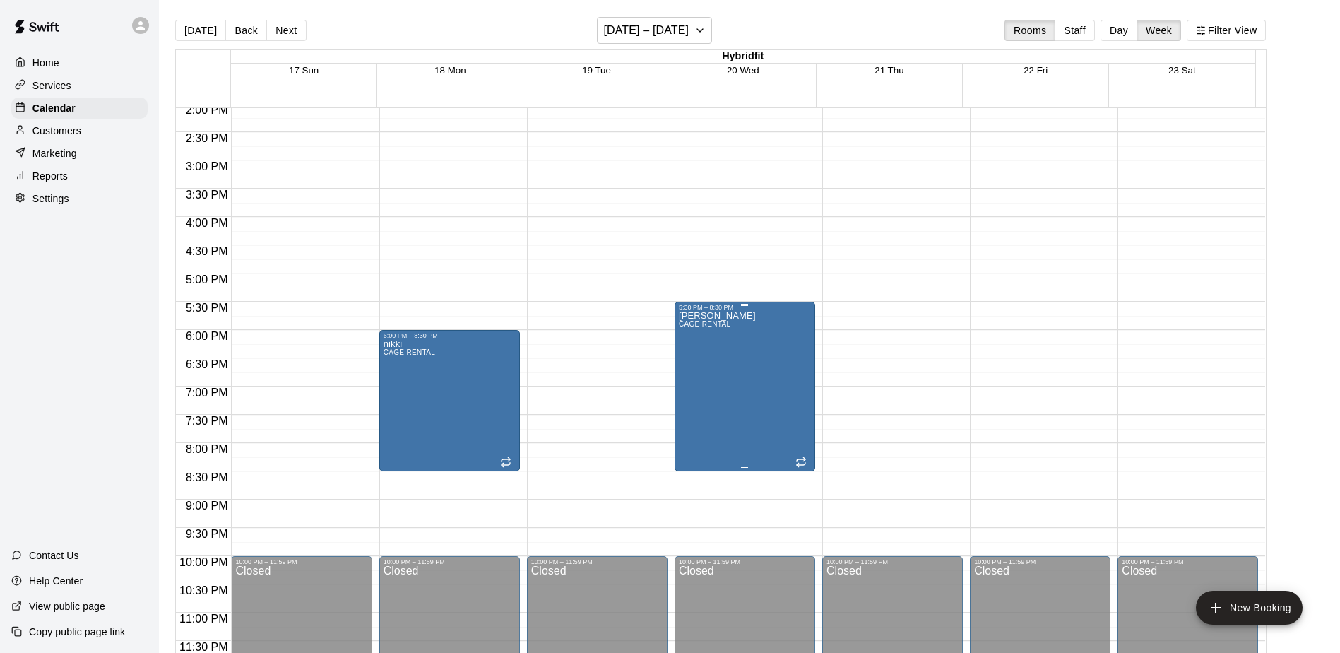
click at [651, 318] on div "[PERSON_NAME] RENTAL" at bounding box center [745, 637] width 132 height 653
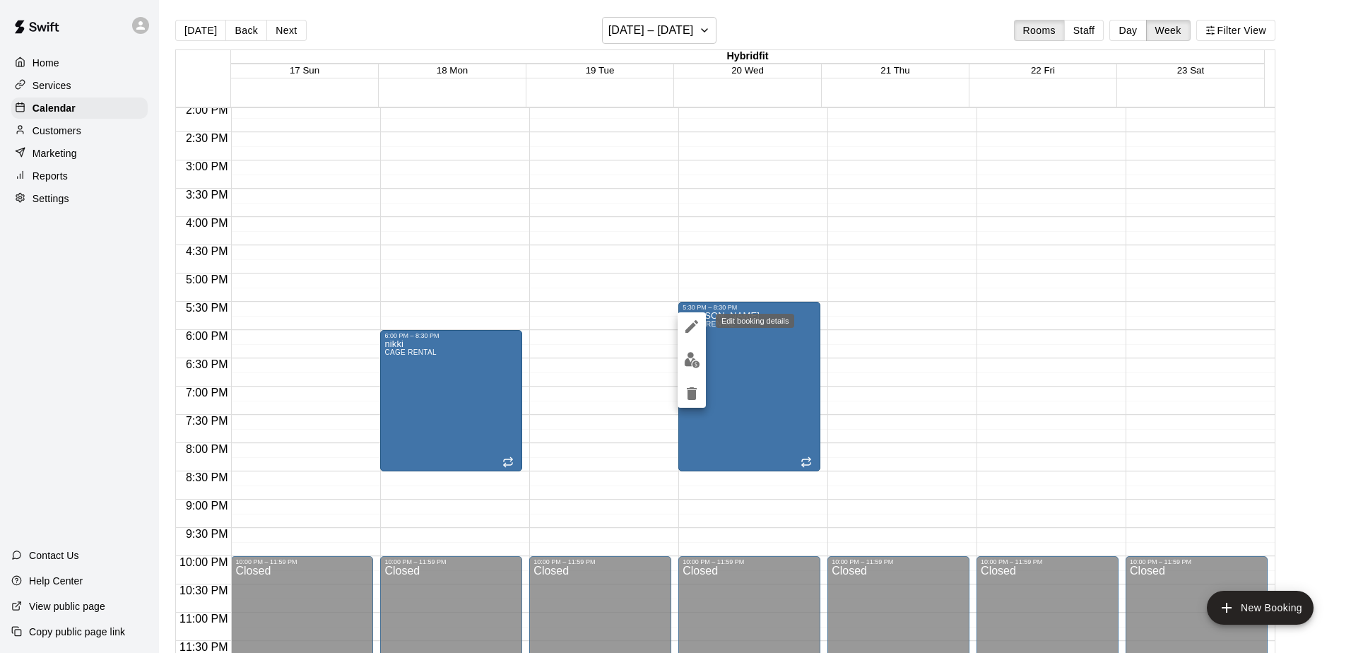
click at [651, 323] on icon "edit" at bounding box center [691, 326] width 17 height 17
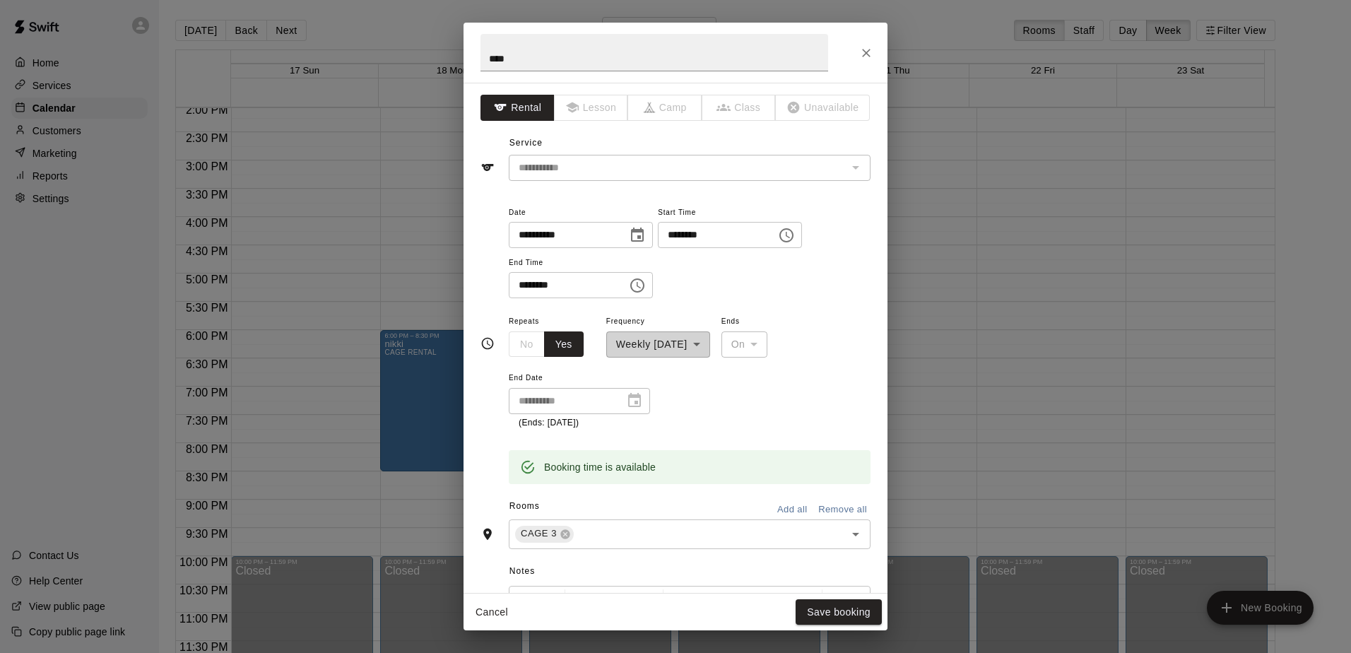
click at [634, 401] on div "**********" at bounding box center [579, 401] width 141 height 26
click at [651, 61] on button "Close" at bounding box center [866, 52] width 25 height 25
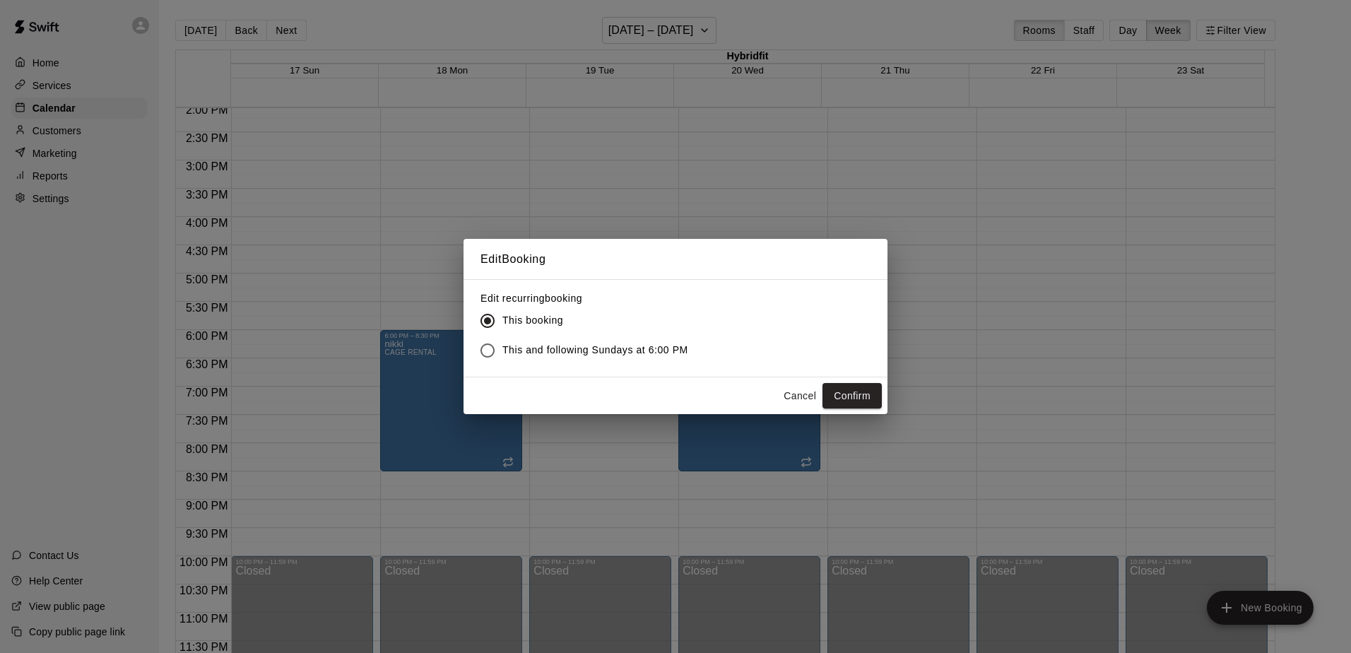
drag, startPoint x: 803, startPoint y: 396, endPoint x: 713, endPoint y: 413, distance: 92.0
click at [651, 396] on button "Cancel" at bounding box center [799, 396] width 45 height 26
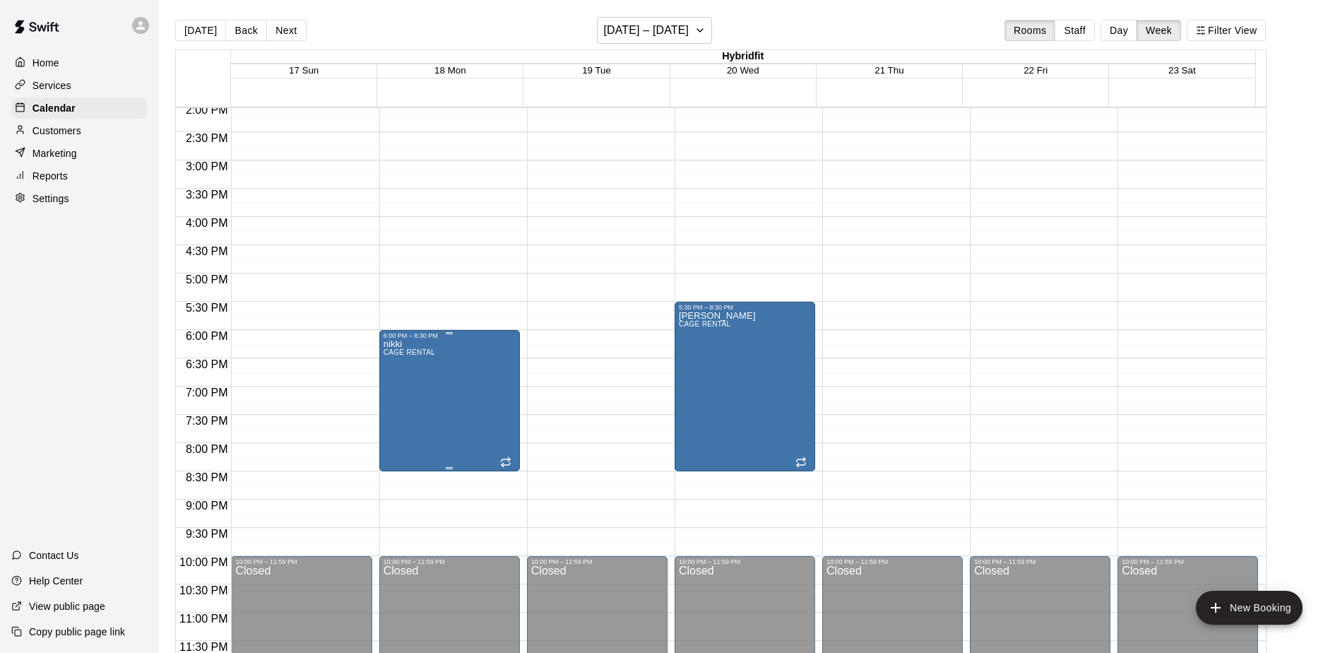
click at [481, 416] on div "[PERSON_NAME] RENTAL" at bounding box center [450, 665] width 132 height 653
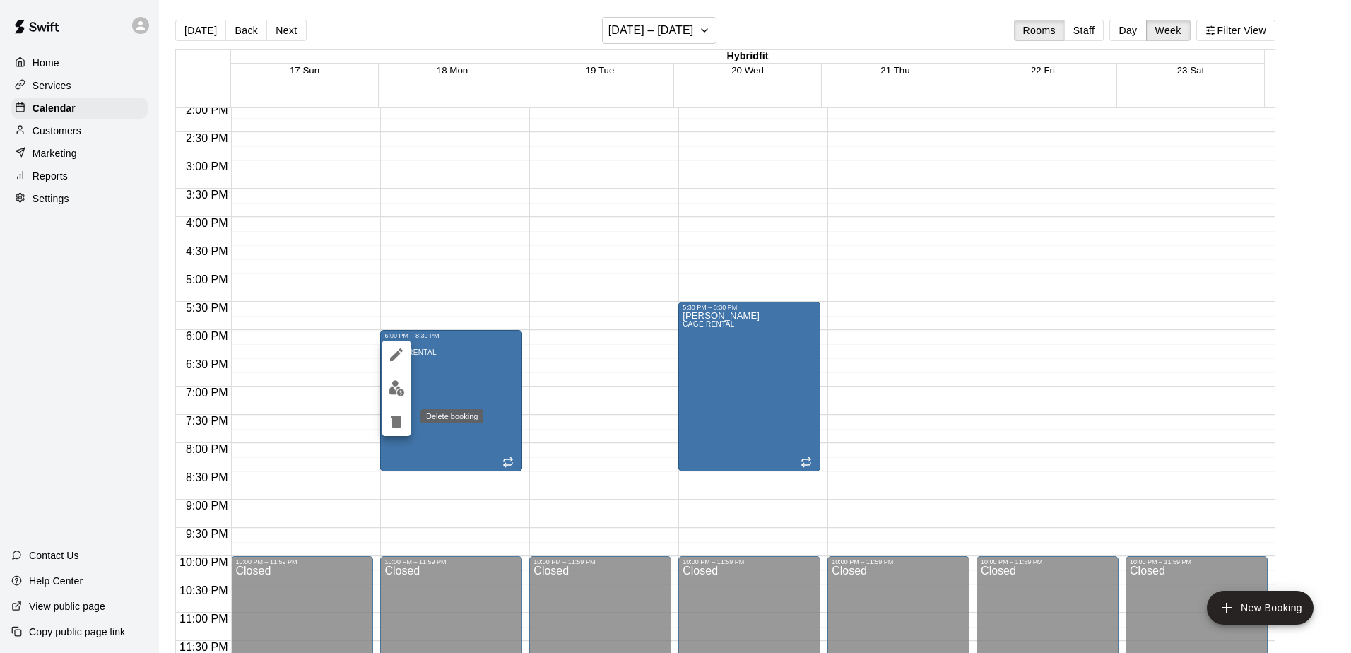
click at [401, 417] on icon "delete" at bounding box center [396, 422] width 10 height 13
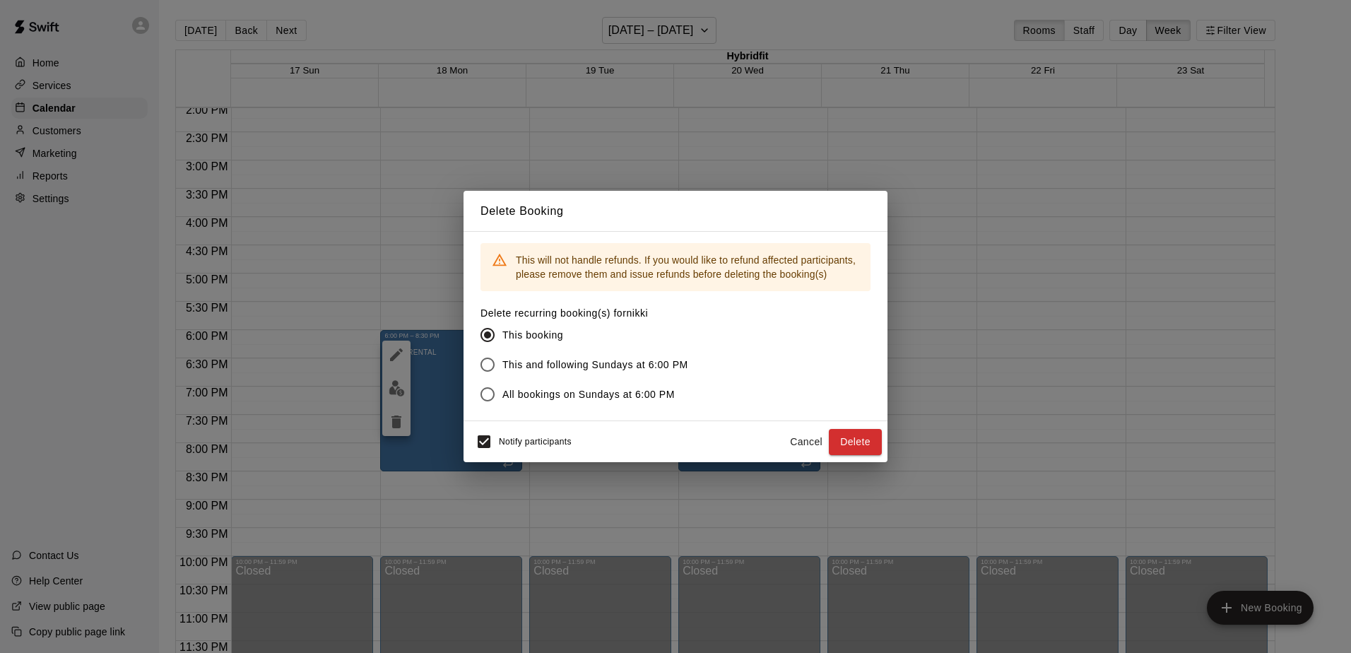
click at [582, 390] on span "All bookings on Sundays at 6:00 PM" at bounding box center [588, 394] width 172 height 15
drag, startPoint x: 880, startPoint y: 459, endPoint x: 870, endPoint y: 452, distance: 12.2
click at [651, 458] on div "Notify participants Cancel Delete" at bounding box center [676, 441] width 424 height 41
click at [651, 451] on button "Delete" at bounding box center [855, 442] width 53 height 26
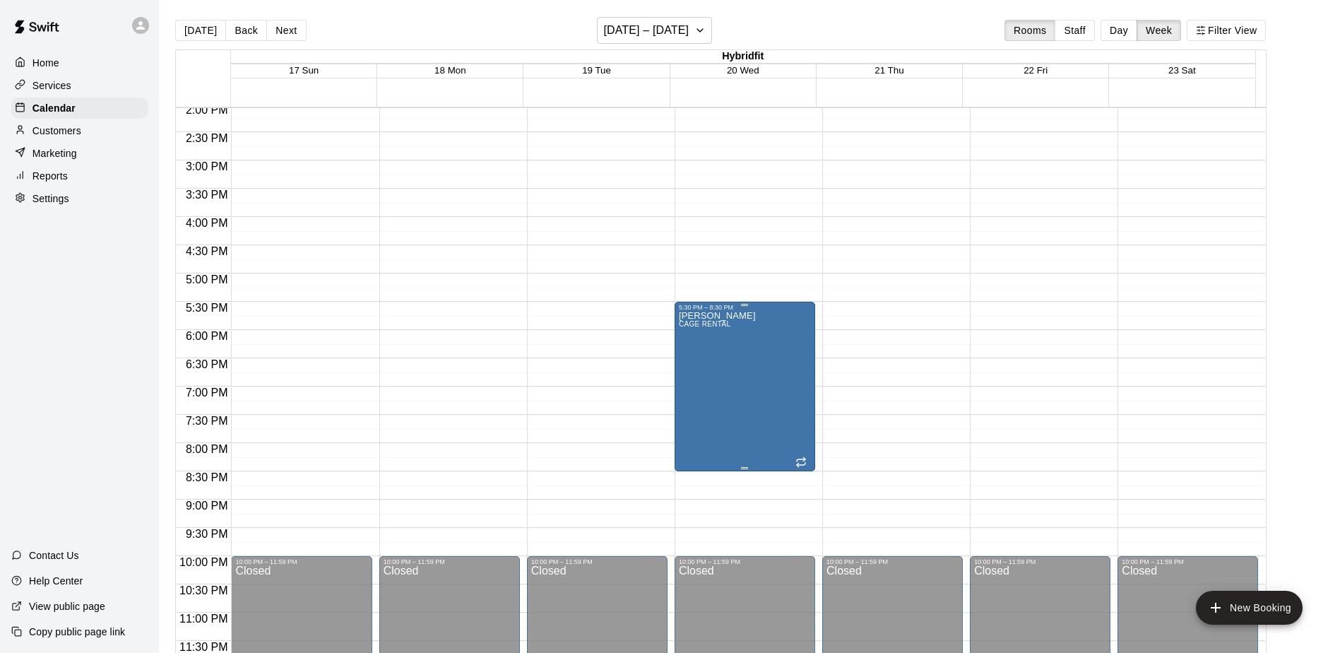
click at [651, 450] on div "[PERSON_NAME] RENTAL" at bounding box center [717, 637] width 77 height 653
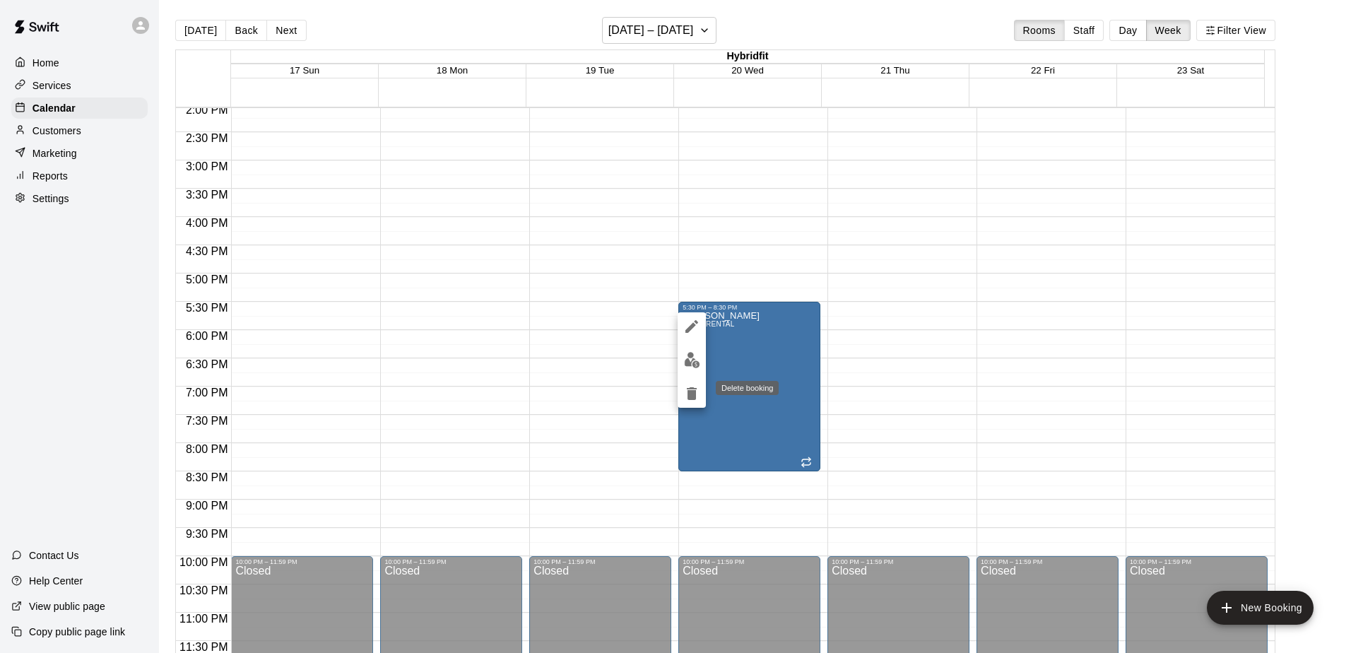
click at [651, 389] on icon "delete" at bounding box center [692, 393] width 10 height 13
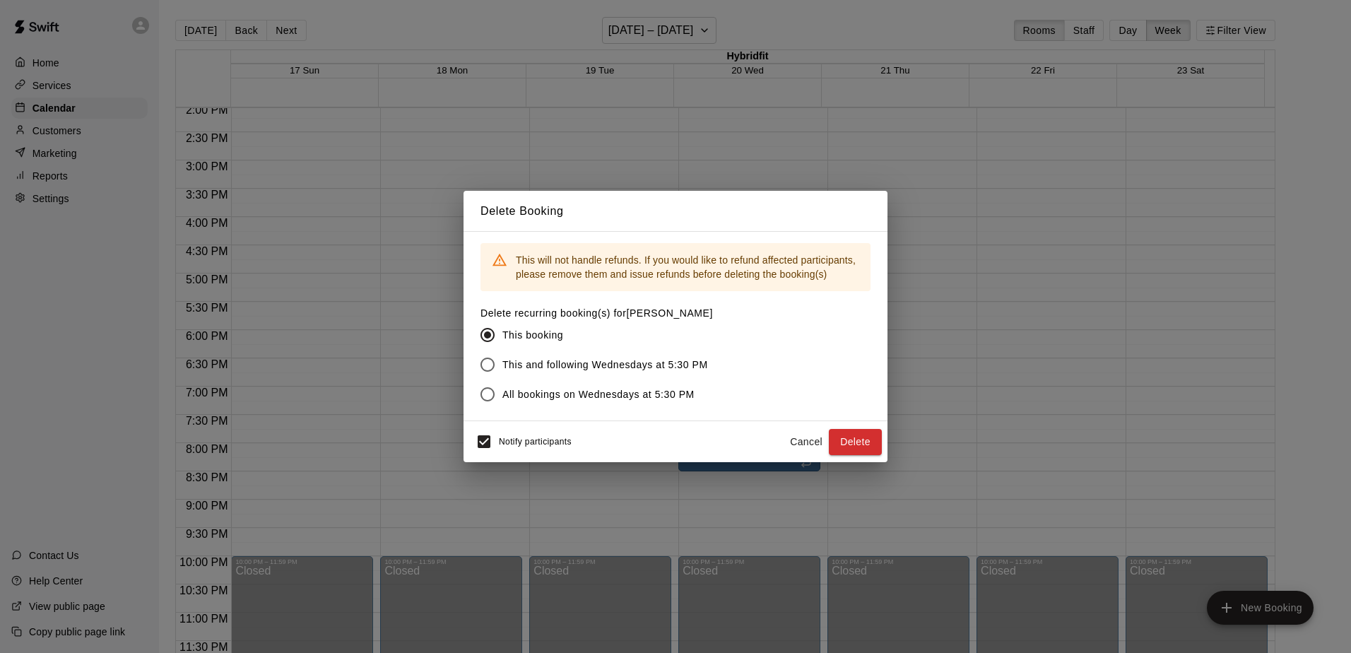
click at [594, 390] on span "All bookings on Wednesdays at 5:30 PM" at bounding box center [598, 394] width 192 height 15
click at [651, 435] on button "Delete" at bounding box center [855, 442] width 53 height 26
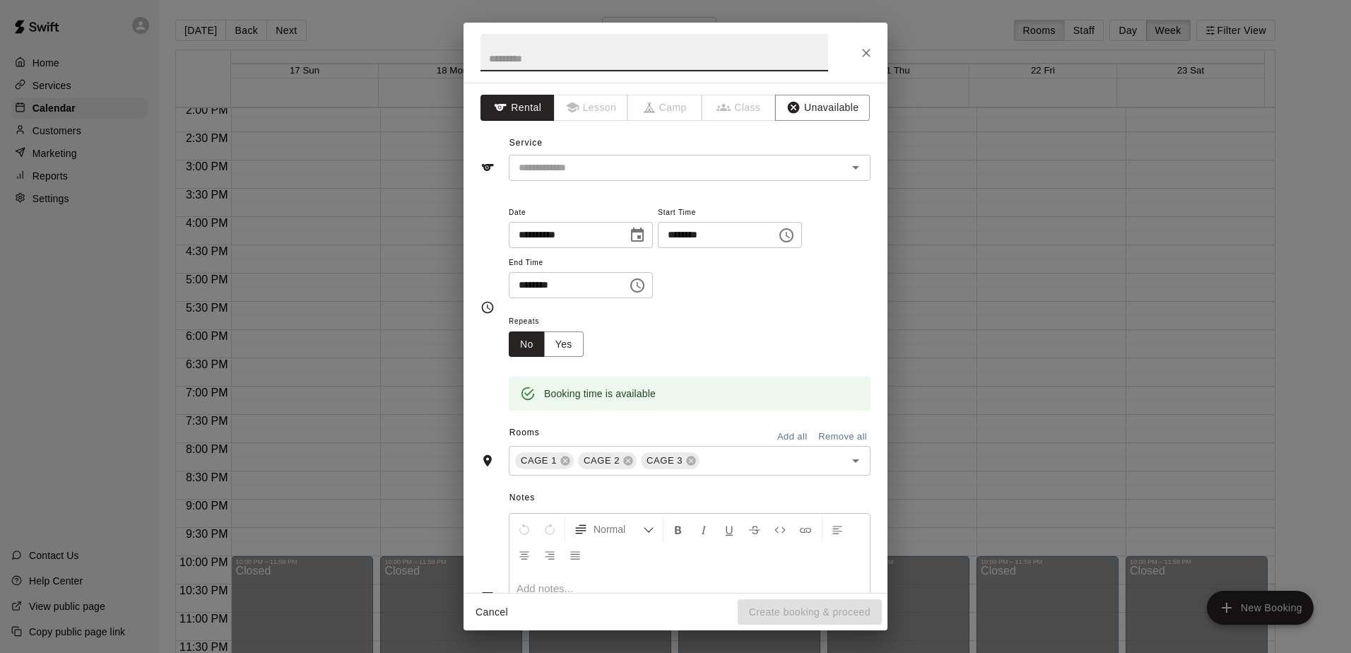
click at [644, 288] on icon "Choose time, selected time is 6:30 PM" at bounding box center [637, 285] width 17 height 17
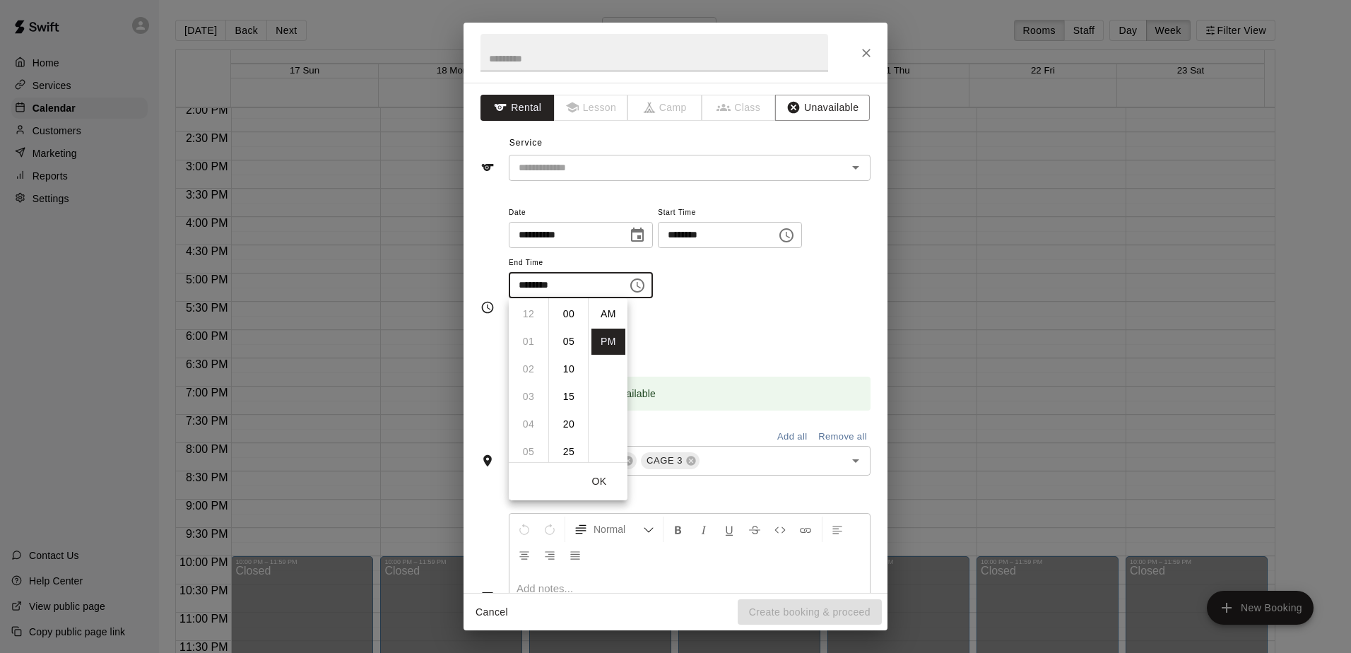
scroll to position [25, 0]
click at [524, 371] on li "08" at bounding box center [529, 369] width 34 height 26
type input "********"
click at [597, 477] on button "OK" at bounding box center [599, 482] width 45 height 26
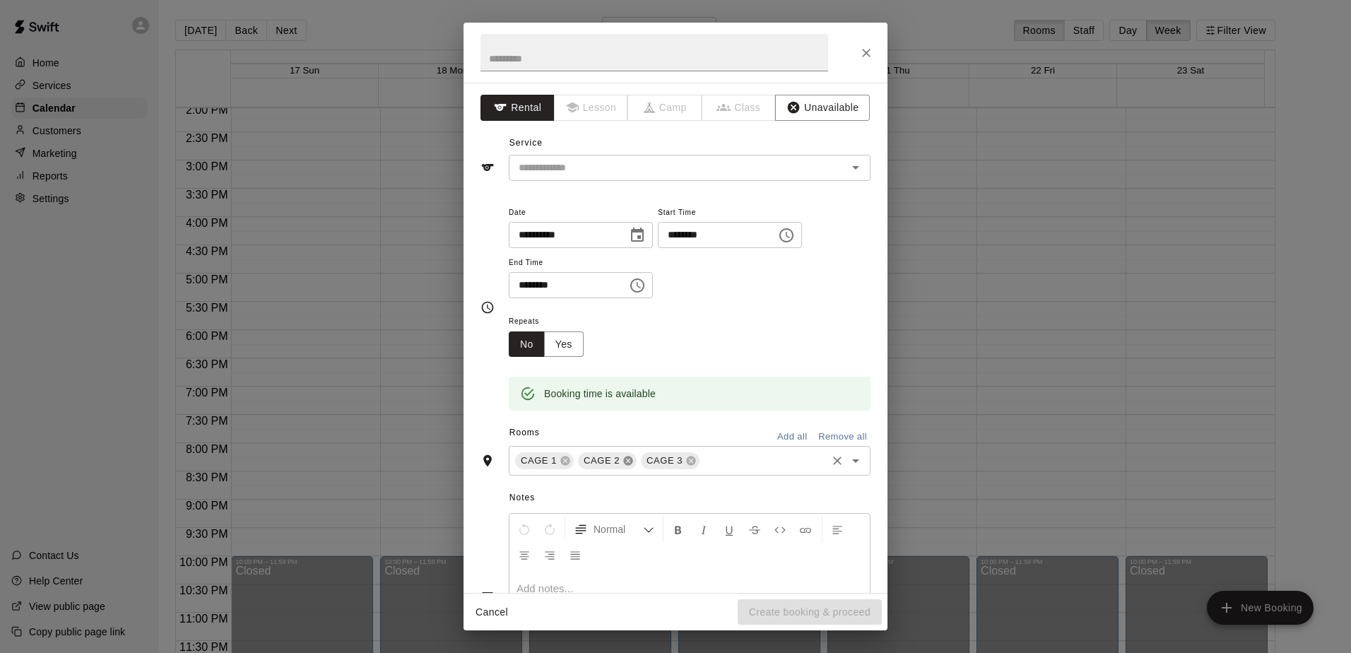
click at [623, 465] on icon at bounding box center [627, 460] width 9 height 9
click at [562, 461] on icon at bounding box center [565, 460] width 11 height 11
click at [558, 342] on button "Yes" at bounding box center [564, 344] width 40 height 26
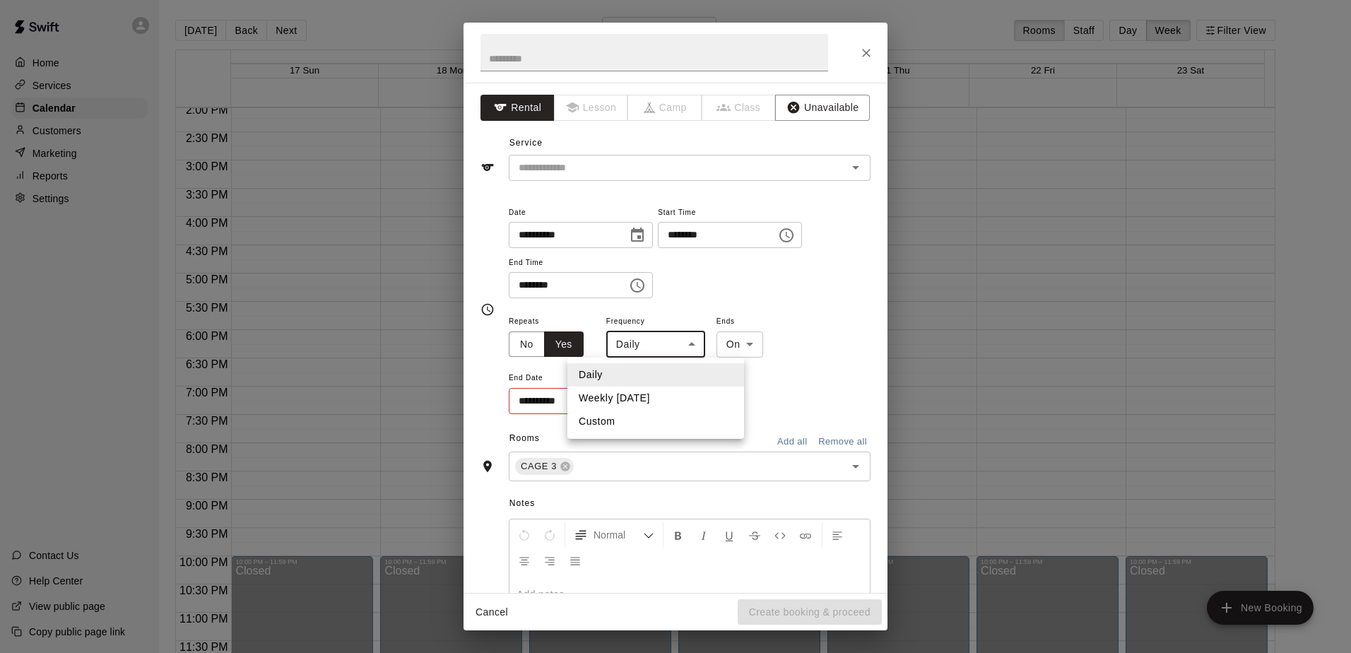
click at [651, 351] on body "Home Services Calendar Customers Marketing Reports Settings Contact Us Help Cen…" at bounding box center [675, 338] width 1351 height 676
click at [651, 394] on li "Weekly [DATE]" at bounding box center [655, 398] width 177 height 23
type input "******"
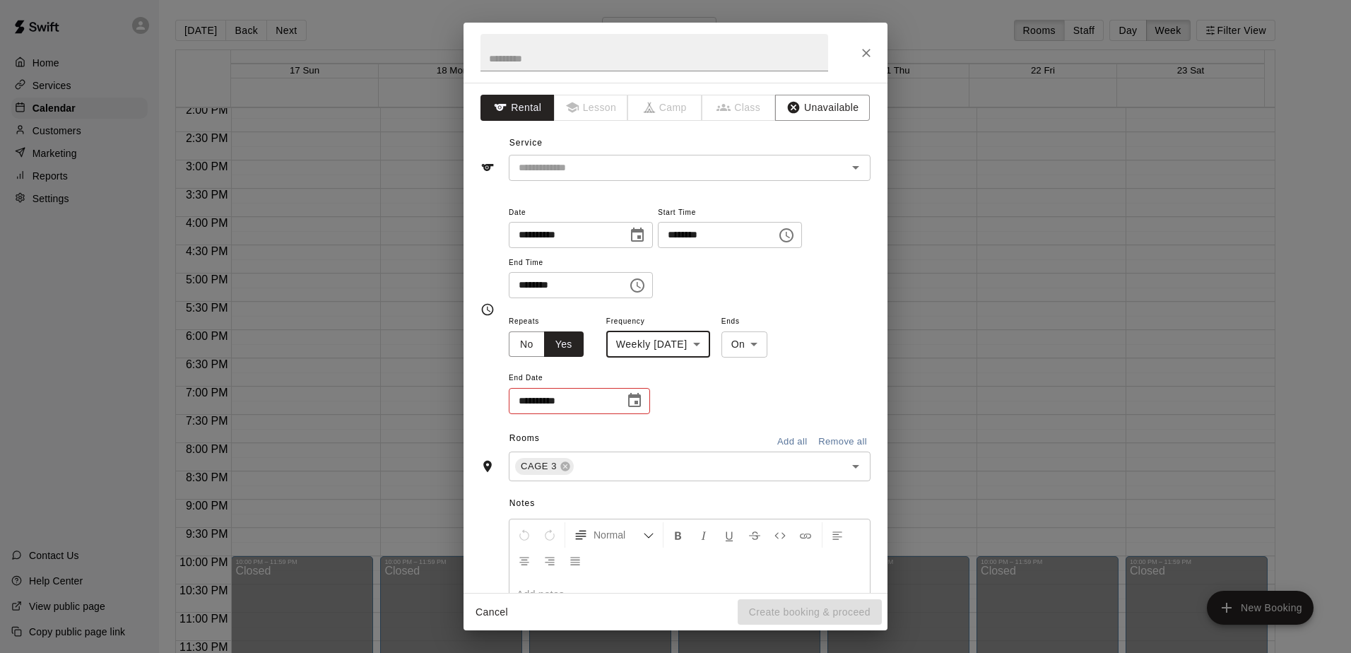
click at [638, 402] on icon "Choose date" at bounding box center [634, 400] width 13 height 14
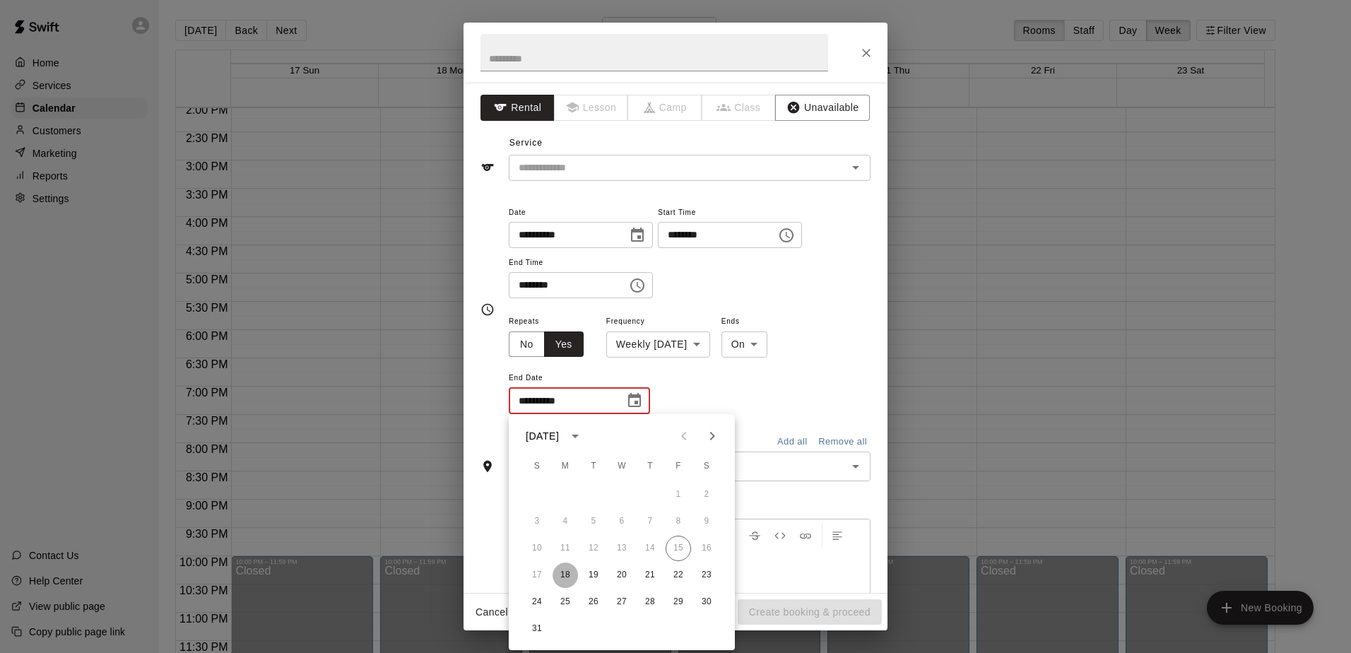
click at [569, 572] on button "18" at bounding box center [565, 574] width 25 height 25
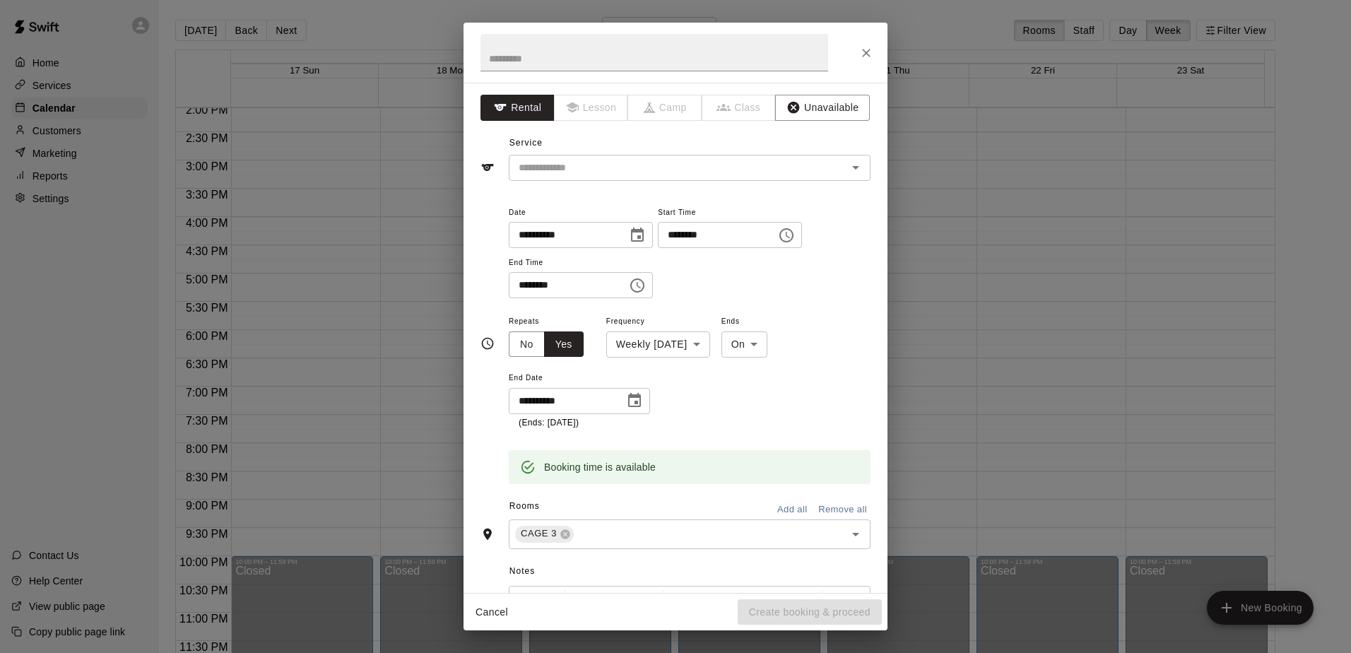
click at [631, 396] on icon "Choose date, selected date is Aug 18, 2025" at bounding box center [634, 400] width 13 height 14
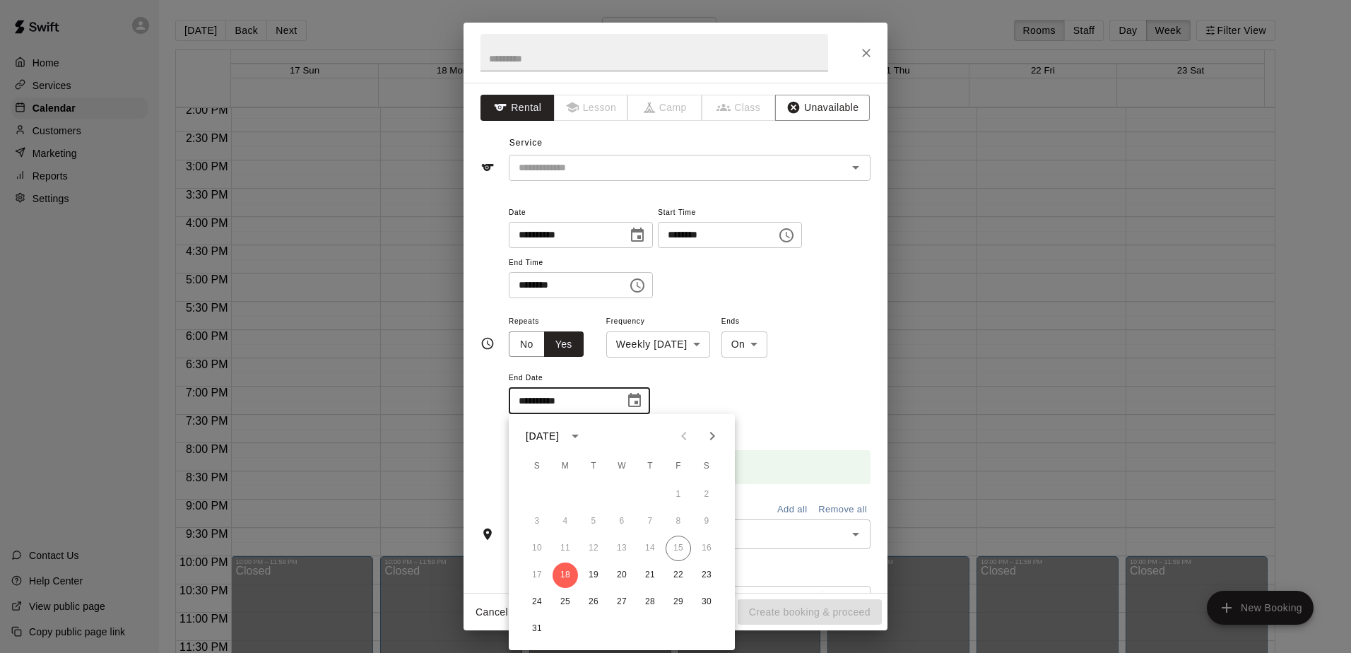
click at [651, 437] on icon "Next month" at bounding box center [712, 436] width 17 height 17
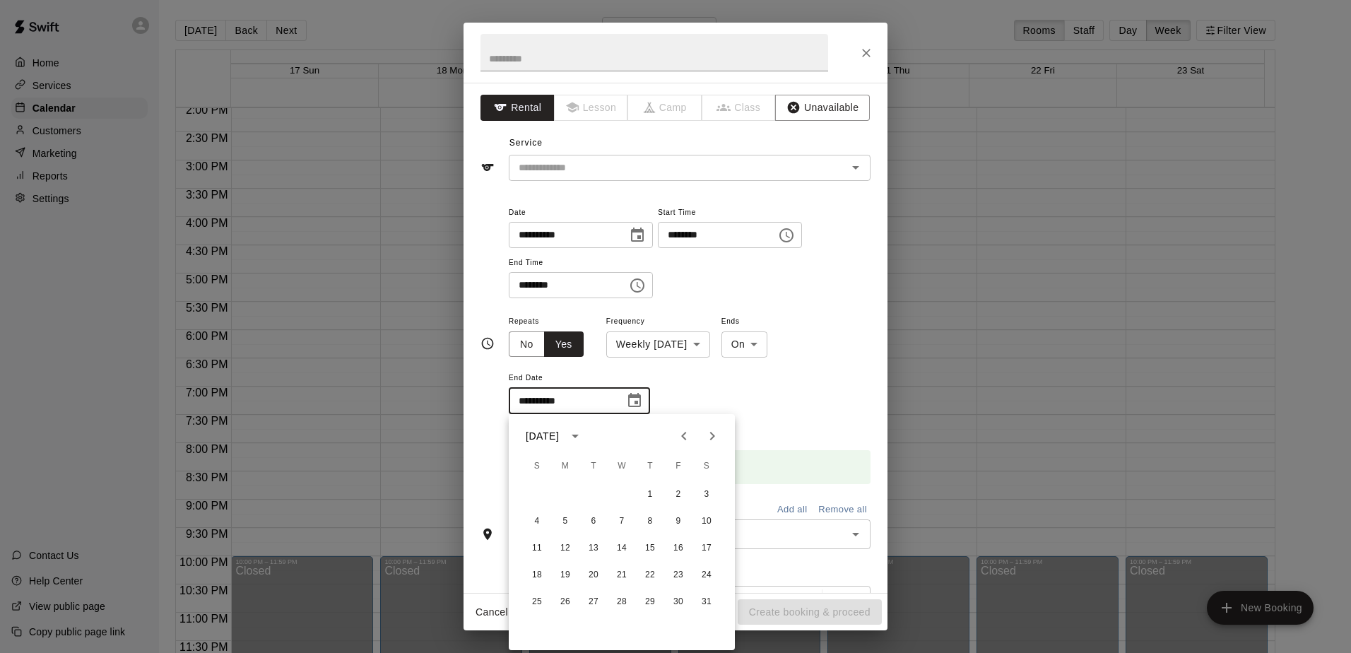
click at [651, 439] on icon "Previous month" at bounding box center [684, 436] width 17 height 17
click at [567, 594] on button "29" at bounding box center [565, 601] width 25 height 25
type input "**********"
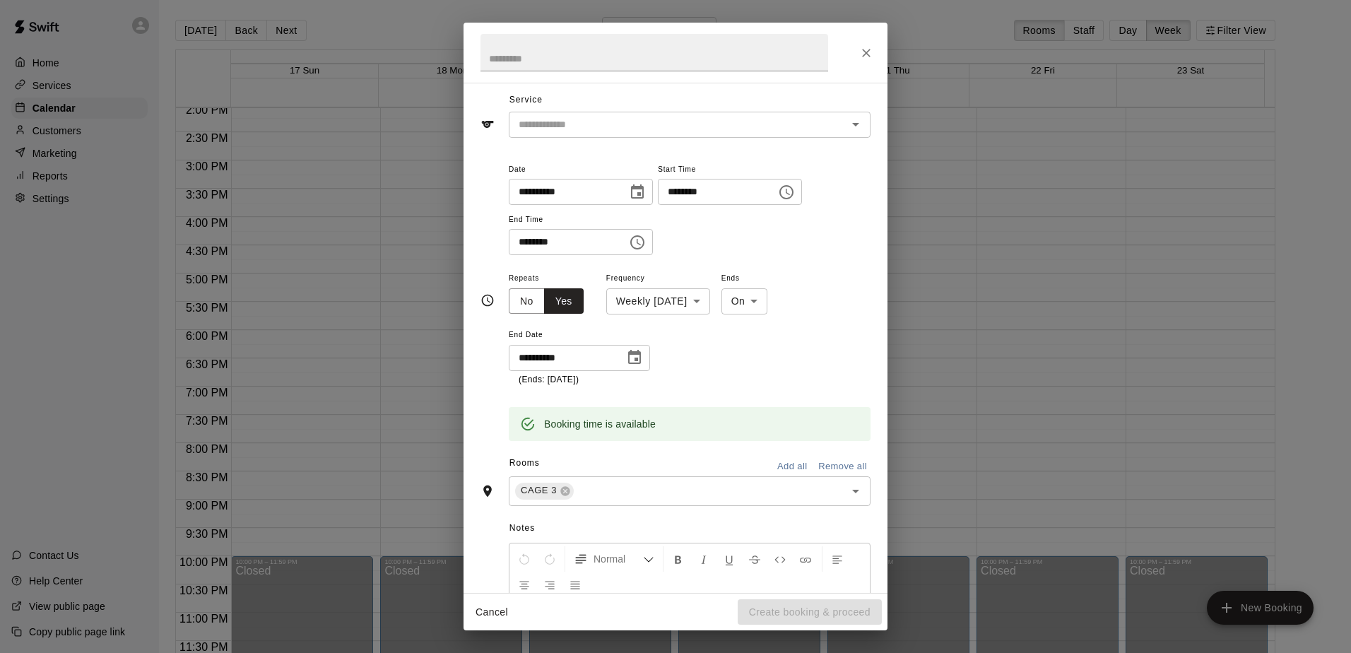
scroll to position [0, 0]
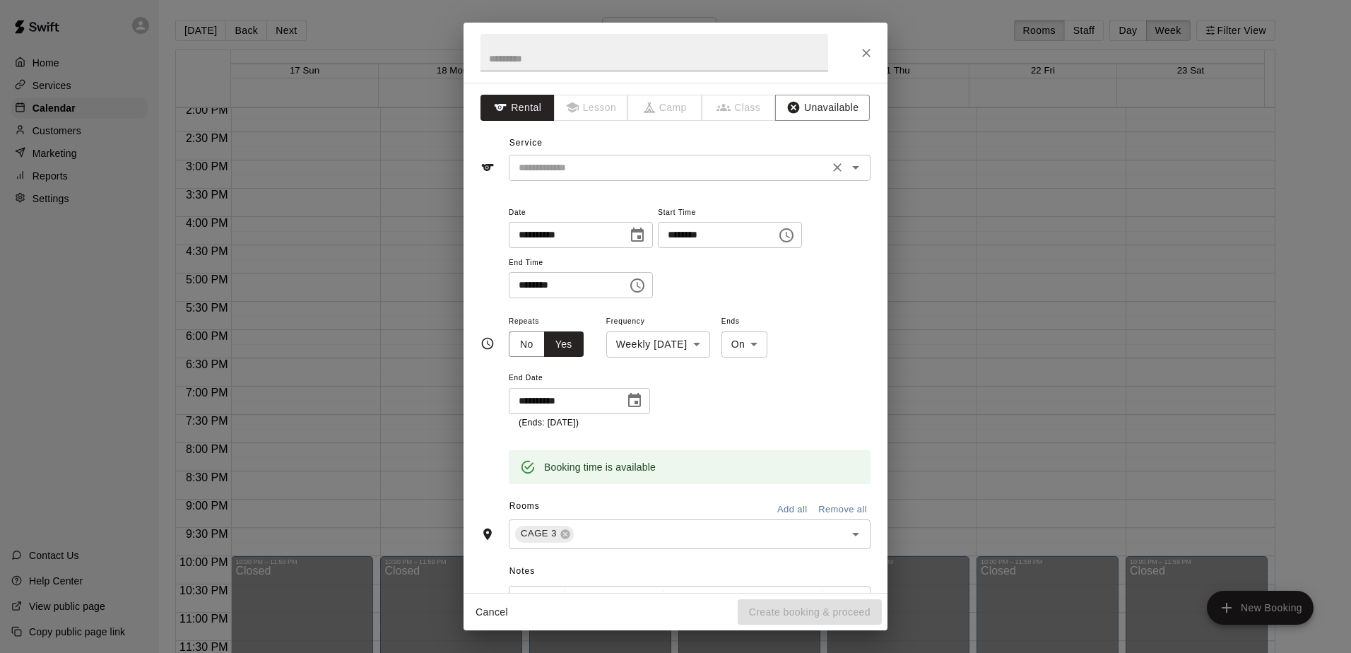
click at [627, 164] on input "text" at bounding box center [669, 168] width 312 height 18
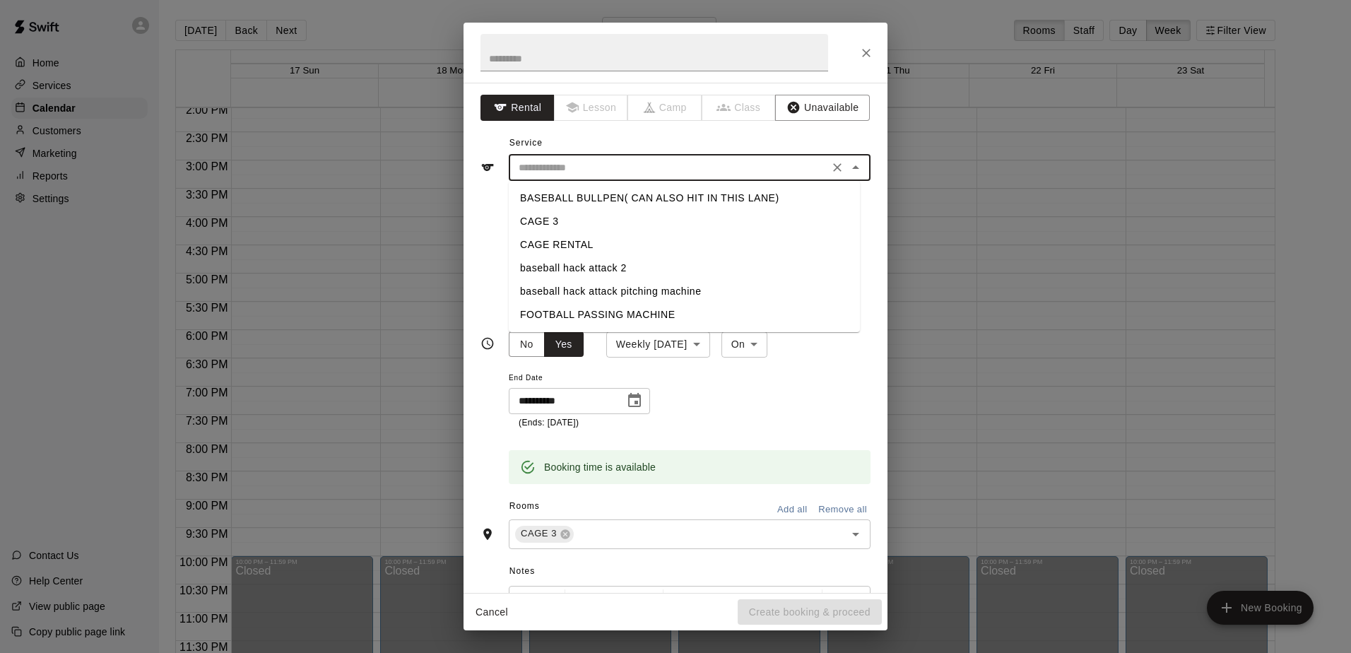
click at [571, 242] on li "CAGE RENTAL" at bounding box center [684, 244] width 351 height 23
type input "**********"
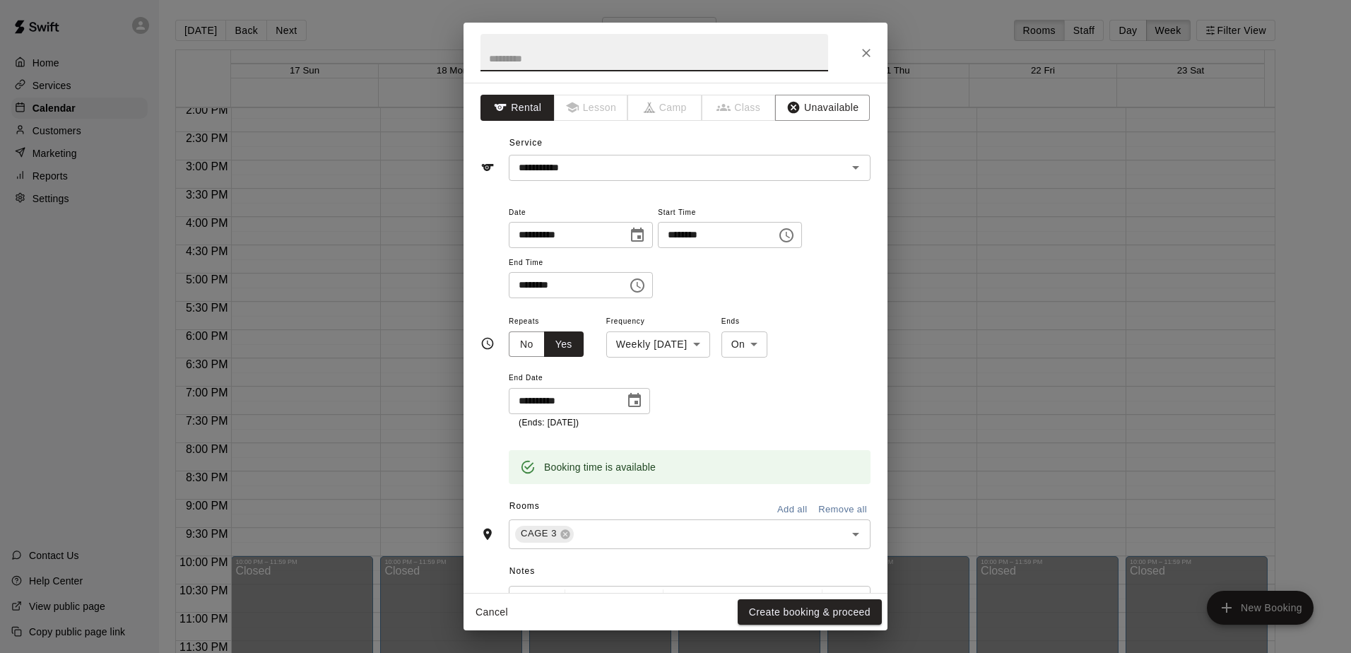
click at [577, 61] on input "text" at bounding box center [655, 52] width 348 height 37
type input "*****"
click at [651, 606] on button "Create booking & proceed" at bounding box center [810, 612] width 144 height 26
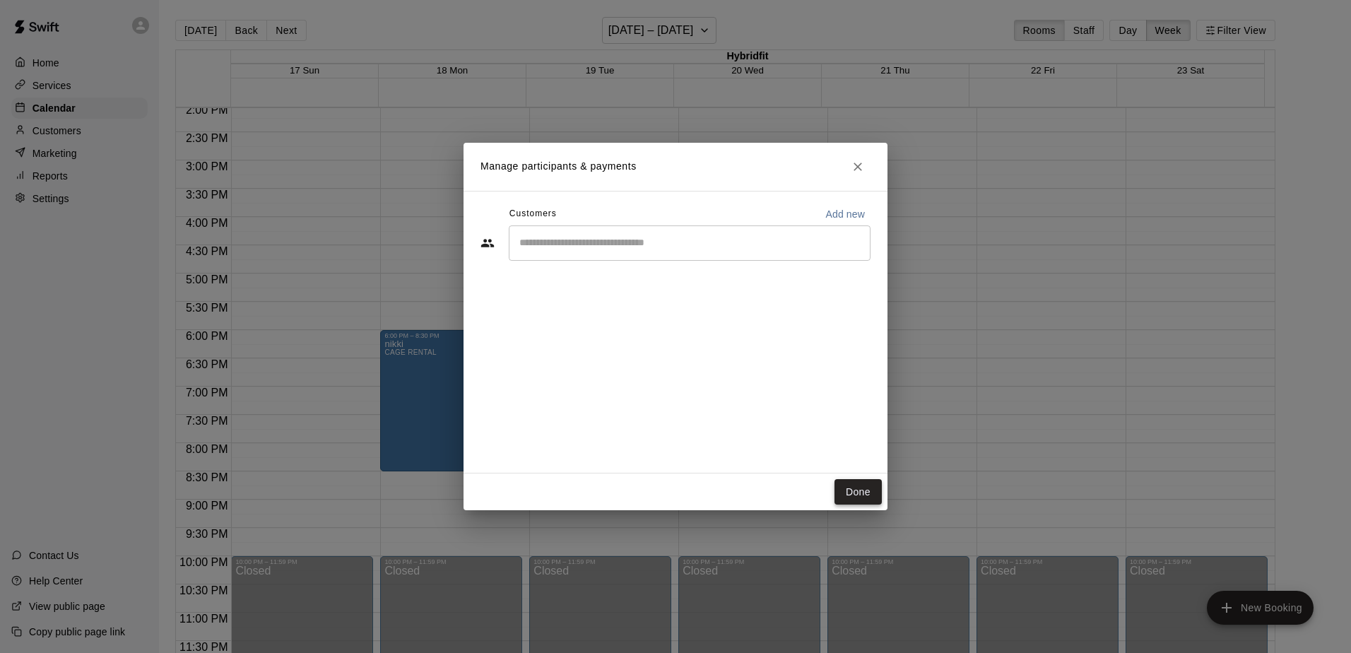
click at [651, 488] on button "Done" at bounding box center [858, 492] width 47 height 26
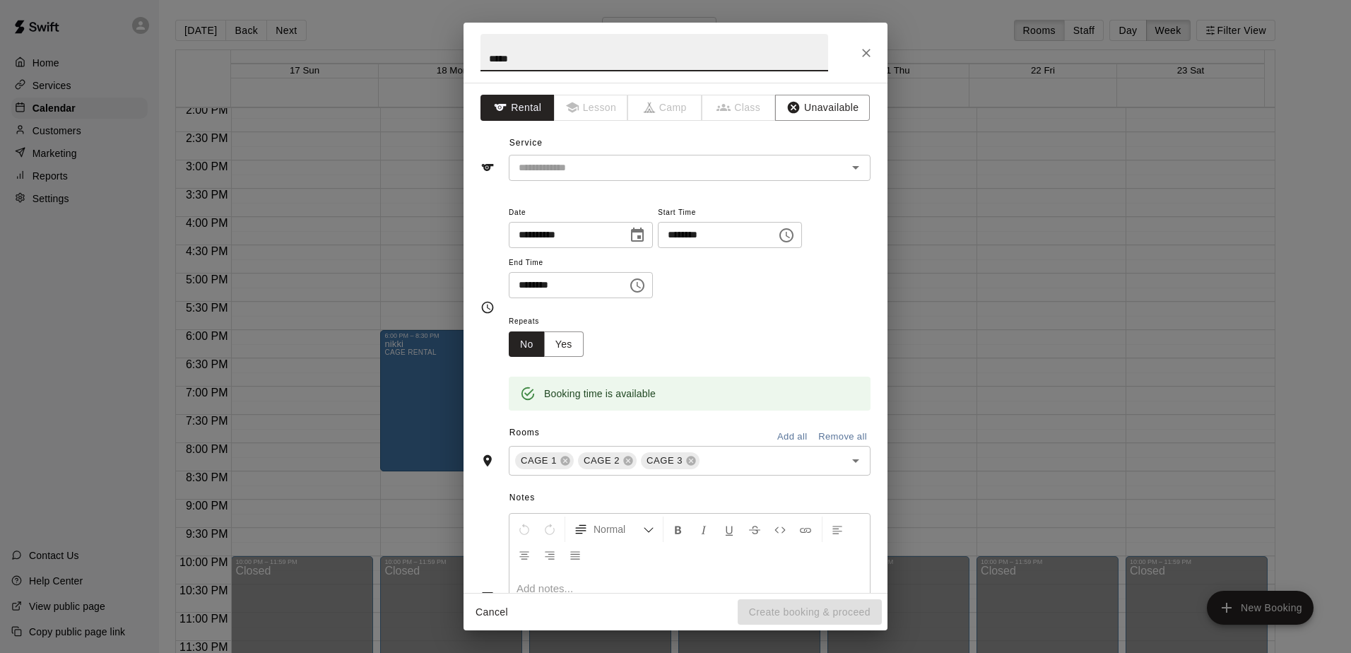
type input "*****"
click at [651, 232] on icon "Choose time, selected time is 6:00 PM" at bounding box center [786, 235] width 17 height 17
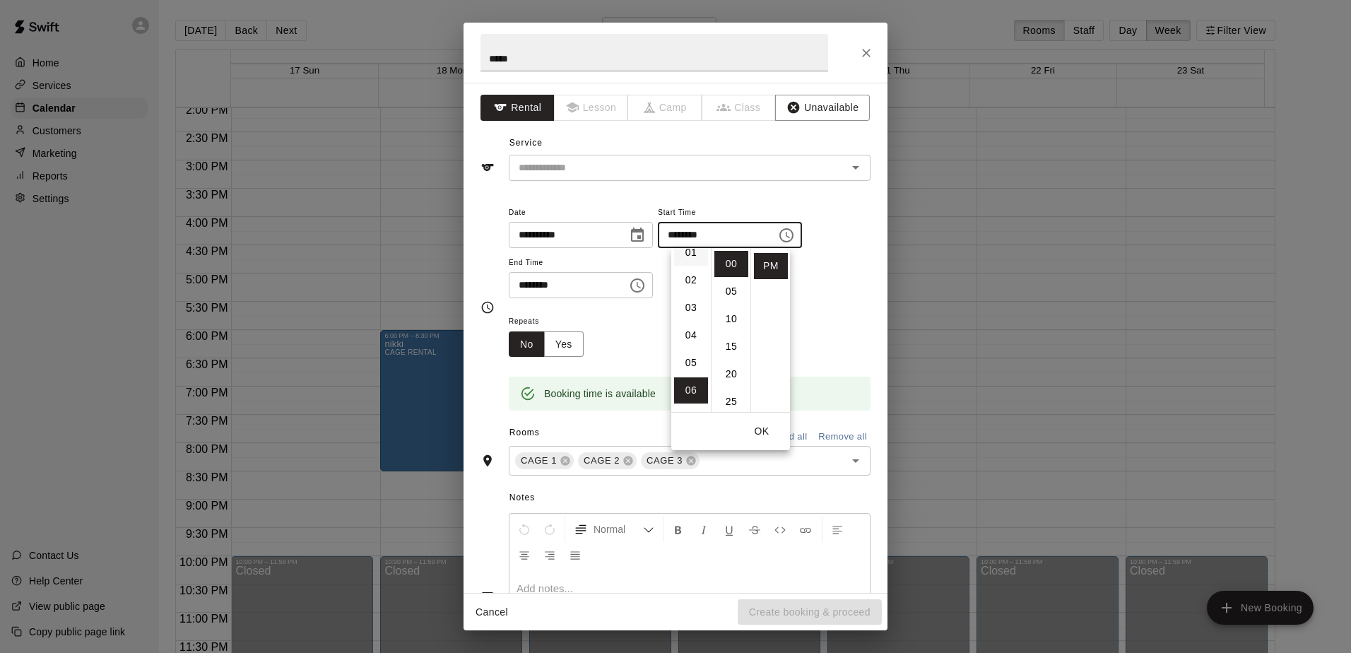
scroll to position [71, 0]
click at [651, 323] on li "05" at bounding box center [691, 331] width 34 height 26
click at [651, 291] on li "30" at bounding box center [731, 288] width 34 height 26
type input "********"
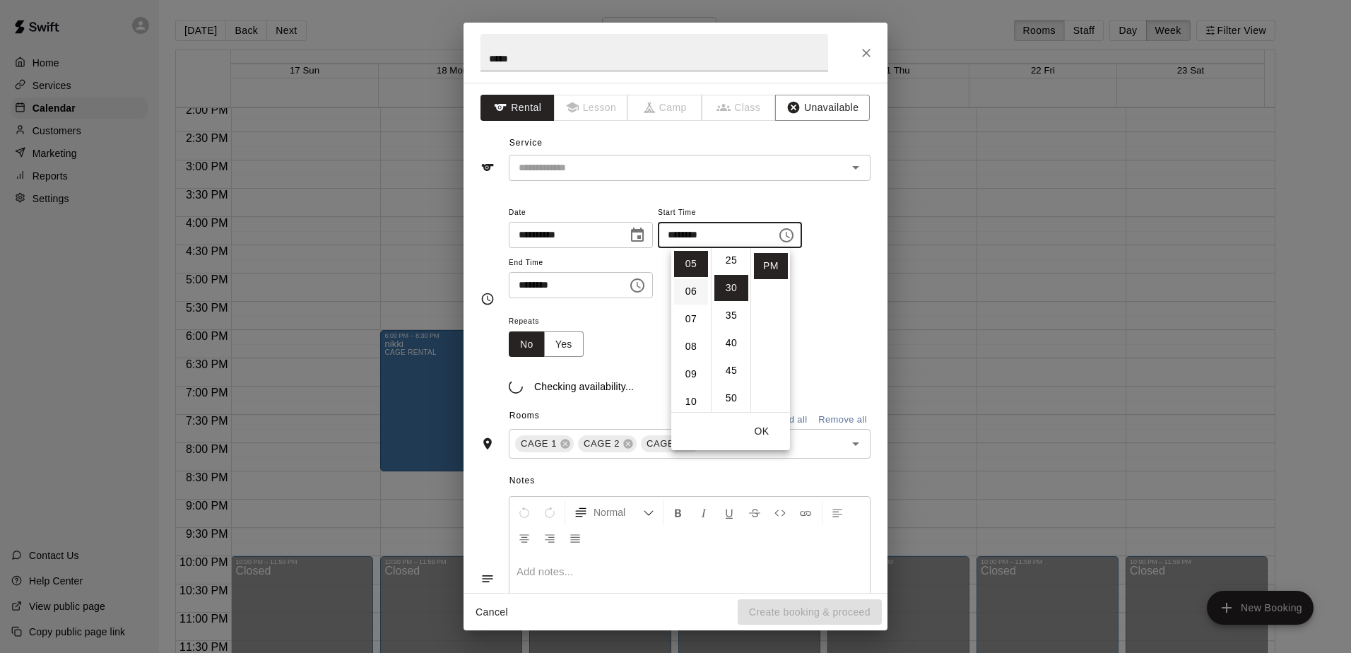
scroll to position [165, 0]
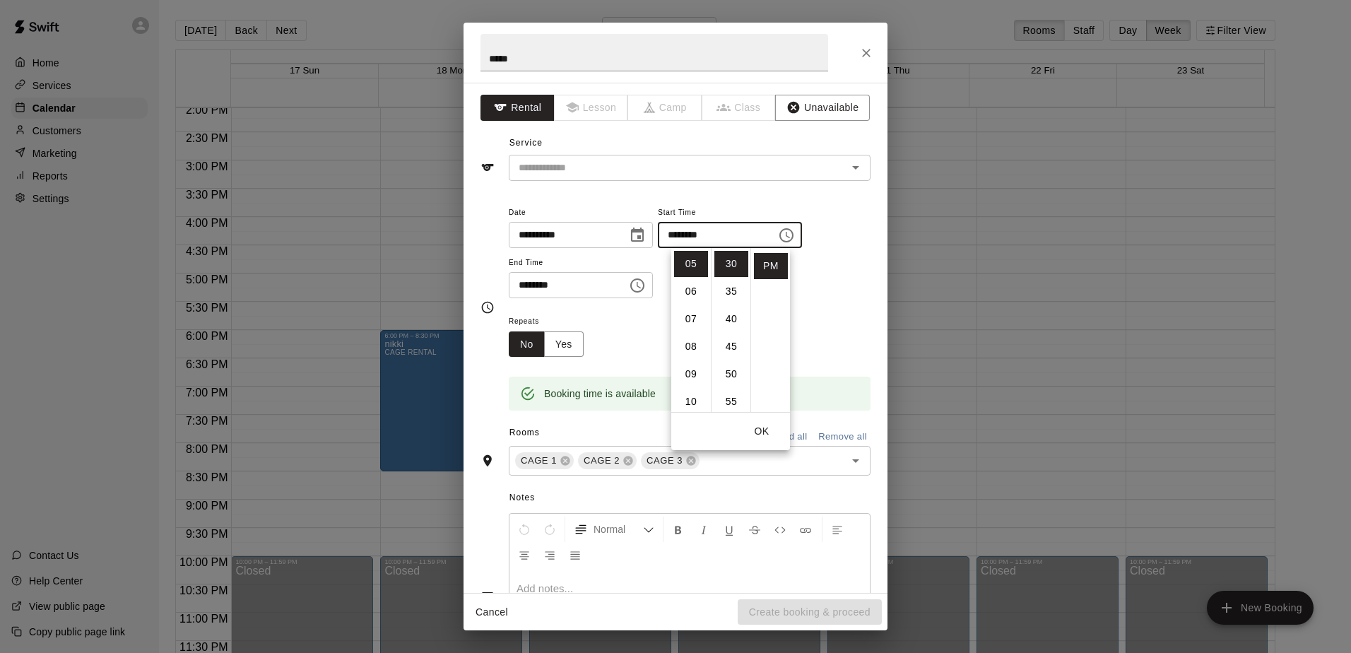
click at [646, 283] on icon "Choose time, selected time is 6:30 PM" at bounding box center [637, 285] width 17 height 17
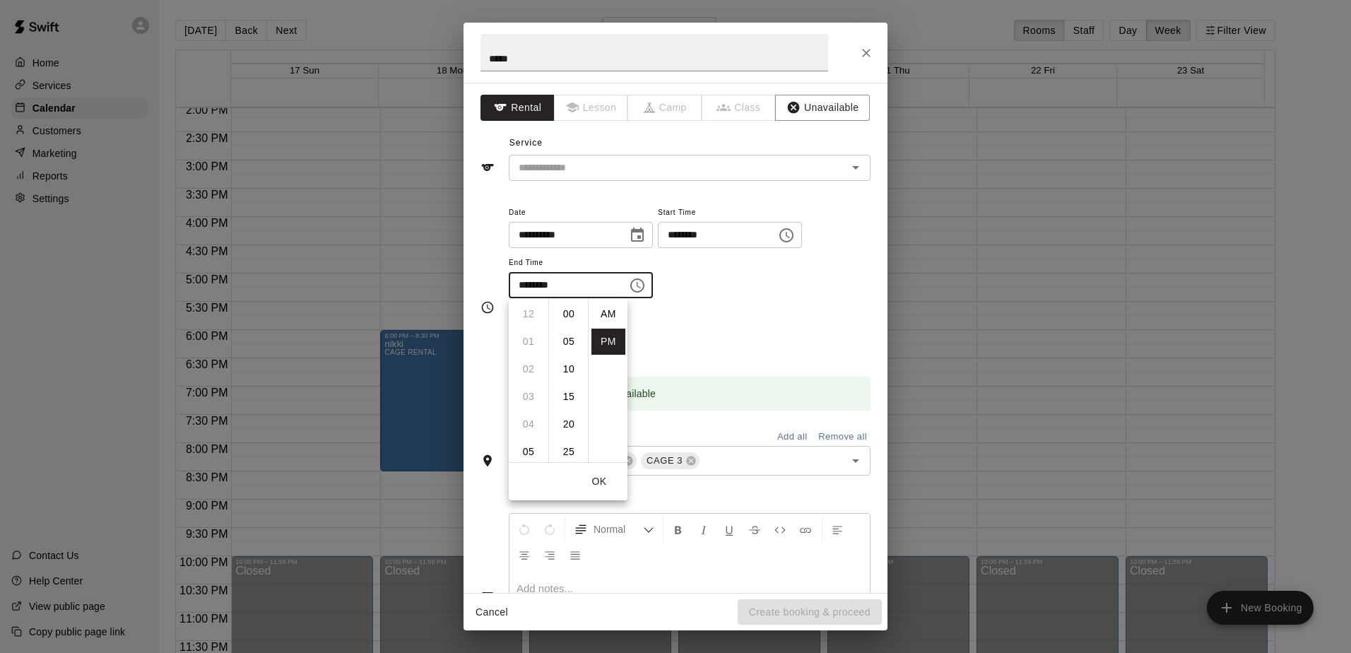
scroll to position [25, 0]
click at [529, 372] on li "08" at bounding box center [529, 369] width 34 height 26
type input "********"
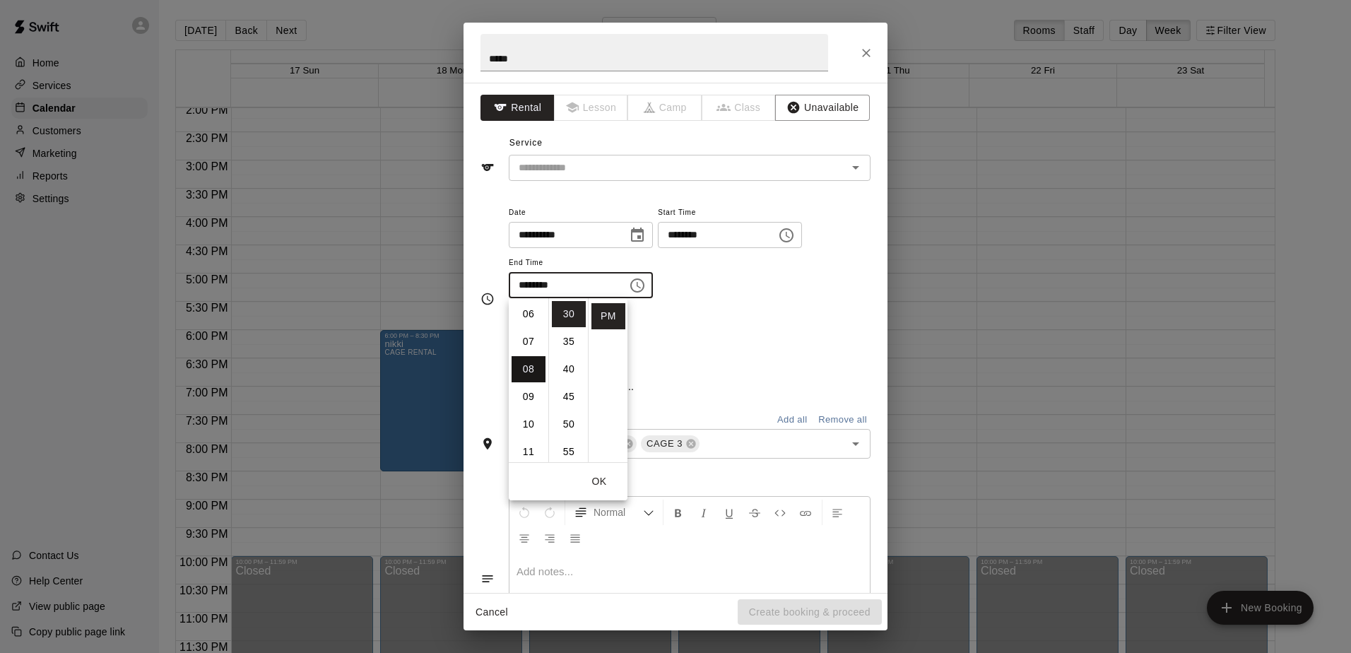
scroll to position [220, 0]
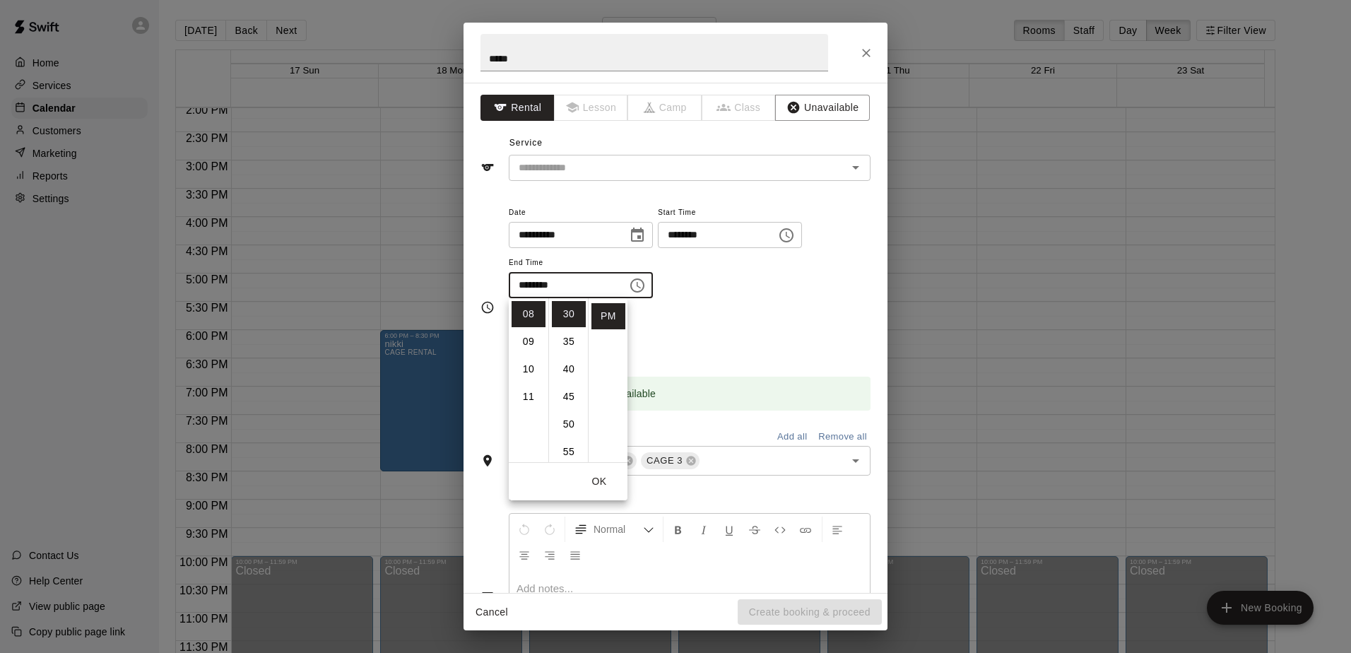
click at [651, 342] on div "Repeats No Yes" at bounding box center [690, 334] width 362 height 45
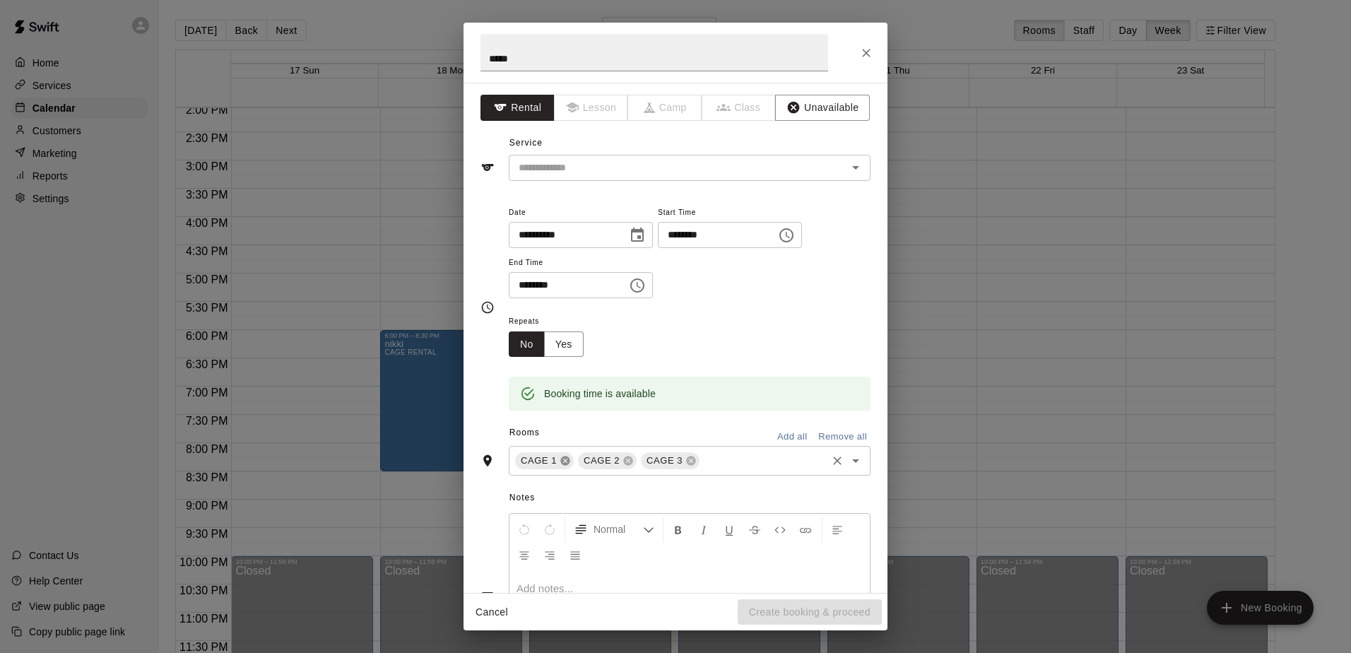
click at [560, 462] on icon at bounding box center [564, 460] width 9 height 9
click at [560, 464] on icon at bounding box center [565, 460] width 11 height 11
click at [571, 345] on button "Yes" at bounding box center [564, 344] width 40 height 26
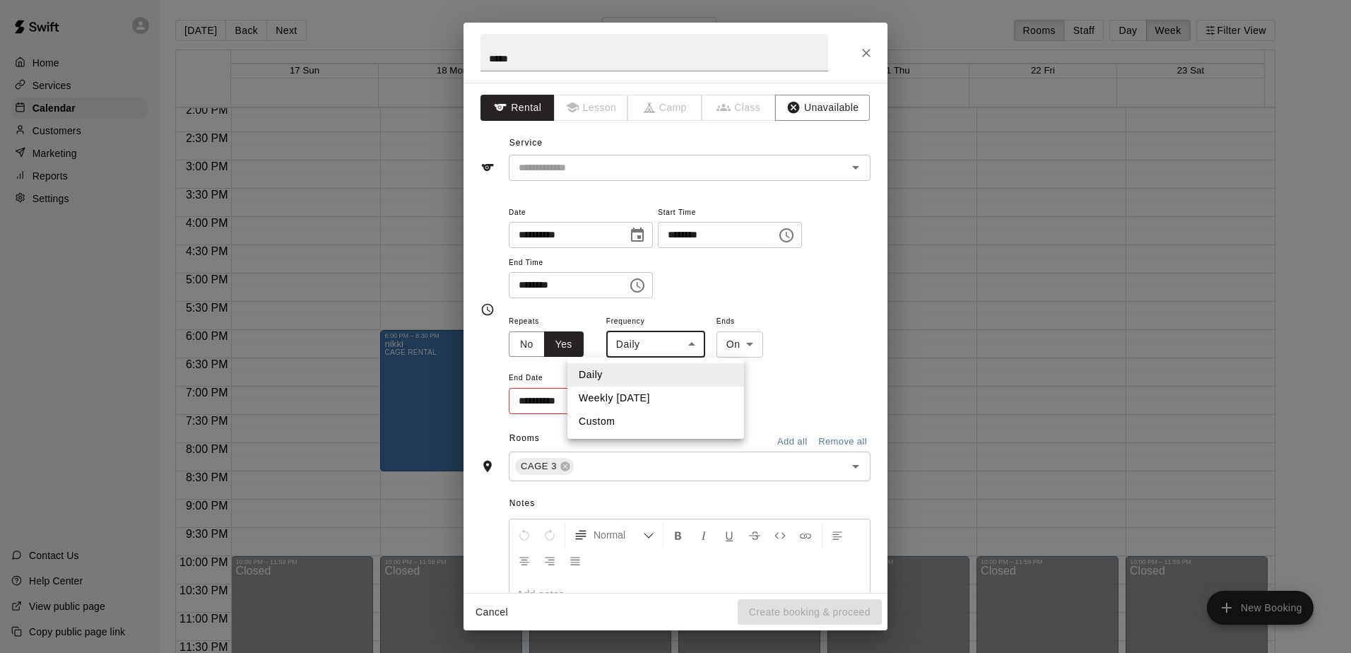
click at [651, 346] on body "Home Services Calendar Customers Marketing Reports Settings Contact Us Help Cen…" at bounding box center [675, 338] width 1351 height 676
click at [651, 396] on li "Weekly [DATE]" at bounding box center [655, 398] width 177 height 23
type input "******"
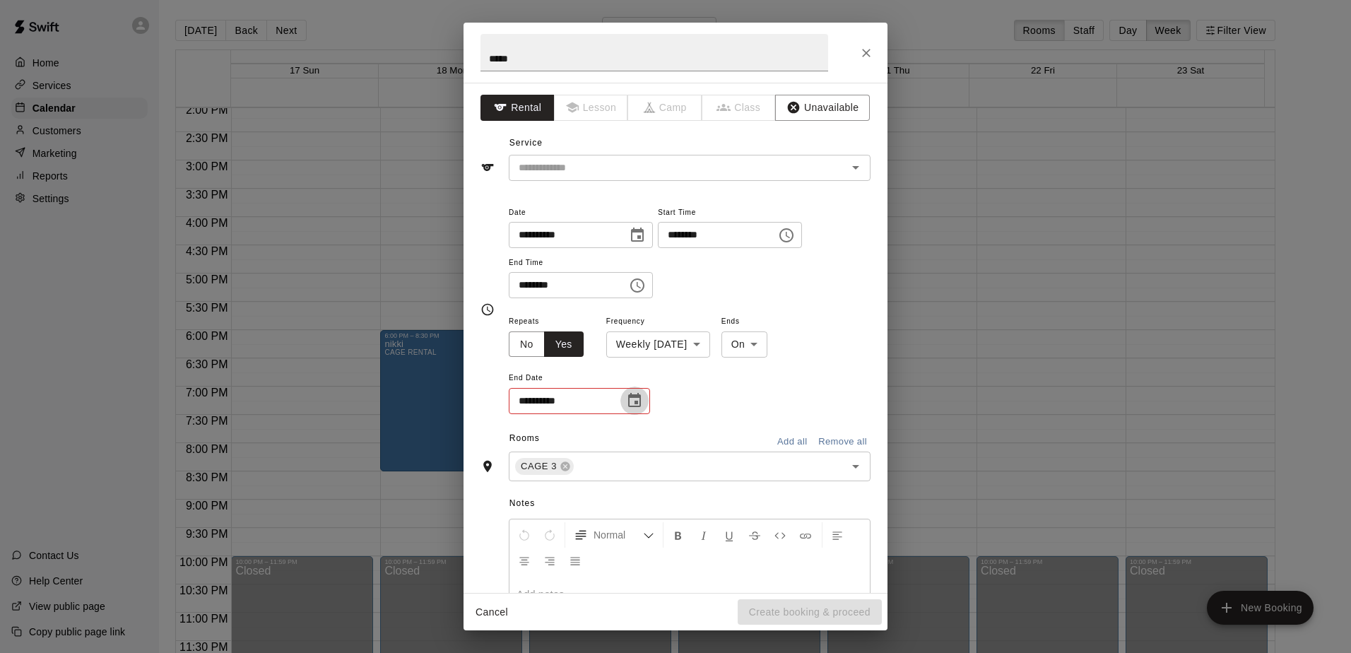
click at [635, 397] on icon "Choose date" at bounding box center [634, 400] width 13 height 14
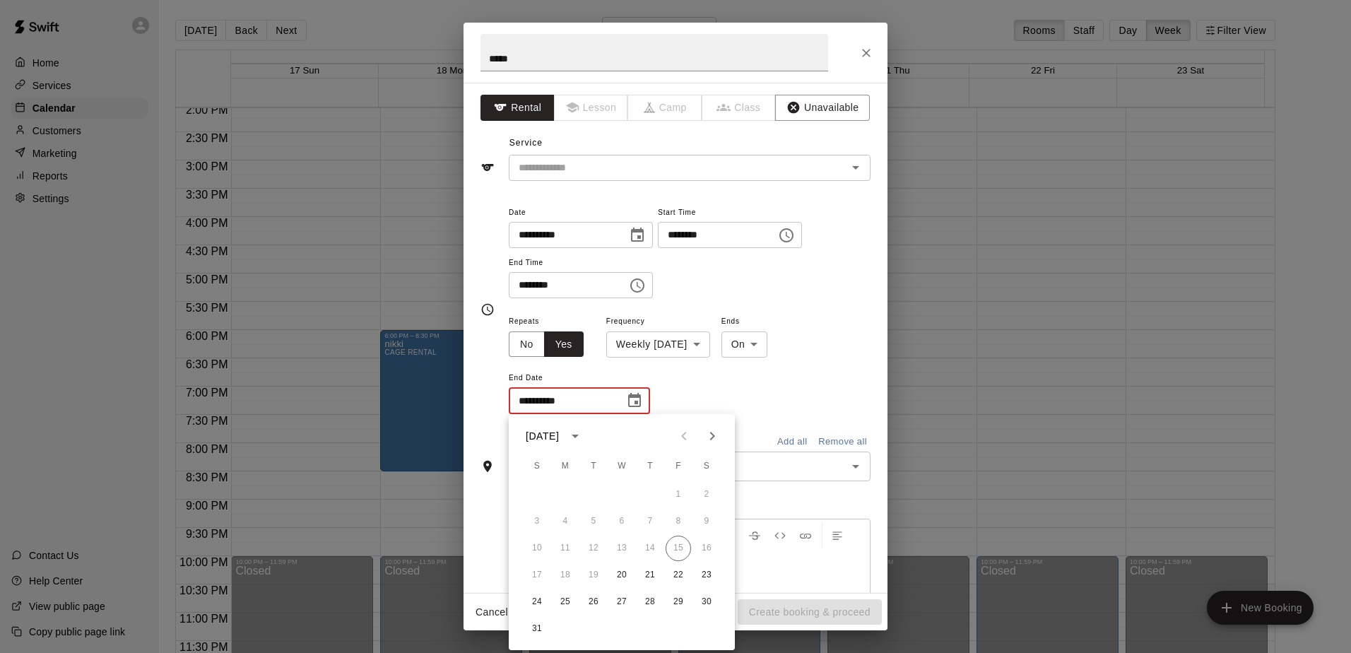
click at [651, 434] on icon "Next month" at bounding box center [712, 436] width 5 height 8
click at [651, 435] on icon "Next month" at bounding box center [712, 436] width 5 height 8
click at [623, 597] on button "31" at bounding box center [621, 601] width 25 height 25
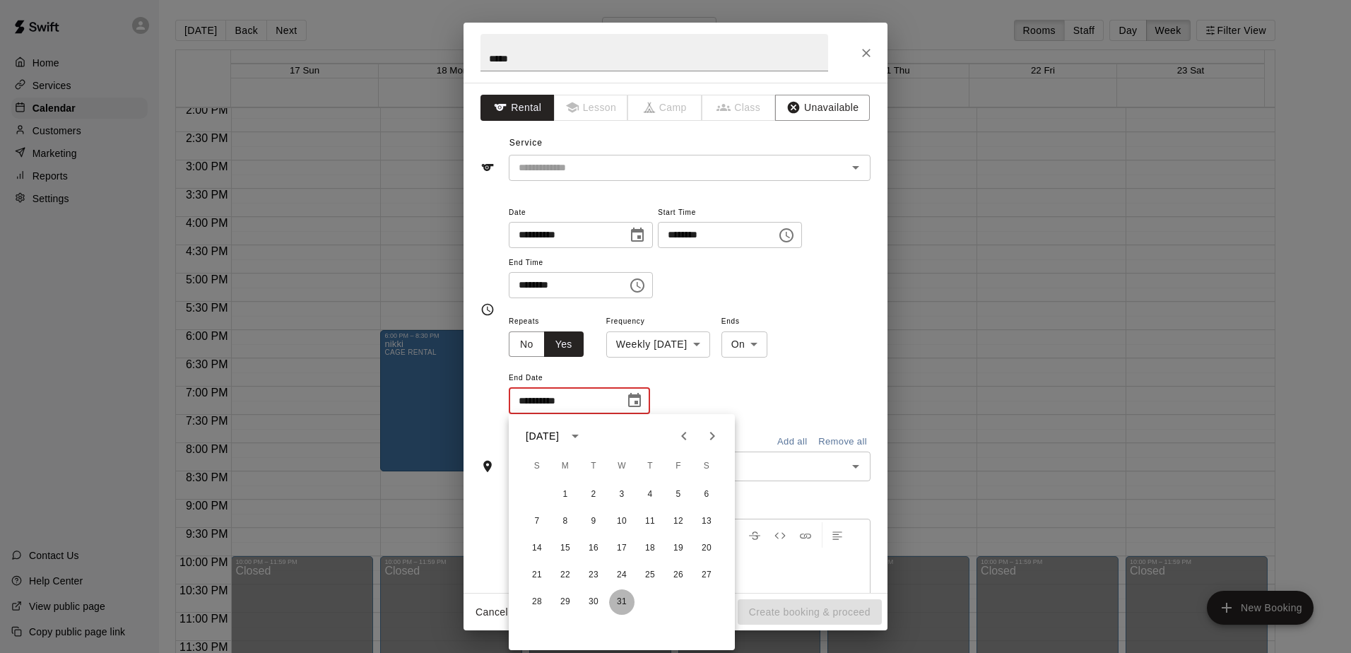
type input "**********"
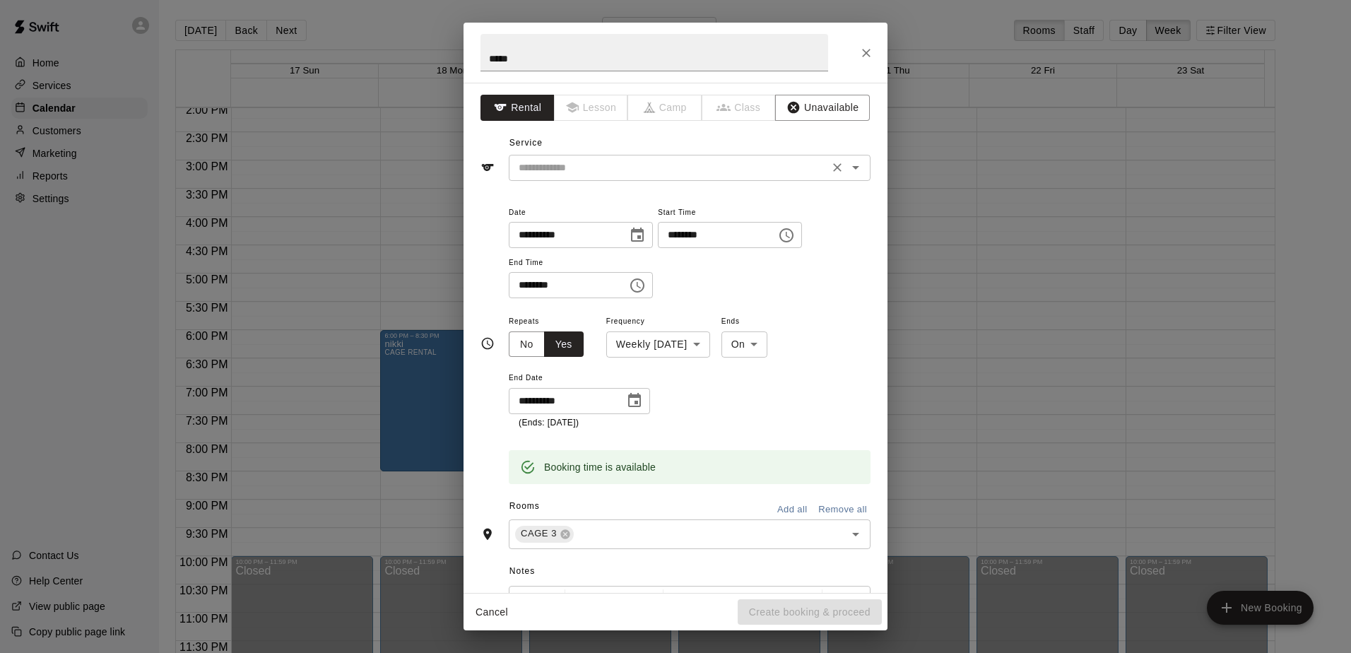
click at [603, 168] on input "text" at bounding box center [669, 168] width 312 height 18
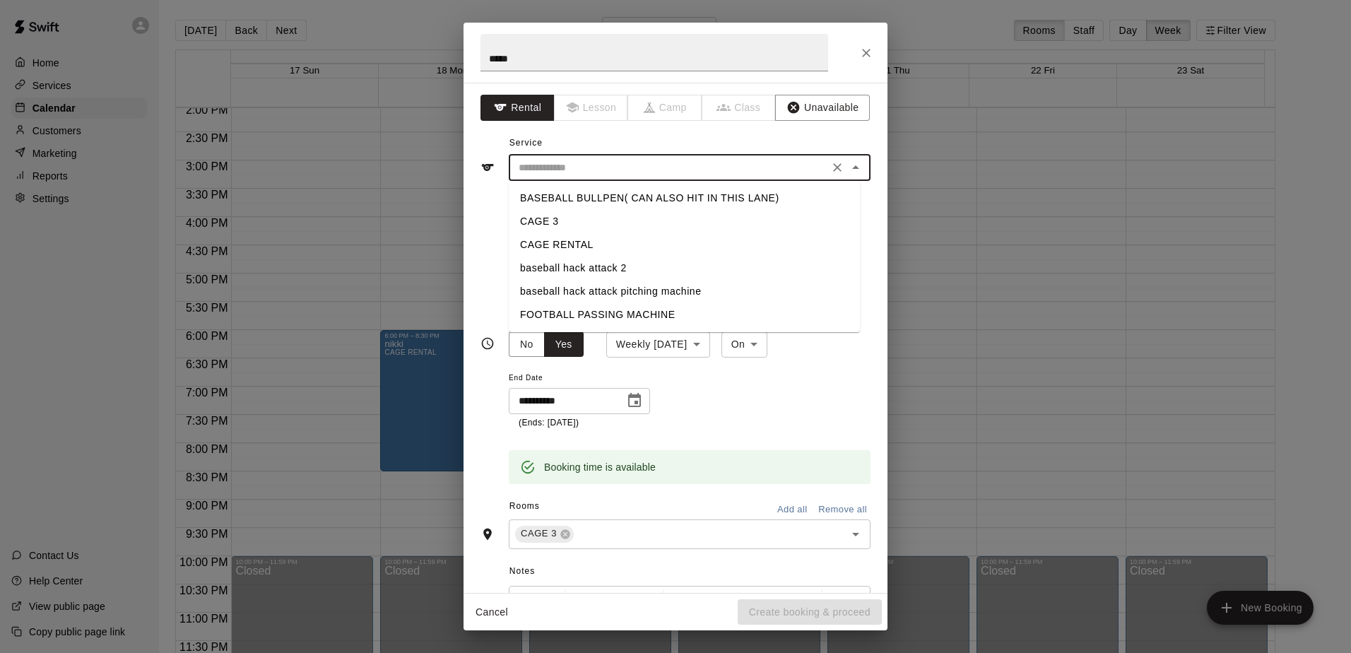
drag, startPoint x: 570, startPoint y: 239, endPoint x: 584, endPoint y: 265, distance: 29.7
click at [570, 240] on li "CAGE RENTAL" at bounding box center [684, 244] width 351 height 23
type input "**********"
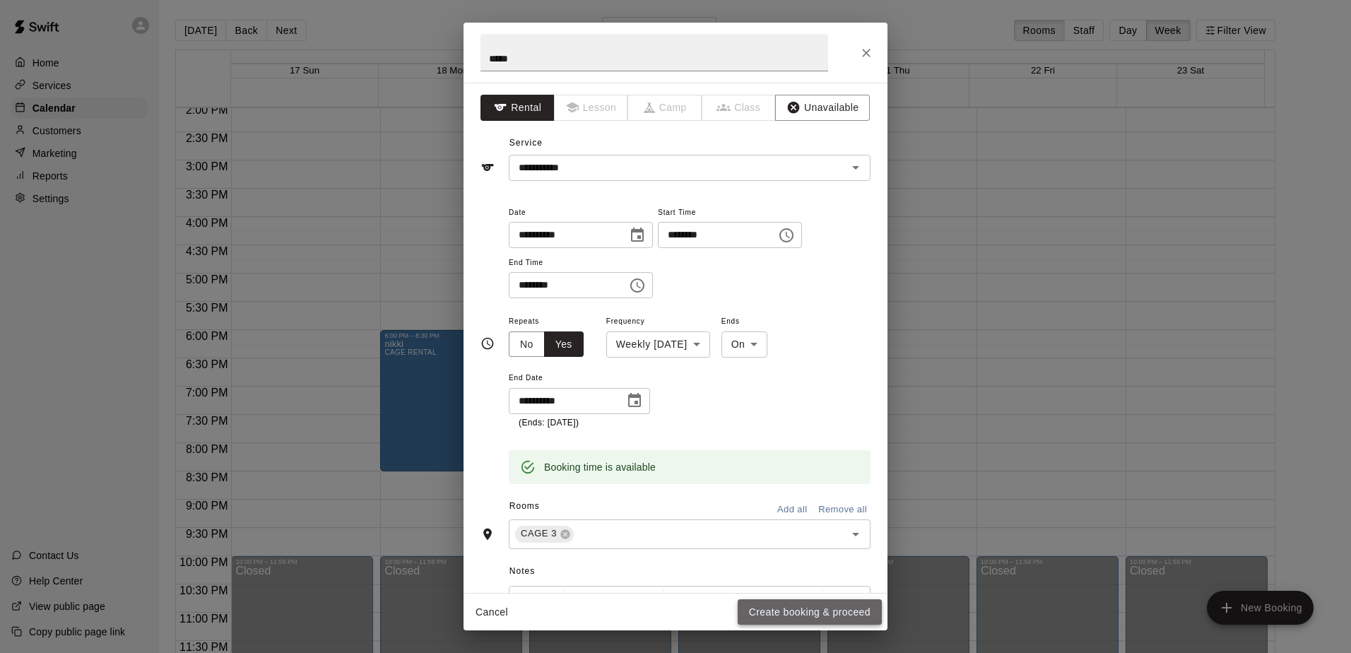
click at [651, 619] on button "Create booking & proceed" at bounding box center [810, 612] width 144 height 26
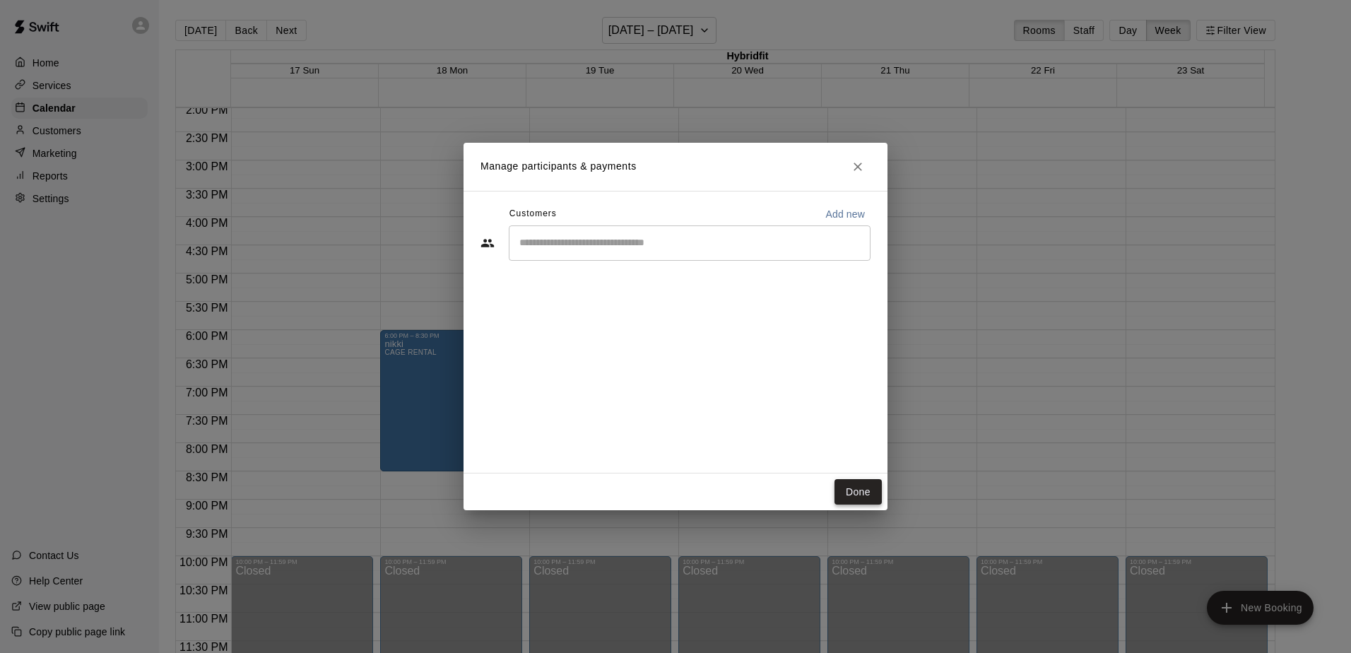
click at [651, 490] on button "Done" at bounding box center [858, 492] width 47 height 26
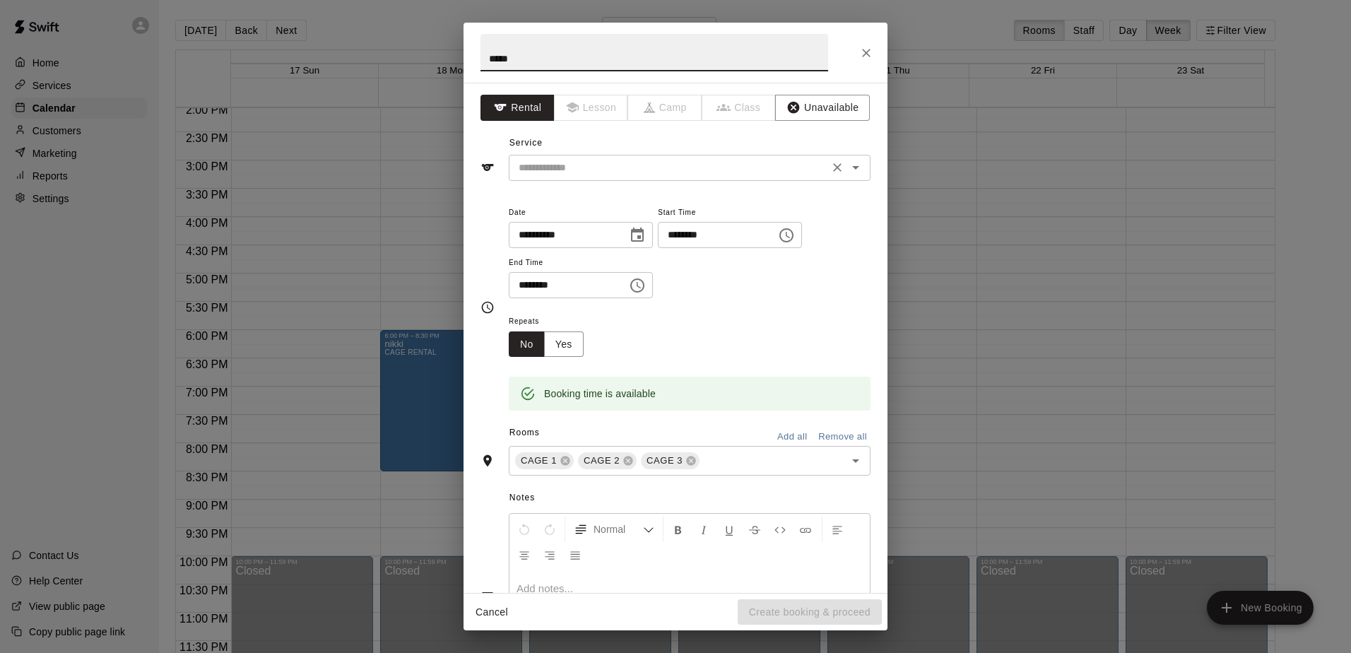
type input "*****"
click at [651, 166] on input "text" at bounding box center [669, 168] width 312 height 18
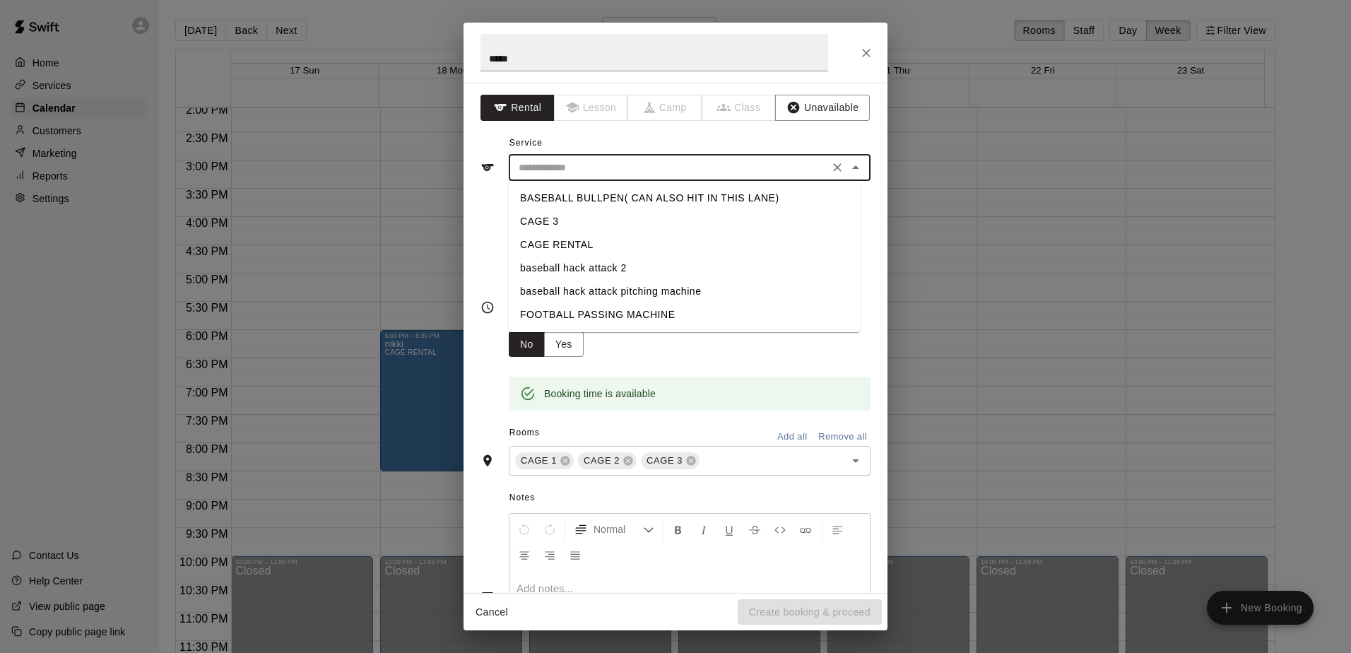
click at [540, 237] on li "CAGE RENTAL" at bounding box center [684, 244] width 351 height 23
type input "**********"
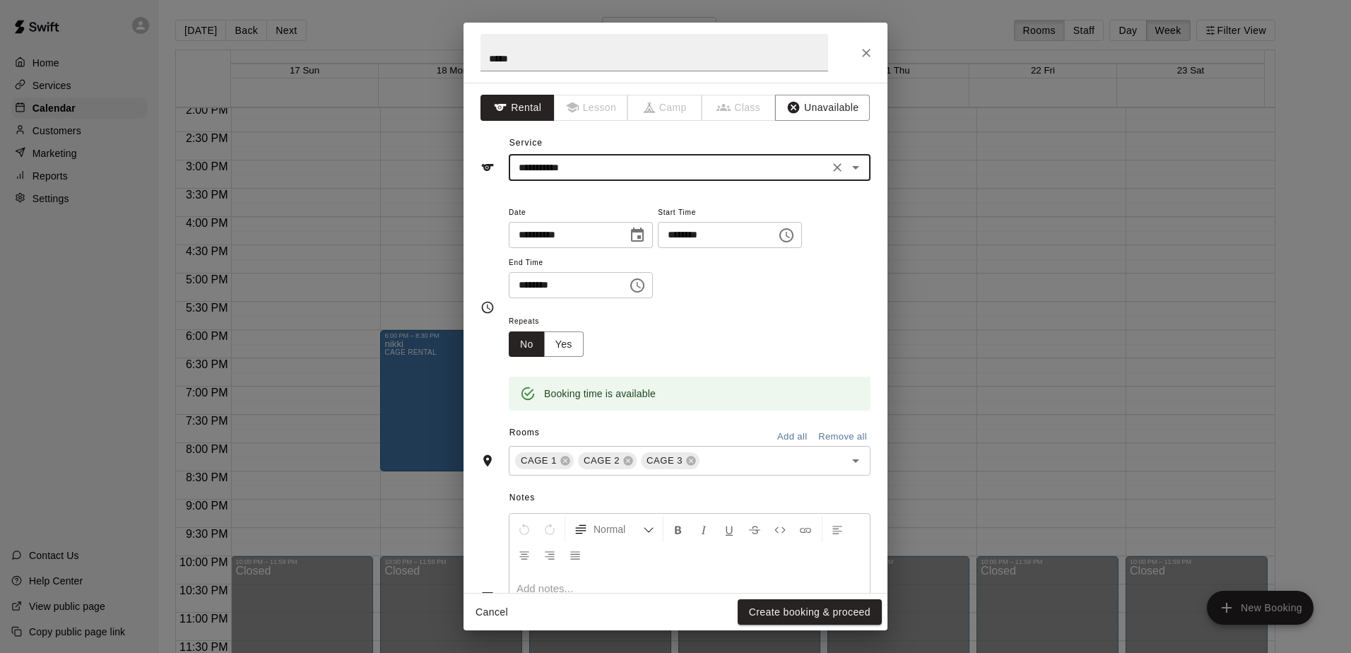
click at [646, 285] on icon "Choose time, selected time is 4:30 PM" at bounding box center [637, 285] width 17 height 17
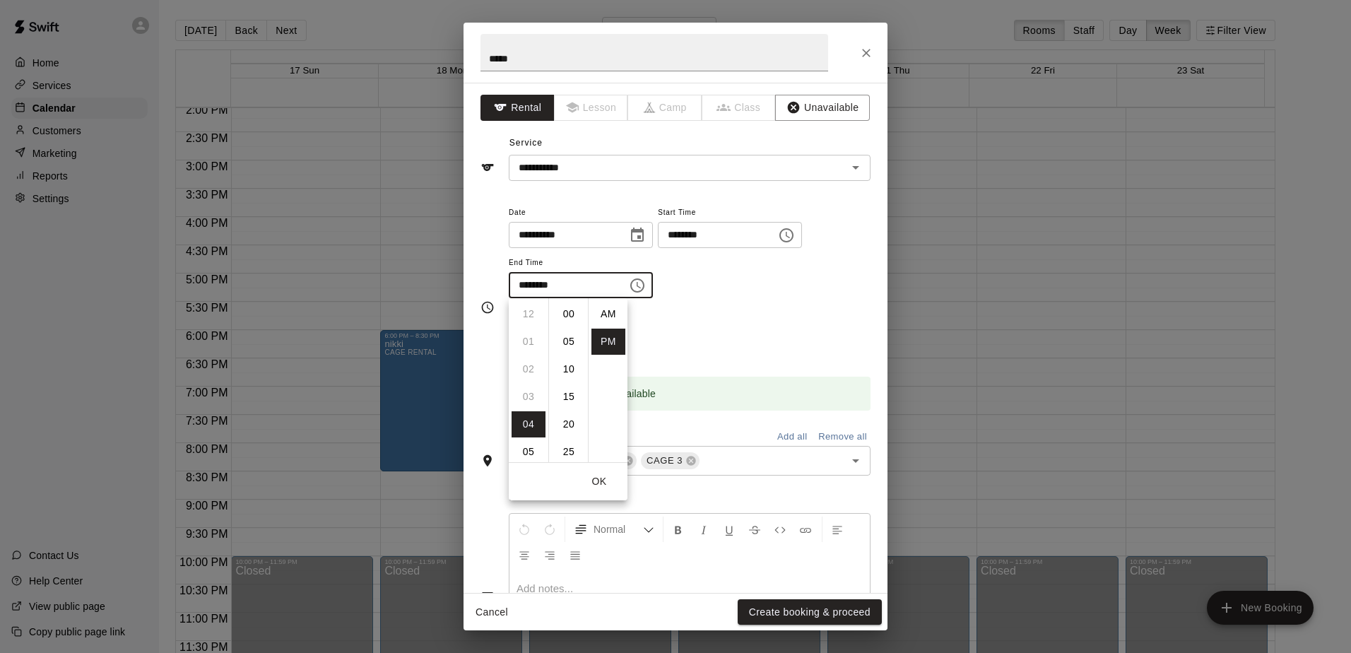
scroll to position [25, 0]
click at [525, 423] on li "08" at bounding box center [529, 424] width 34 height 26
click at [565, 301] on li "00" at bounding box center [569, 314] width 34 height 26
type input "********"
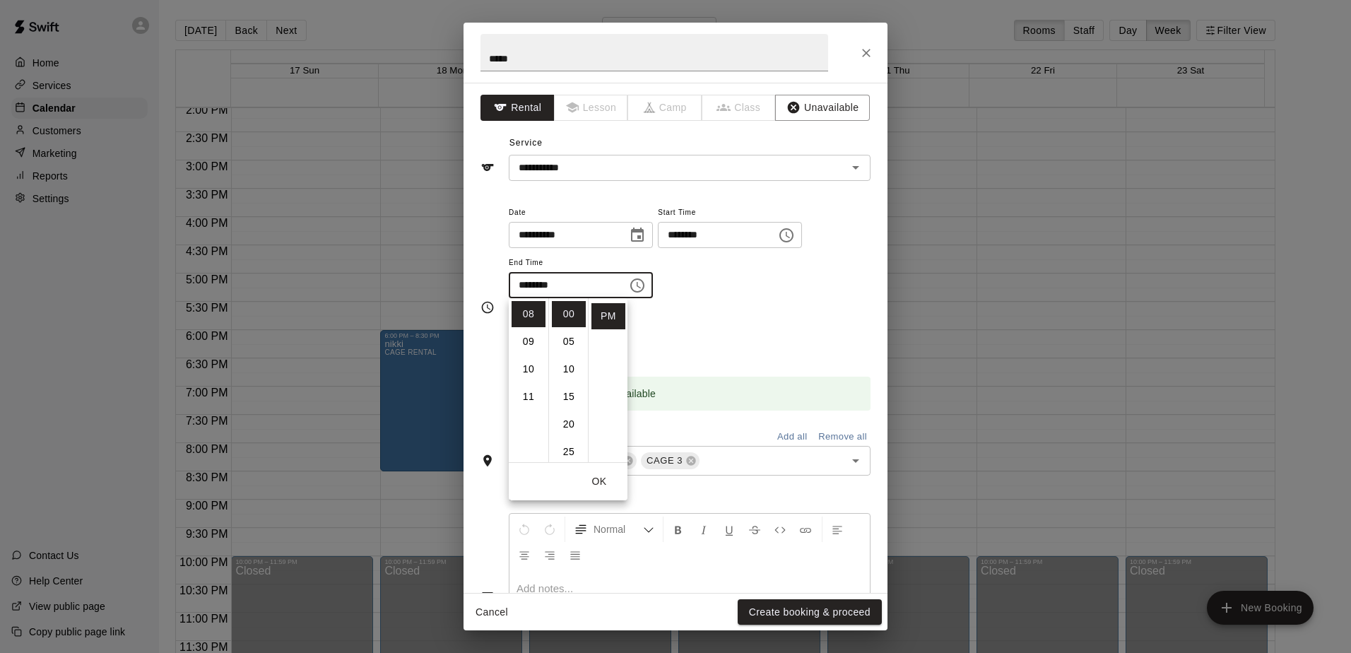
click at [651, 312] on div "**********" at bounding box center [690, 259] width 362 height 110
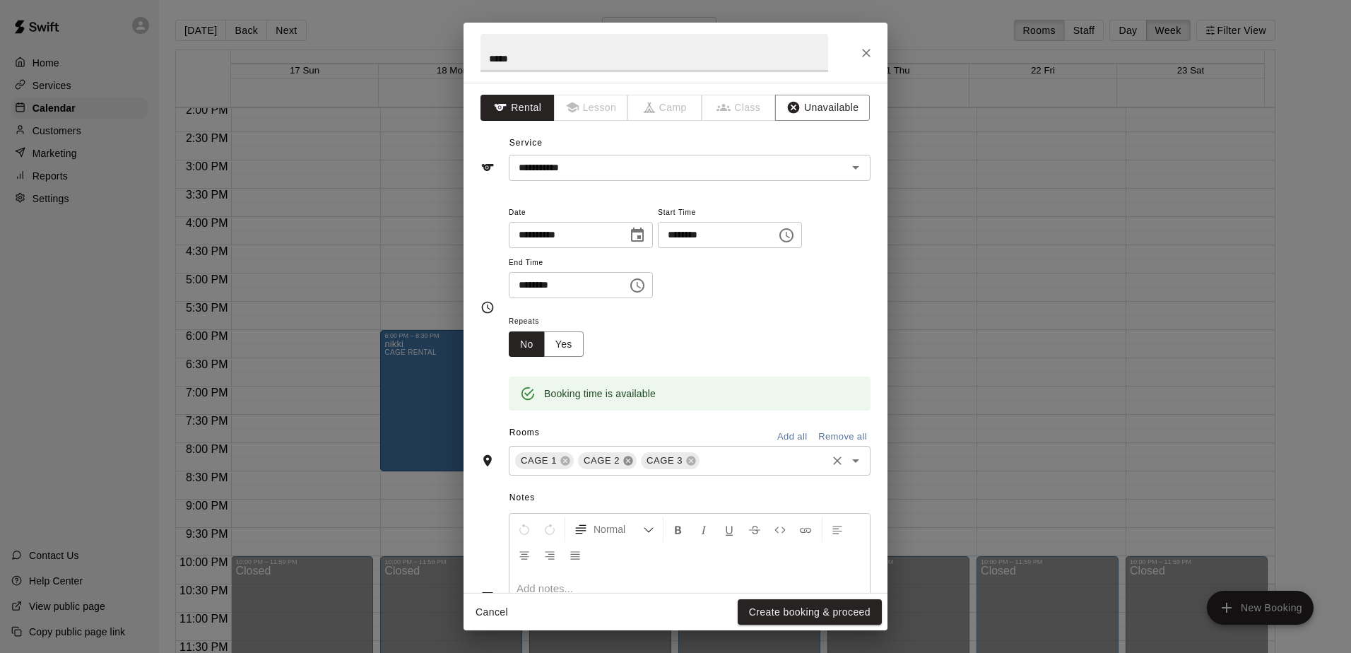
click at [624, 456] on icon at bounding box center [628, 460] width 11 height 11
click at [560, 459] on icon at bounding box center [565, 460] width 11 height 11
click at [570, 338] on button "Yes" at bounding box center [564, 344] width 40 height 26
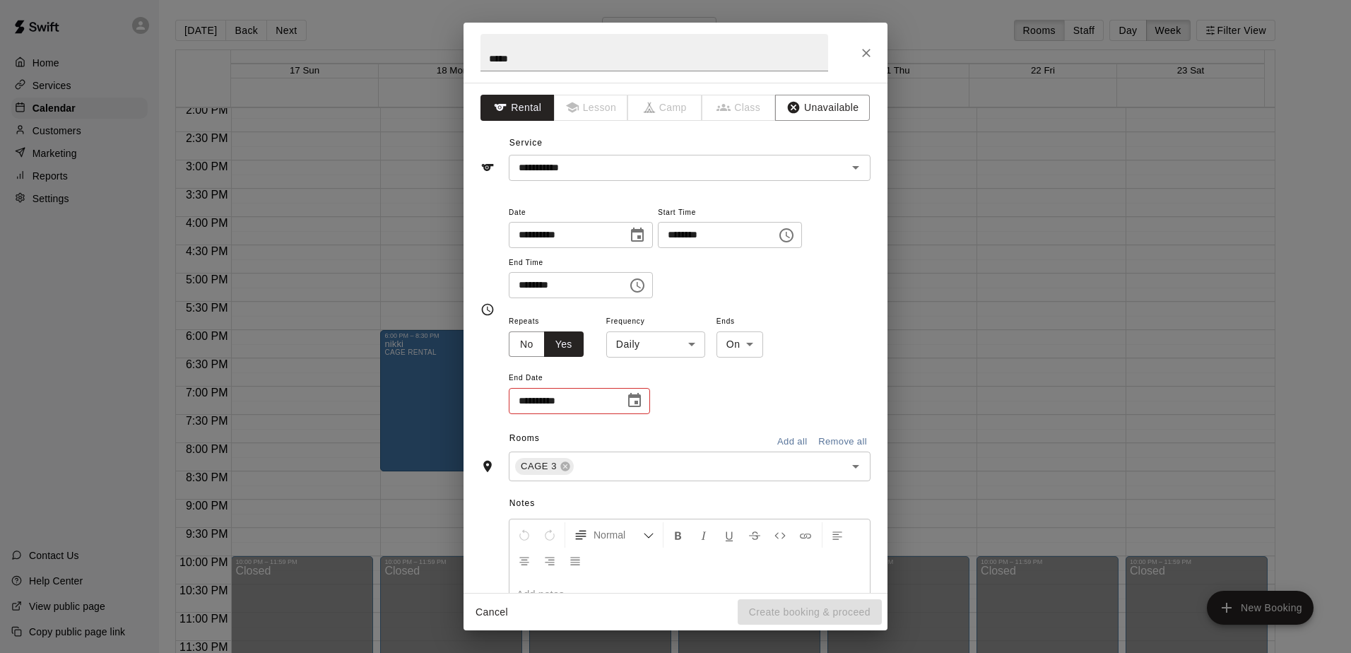
click at [635, 392] on icon "Choose date" at bounding box center [634, 400] width 17 height 17
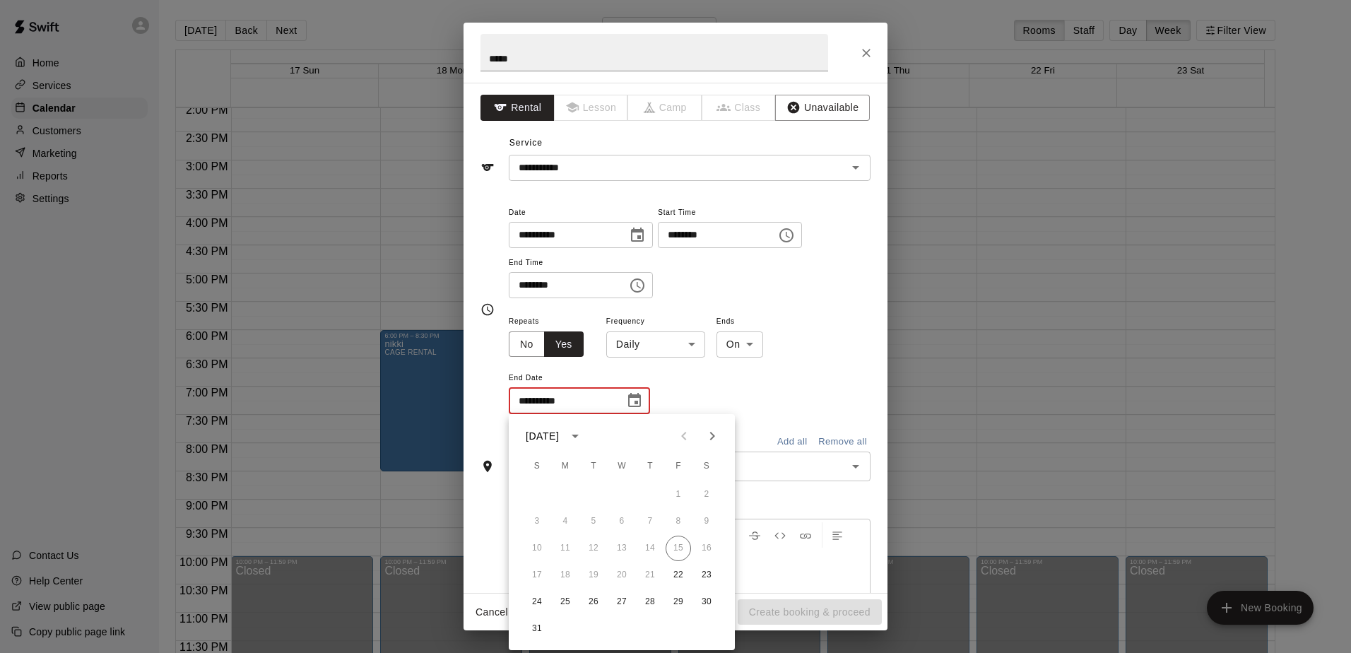
click at [651, 434] on icon "Next month" at bounding box center [712, 436] width 17 height 17
click at [651, 432] on icon "Next month" at bounding box center [712, 436] width 17 height 17
click at [651, 430] on icon "Next month" at bounding box center [712, 436] width 17 height 17
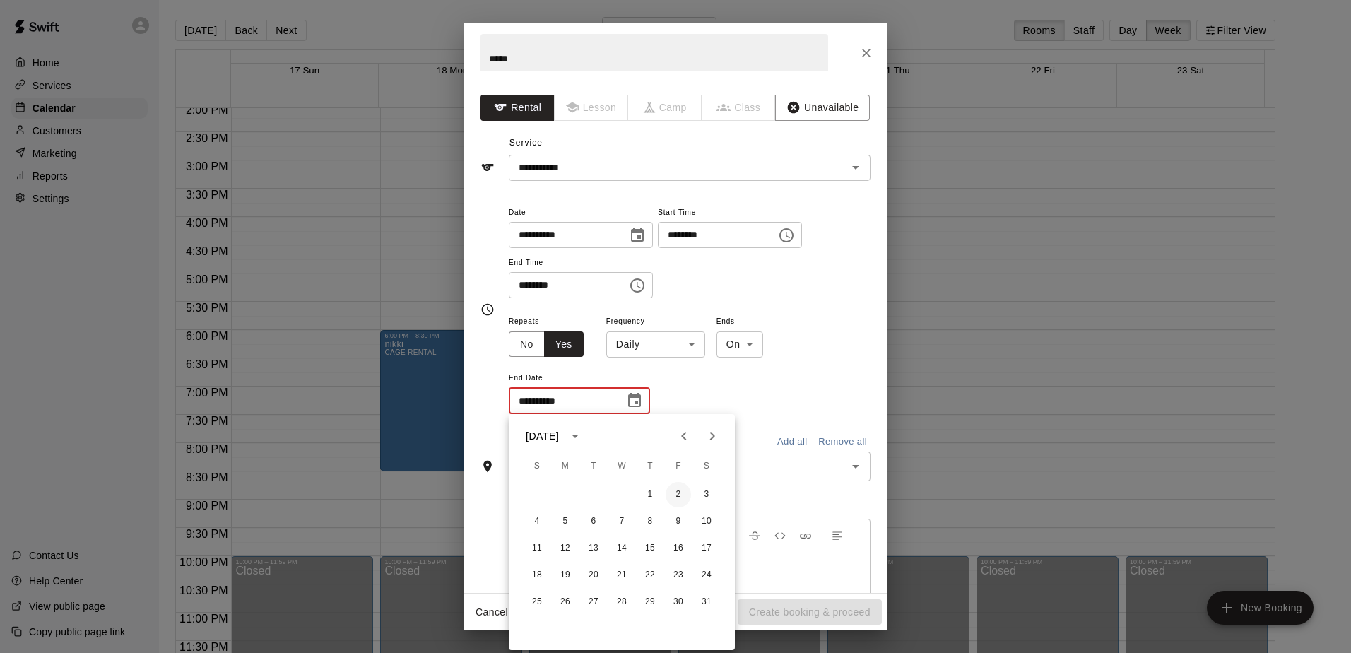
click at [651, 491] on button "2" at bounding box center [678, 494] width 25 height 25
type input "**********"
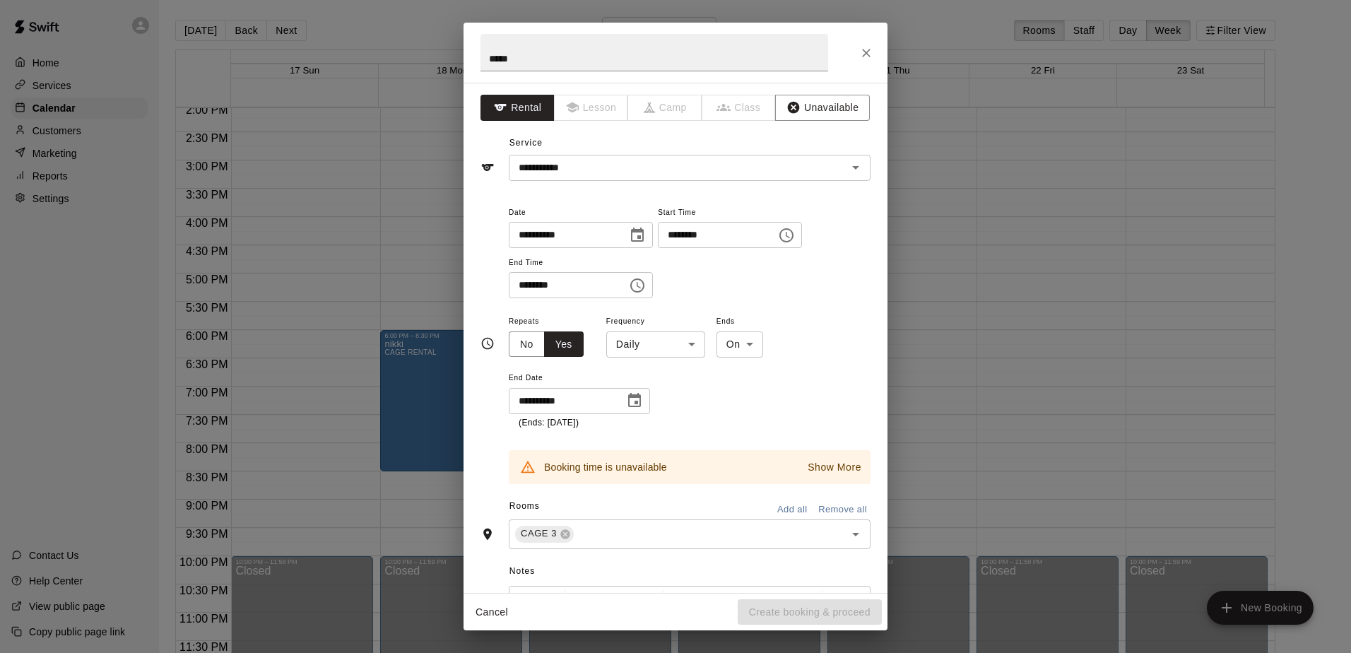
click at [651, 464] on p "Show More" at bounding box center [835, 467] width 54 height 15
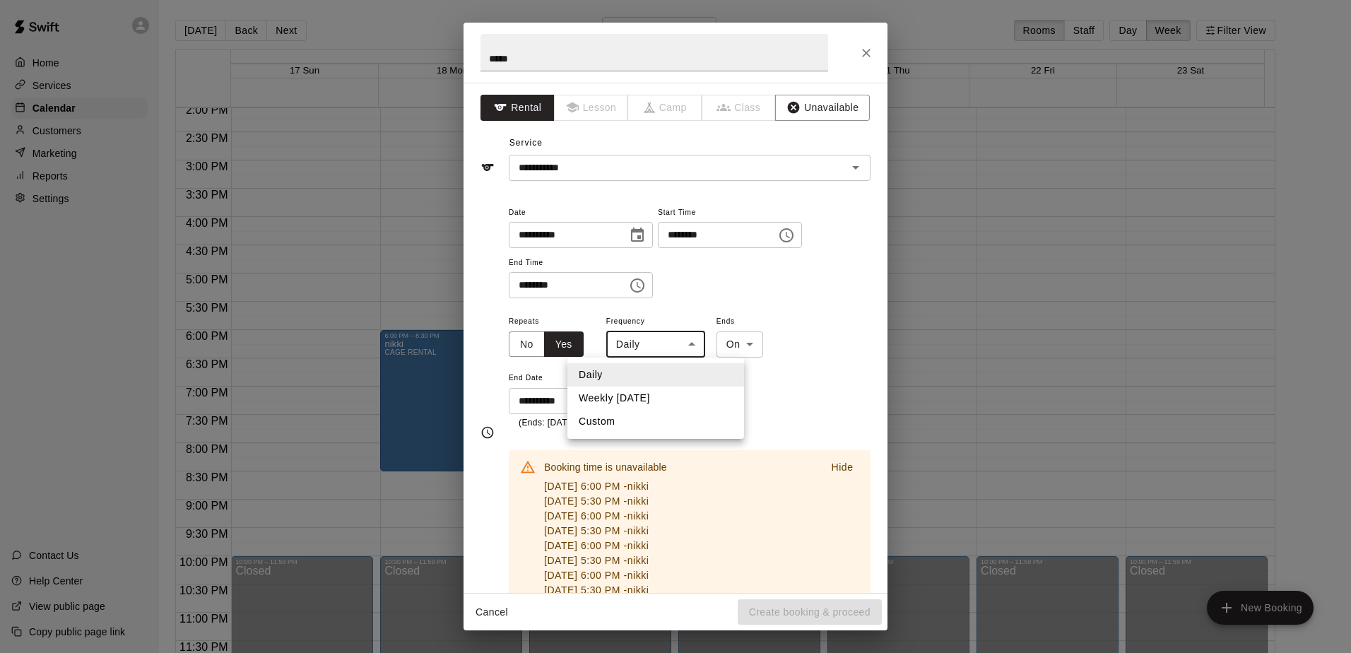
click at [651, 346] on body "Home Services Calendar Customers Marketing Reports Settings Contact Us Help Cen…" at bounding box center [675, 338] width 1351 height 676
click at [651, 408] on li "Weekly [DATE]" at bounding box center [655, 398] width 177 height 23
type input "******"
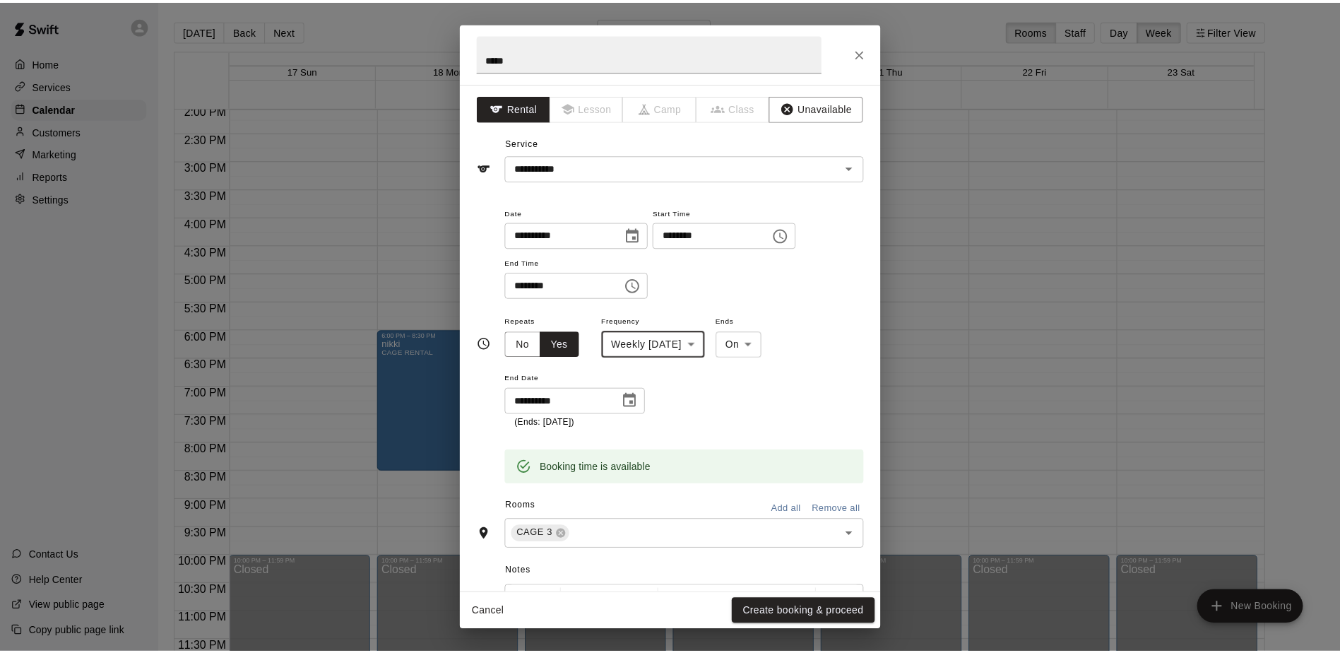
scroll to position [141, 0]
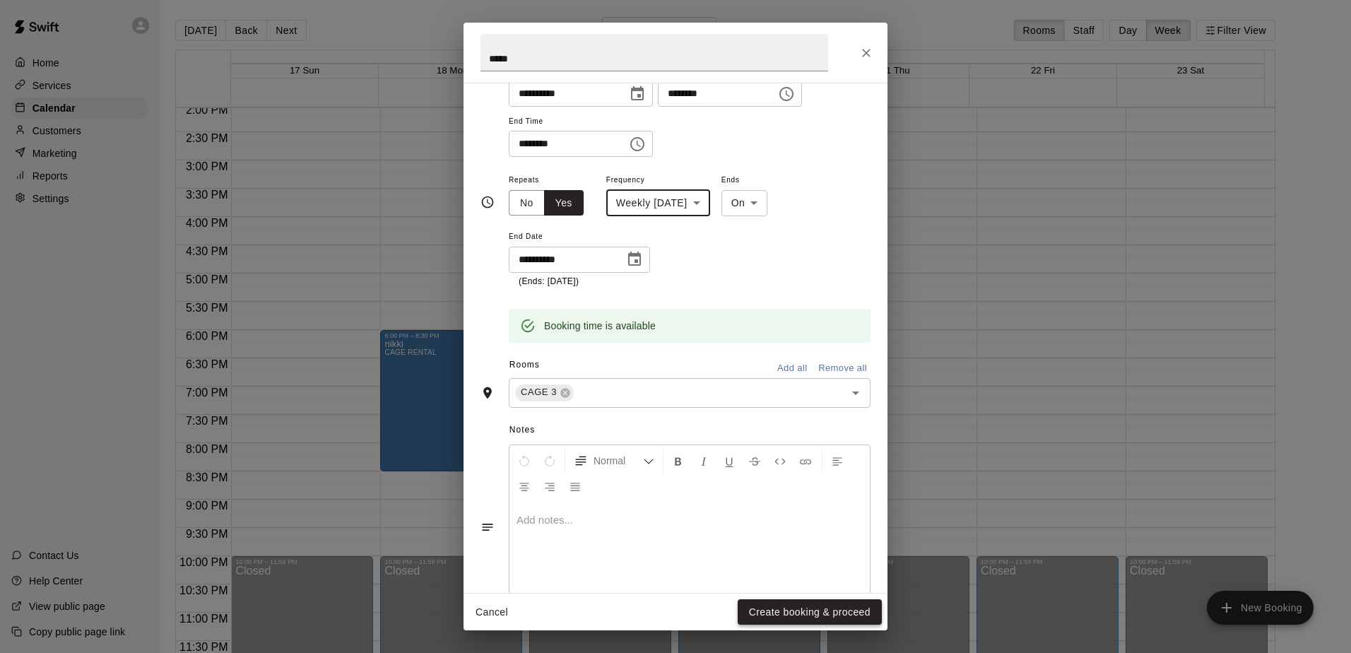
click at [651, 609] on button "Create booking & proceed" at bounding box center [810, 612] width 144 height 26
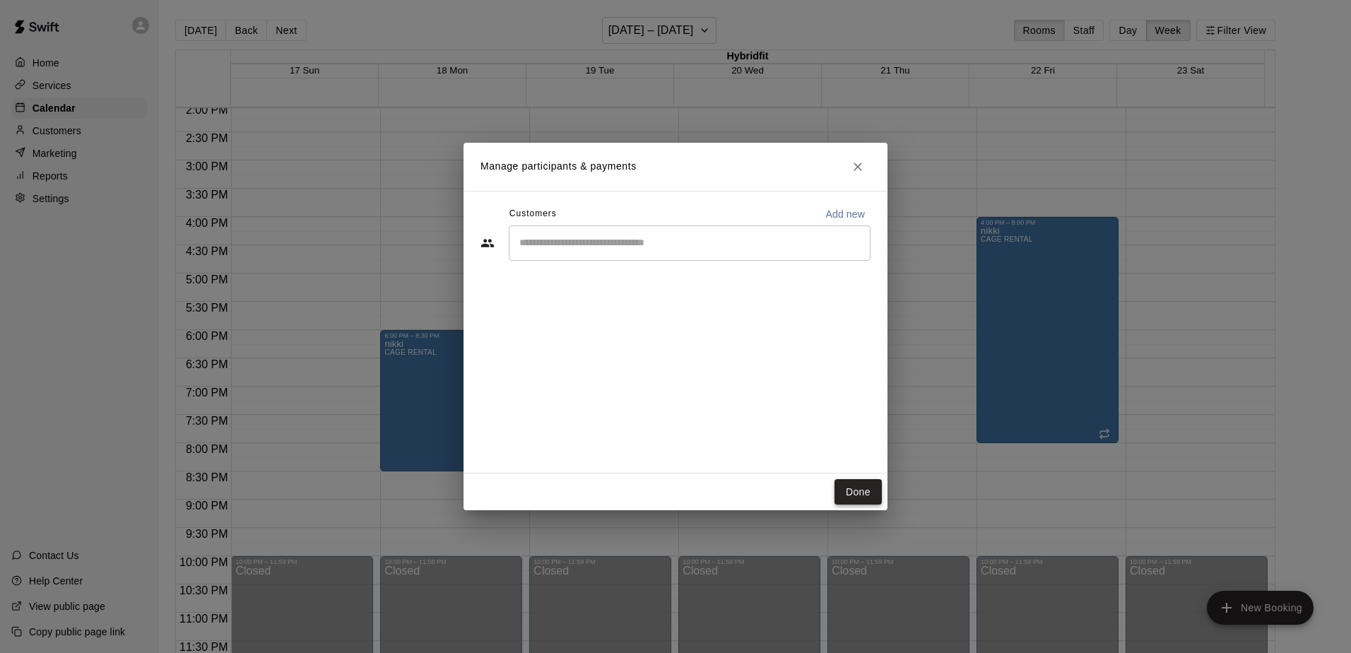
click at [651, 488] on button "Done" at bounding box center [858, 492] width 47 height 26
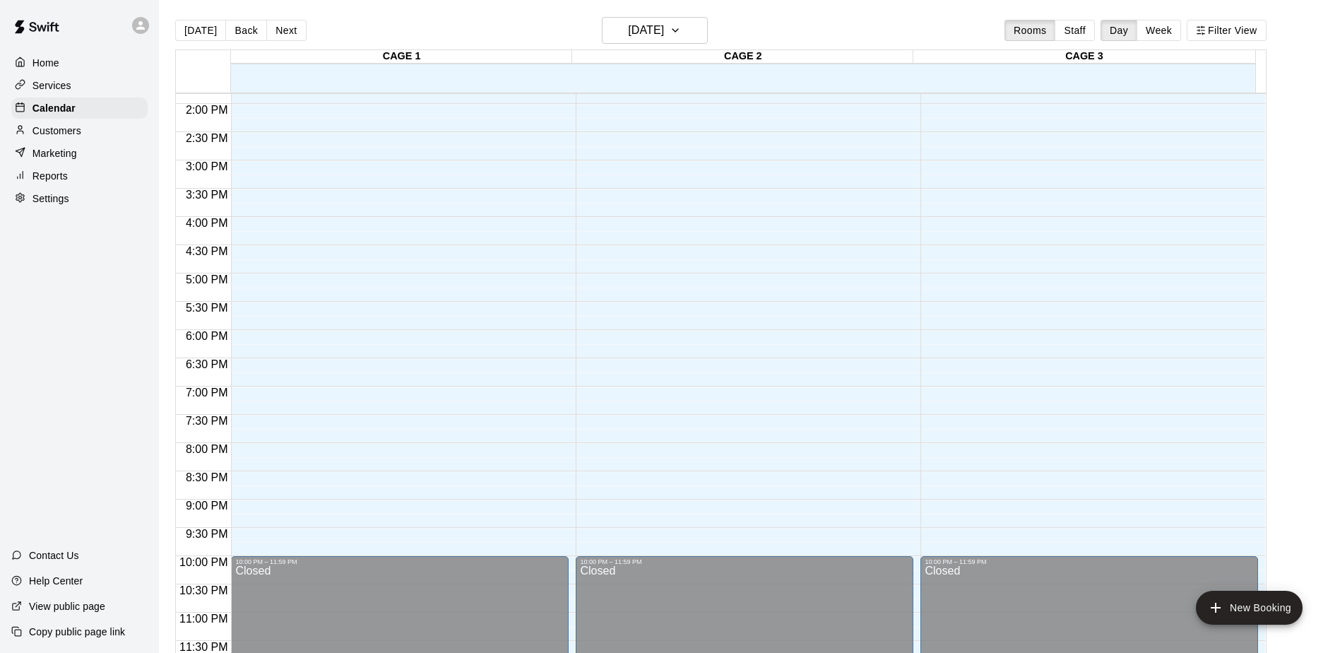
scroll to position [430, 0]
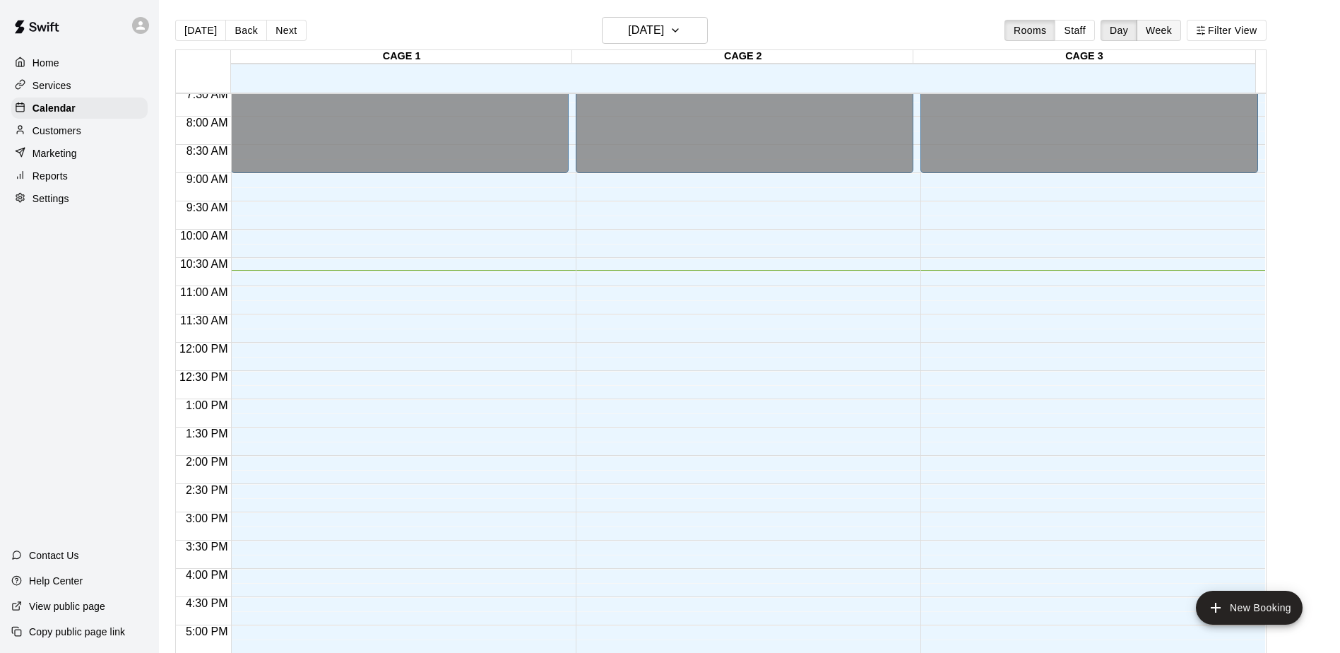
click at [1179, 33] on button "Week" at bounding box center [1159, 30] width 45 height 21
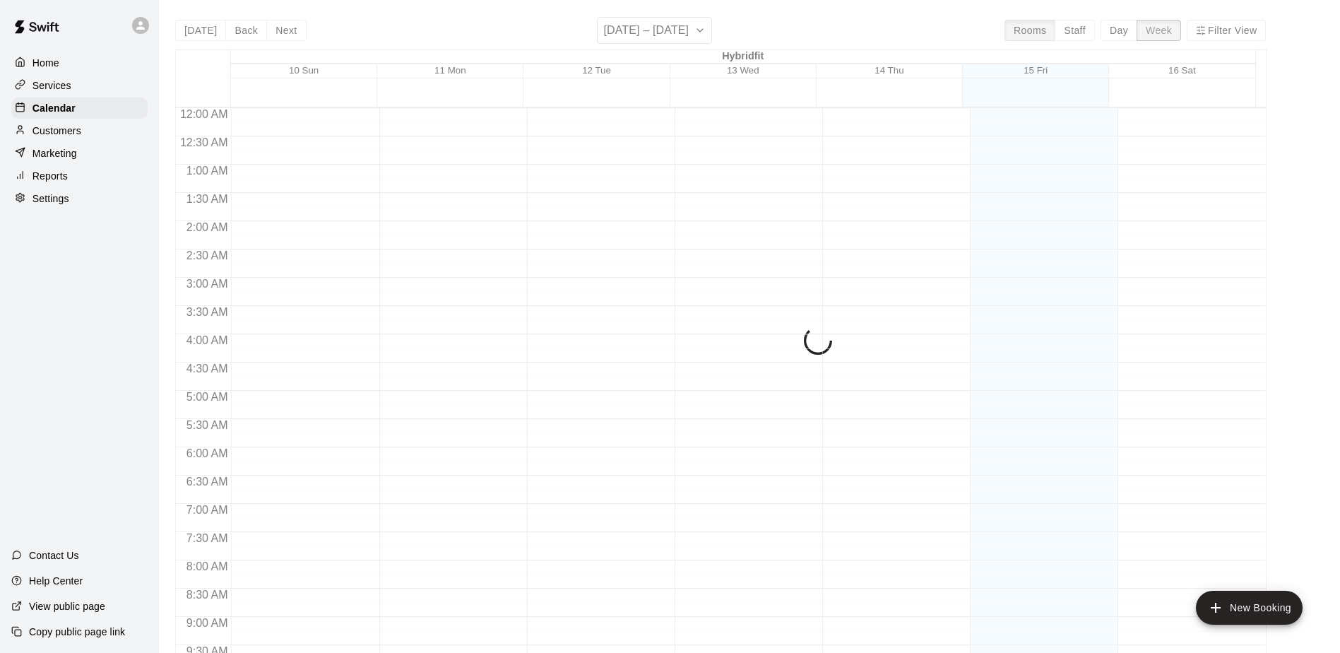
scroll to position [606, 0]
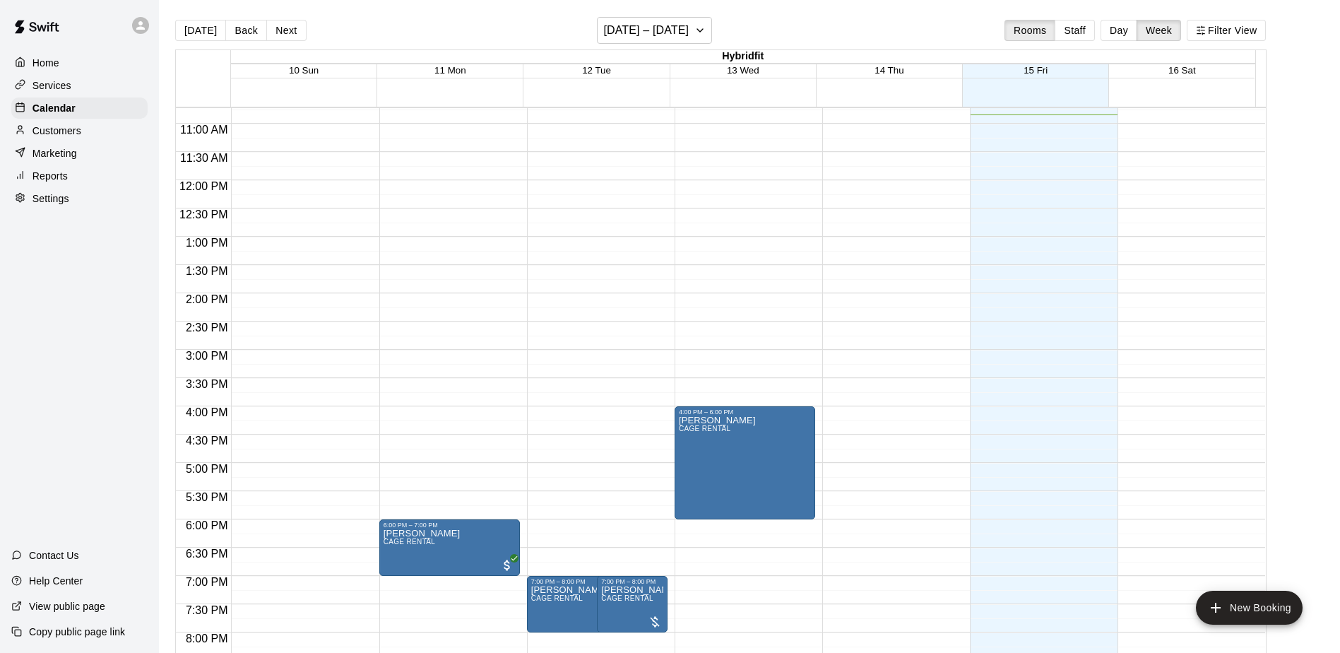
click at [247, 35] on button "Back" at bounding box center [246, 30] width 42 height 21
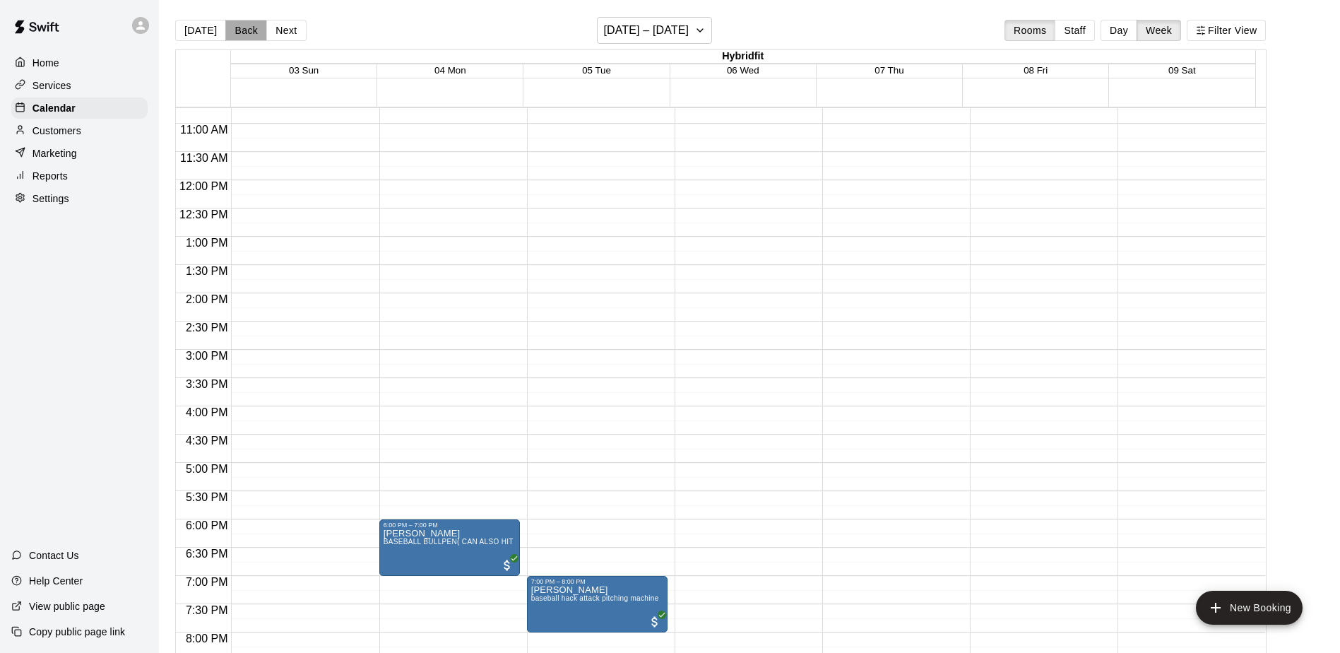
click at [248, 35] on button "Back" at bounding box center [246, 30] width 42 height 21
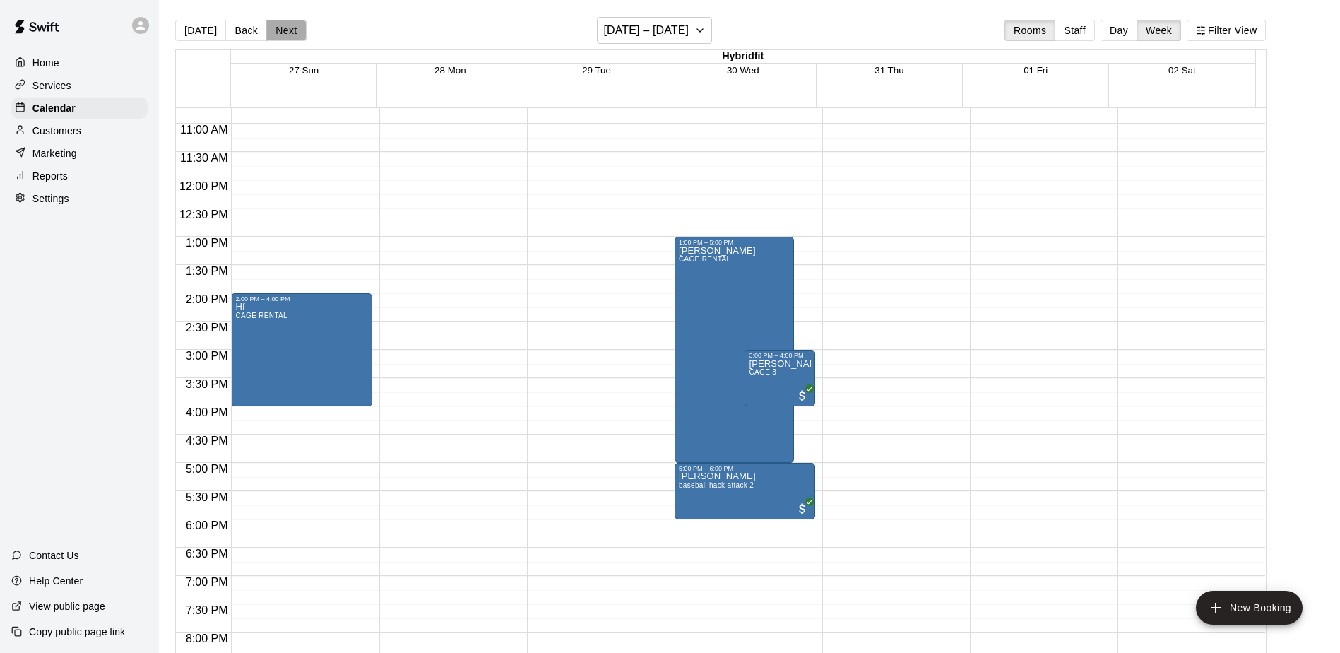
click at [278, 28] on button "Next" at bounding box center [286, 30] width 40 height 21
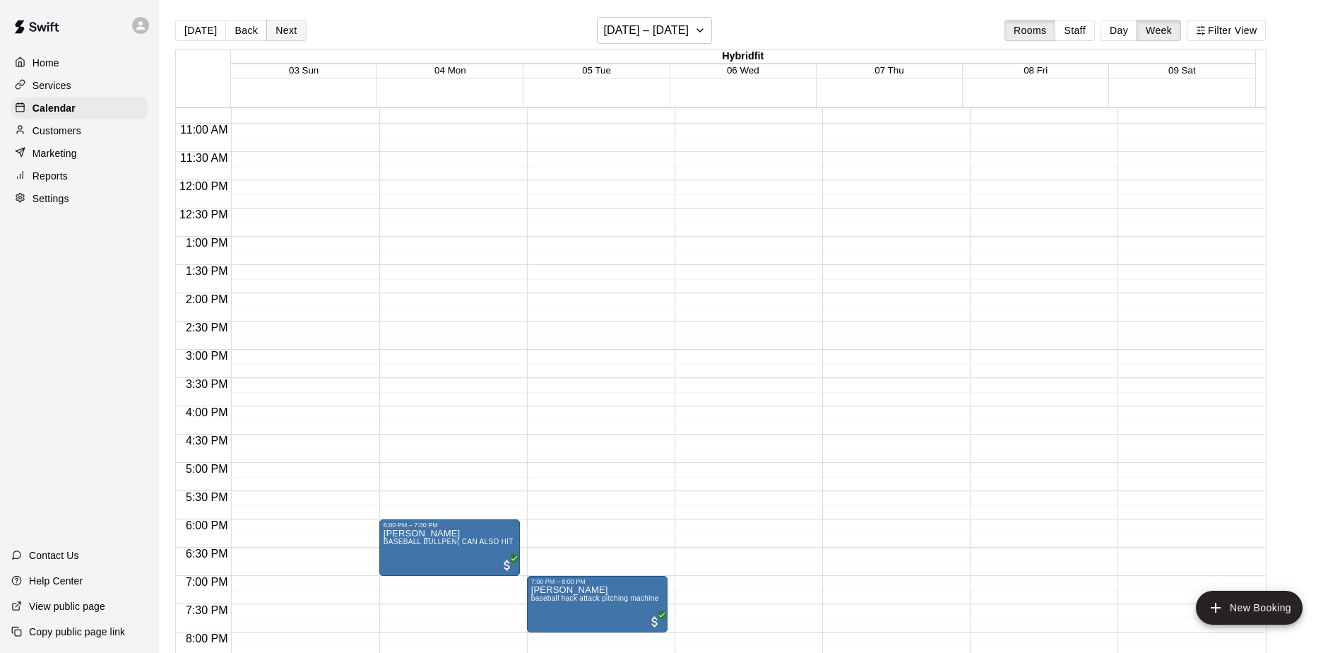
click at [278, 28] on button "Next" at bounding box center [286, 30] width 40 height 21
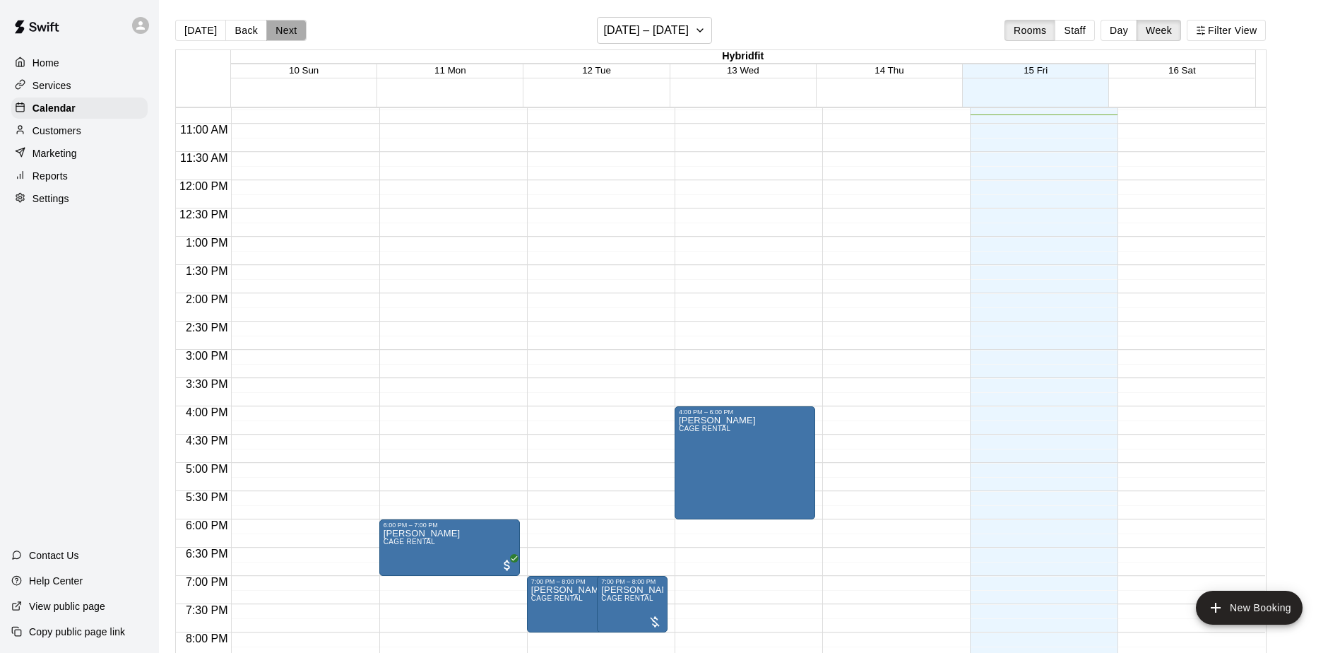
click at [278, 28] on button "Next" at bounding box center [286, 30] width 40 height 21
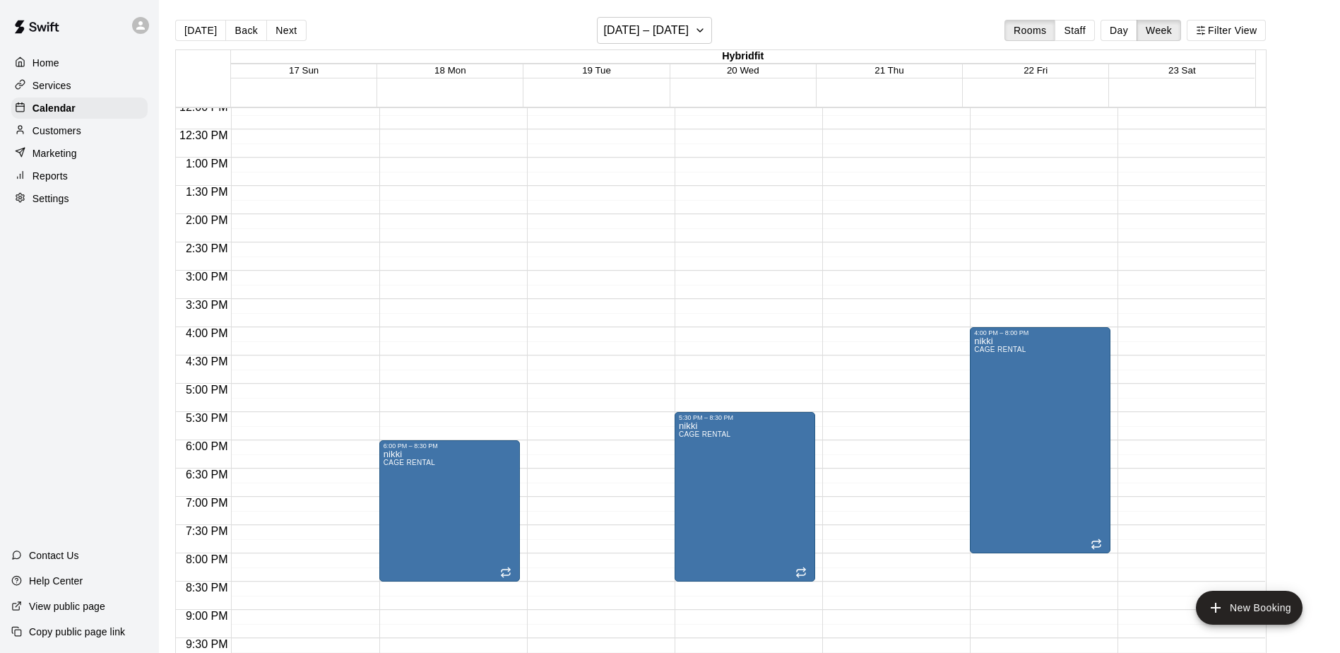
scroll to position [586, 0]
